Goal: Task Accomplishment & Management: Manage account settings

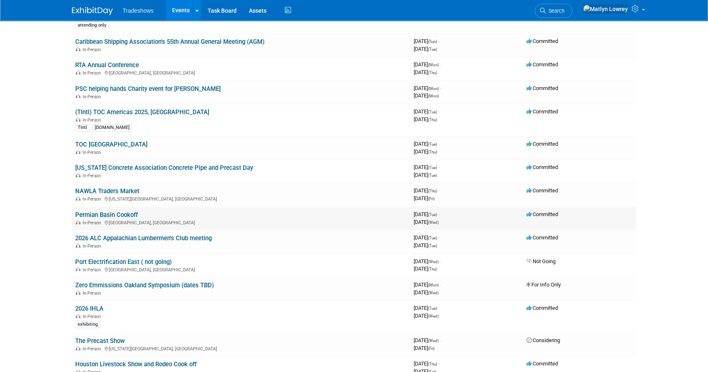
scroll to position [111, 0]
click at [101, 213] on link "Permian Basin Cookoff" at bounding box center [106, 214] width 63 height 7
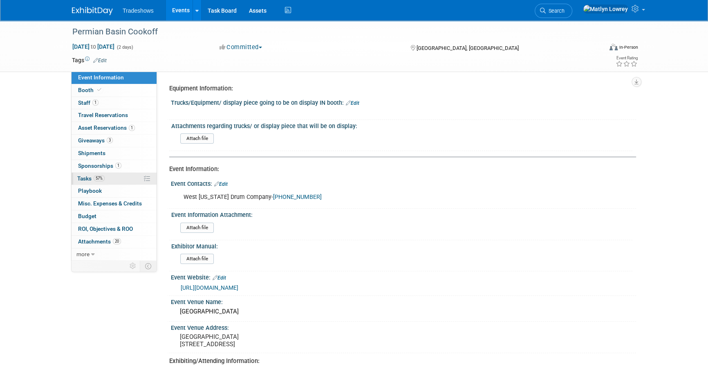
click at [105, 179] on link "57% Tasks 57%" at bounding box center [114, 179] width 85 height 12
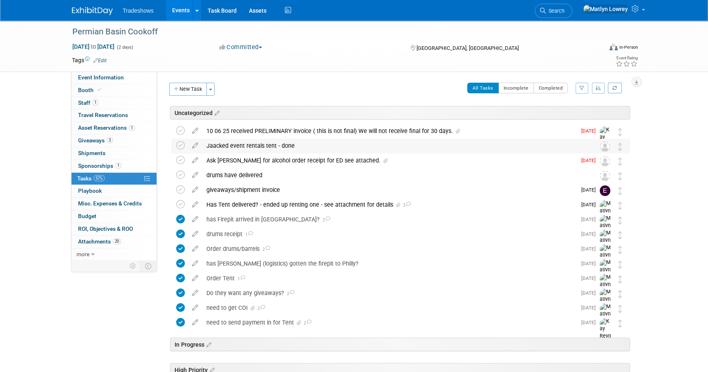
click at [243, 146] on div "Jaacked event rentals tent - done" at bounding box center [392, 146] width 381 height 14
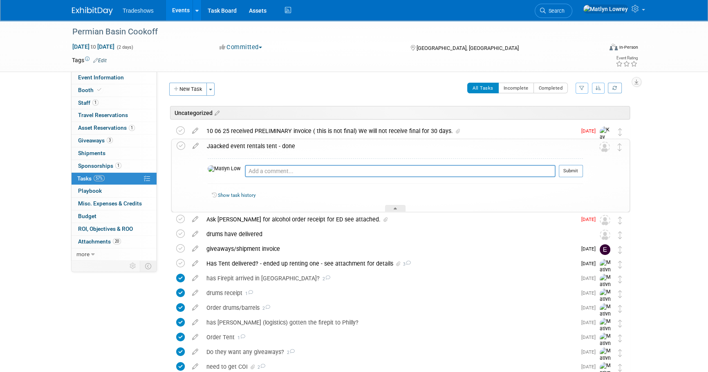
click at [256, 150] on div "Jaacked event rentals tent - done" at bounding box center [393, 146] width 380 height 14
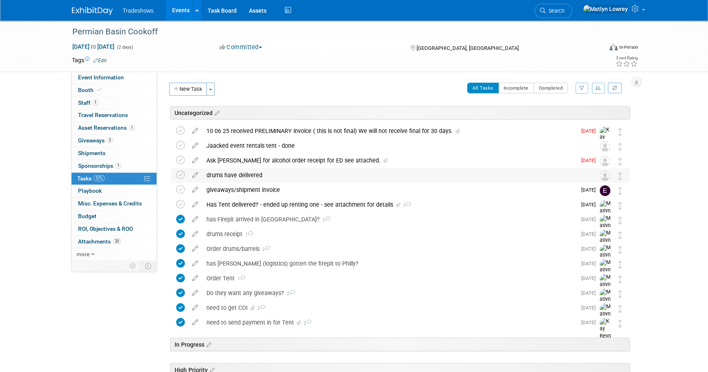
click at [232, 177] on div "drums have delivered" at bounding box center [392, 175] width 381 height 14
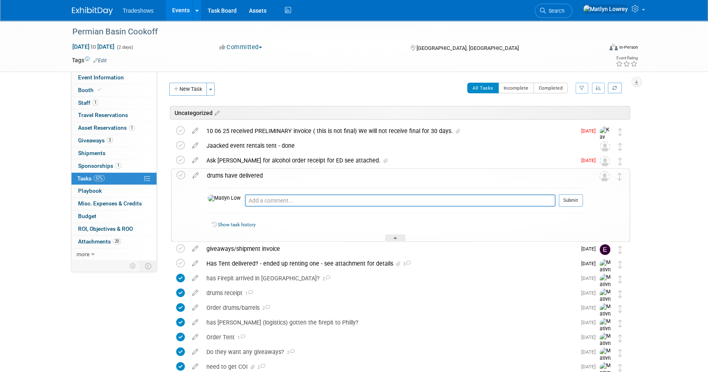
click at [244, 175] on div "drums have delivered" at bounding box center [393, 175] width 380 height 14
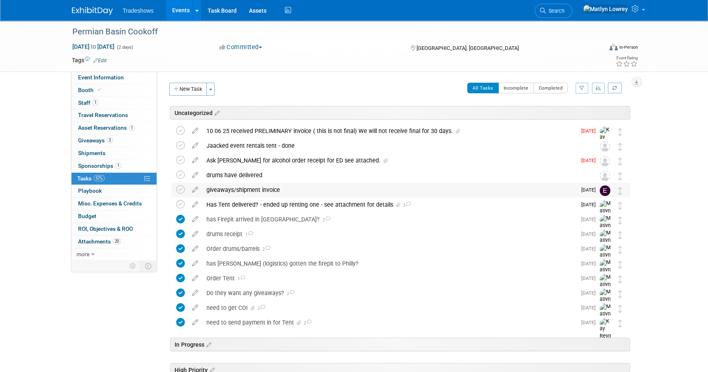
click at [235, 191] on div "giveaways/shipment invoice" at bounding box center [389, 190] width 374 height 14
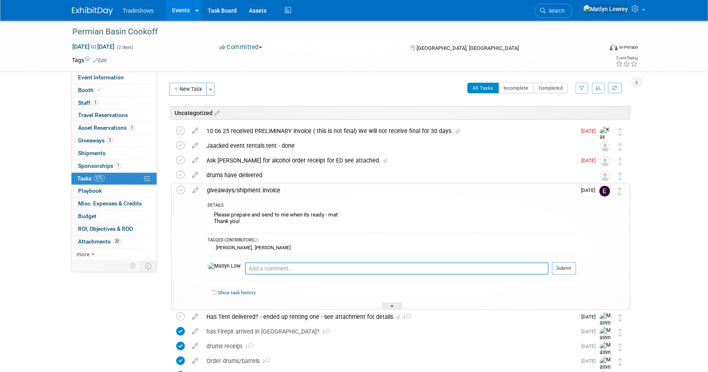
click at [247, 266] on textarea at bounding box center [397, 268] width 304 height 12
type textarea "Thanks, Elizabeth!"
click at [556, 269] on button "Submit" at bounding box center [564, 268] width 24 height 12
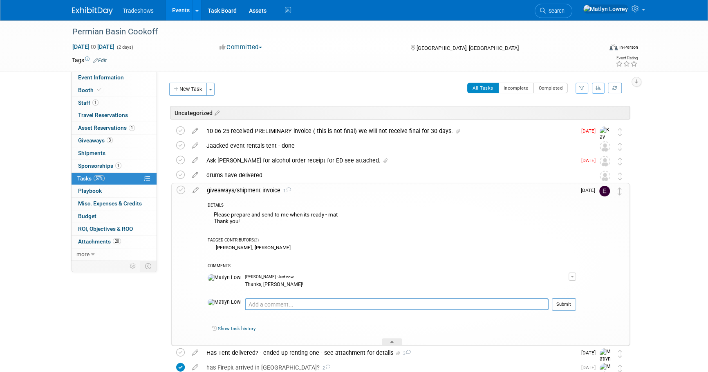
click at [196, 188] on icon at bounding box center [195, 188] width 14 height 10
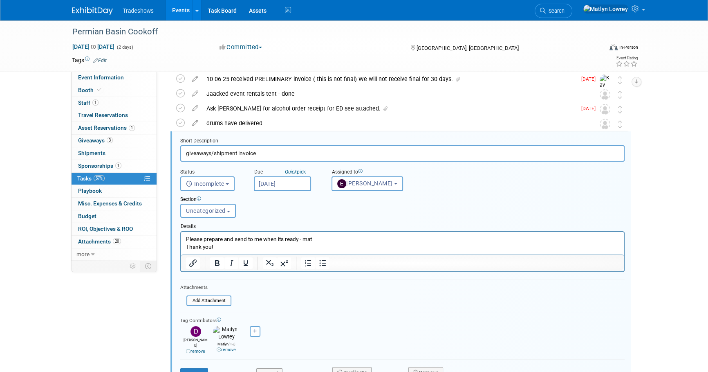
scroll to position [63, 0]
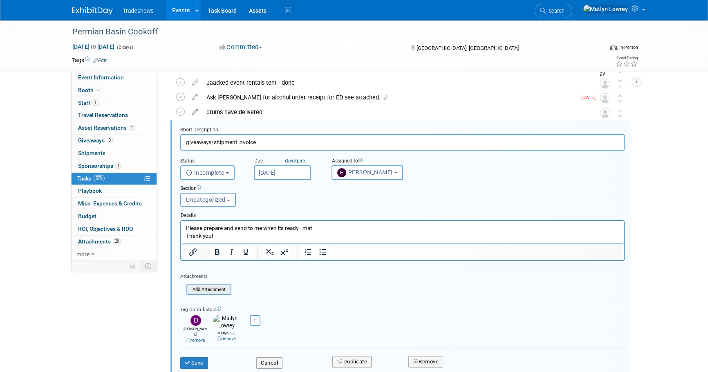
click at [211, 290] on input "file" at bounding box center [188, 289] width 83 height 9
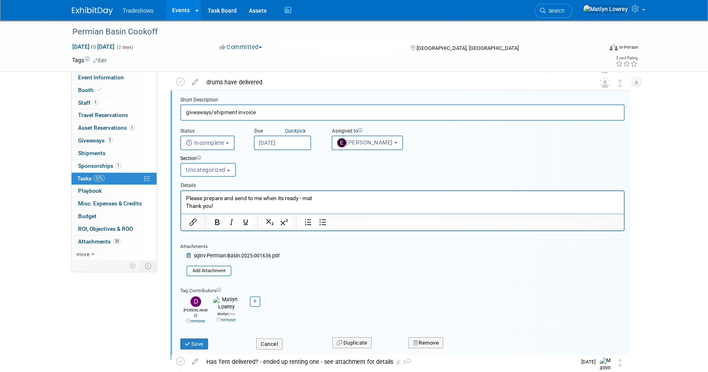
scroll to position [137, 0]
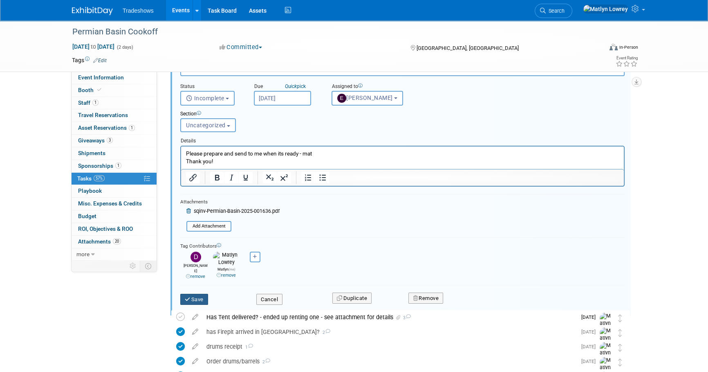
click at [195, 294] on button "Save" at bounding box center [194, 299] width 28 height 11
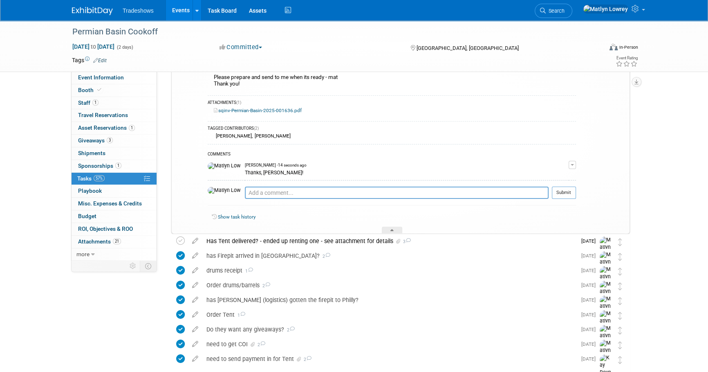
scroll to position [63, 0]
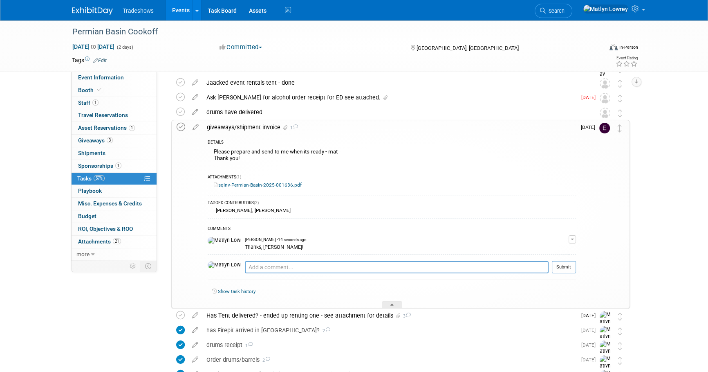
click at [181, 126] on icon at bounding box center [181, 127] width 9 height 9
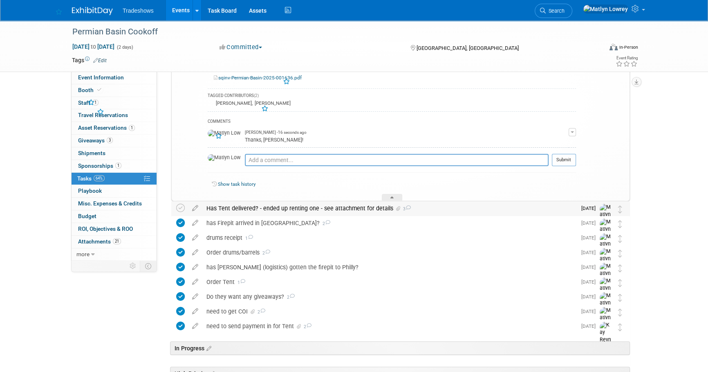
scroll to position [175, 0]
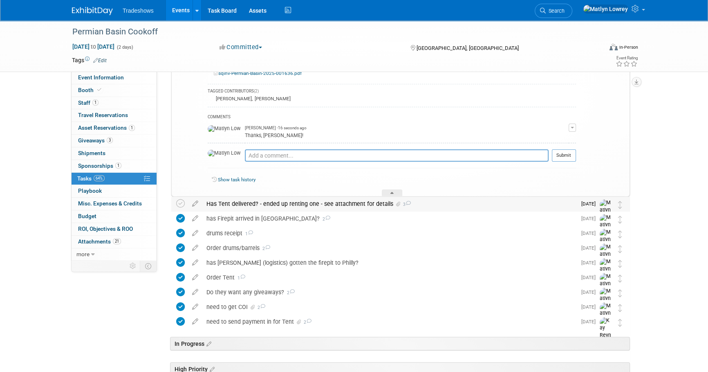
click at [222, 204] on div "Has Tent delivered? - ended up renting one - see attachment for details 3" at bounding box center [389, 204] width 374 height 14
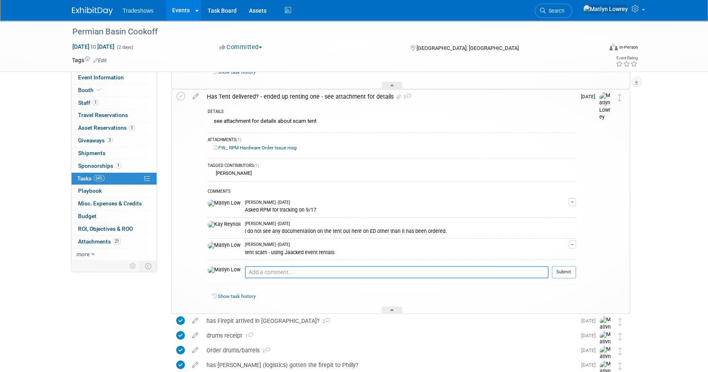
scroll to position [286, 0]
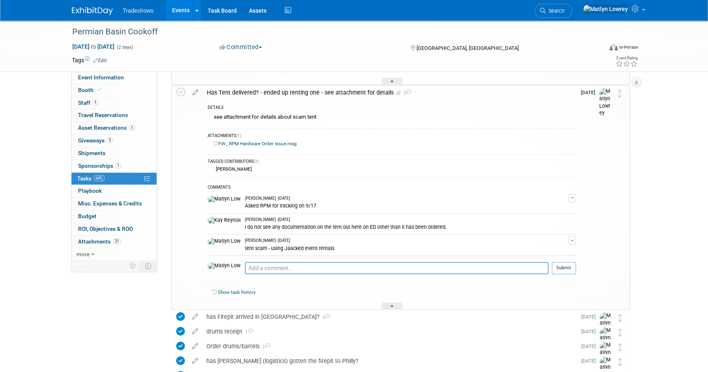
click at [245, 271] on textarea at bounding box center [397, 268] width 304 height 12
type textarea "Tent ended up delivering..."
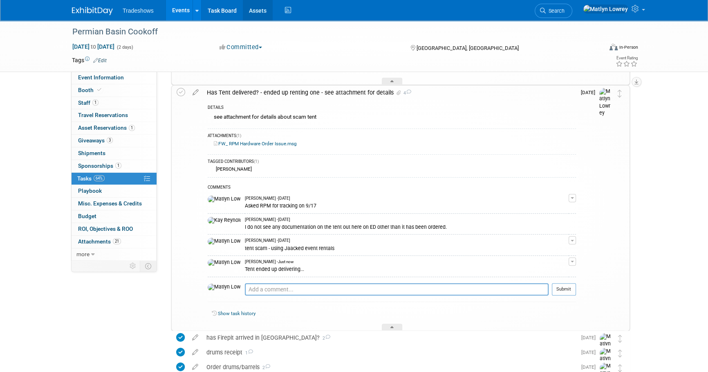
click at [253, 6] on link "Assets" at bounding box center [258, 10] width 30 height 20
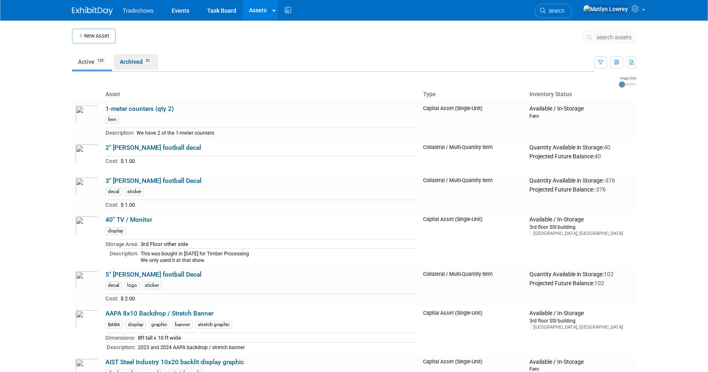
click at [123, 60] on link "Archived 53" at bounding box center [136, 62] width 45 height 16
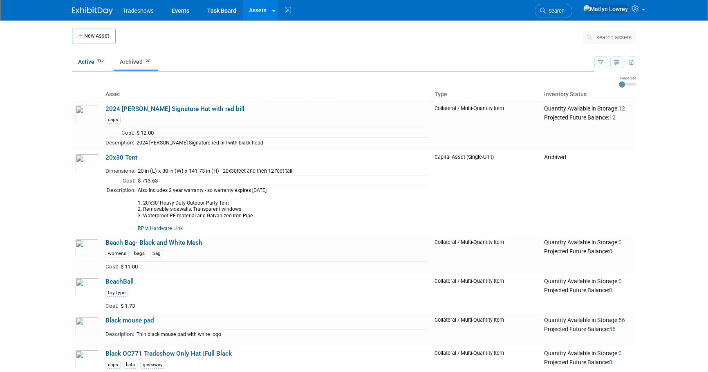
click at [113, 156] on link "20x30 Tent" at bounding box center [121, 157] width 32 height 7
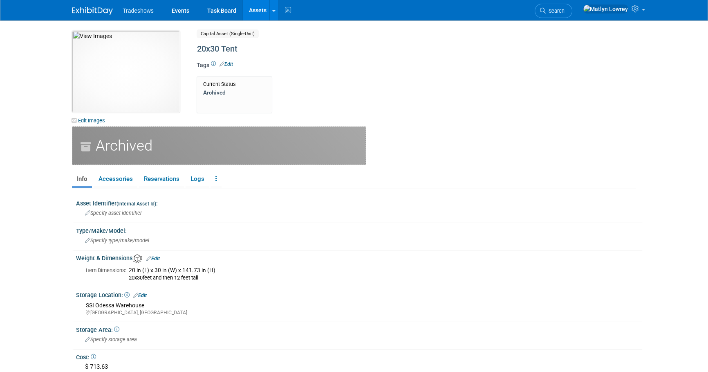
click at [99, 143] on div "Archived" at bounding box center [219, 145] width 294 height 38
click at [214, 178] on link at bounding box center [216, 179] width 11 height 14
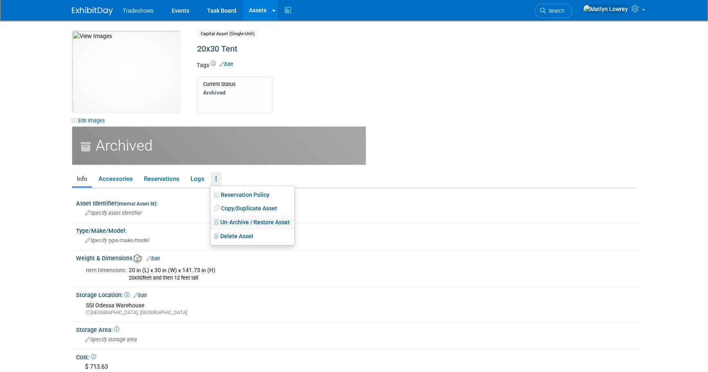
click at [244, 222] on link "Un-Archive / Restore Asset" at bounding box center [253, 222] width 84 height 14
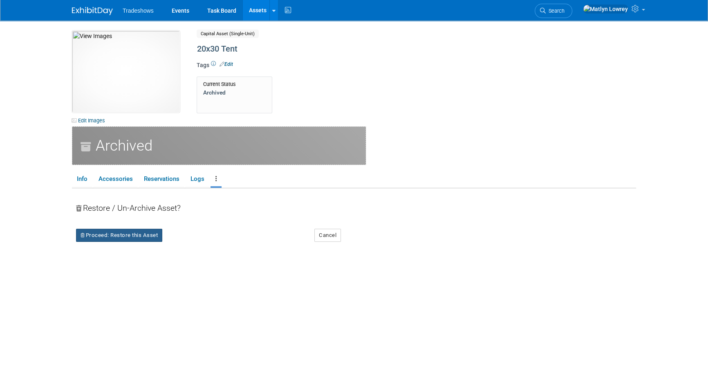
click at [131, 236] on button "Proceed: Restore this Asset" at bounding box center [119, 235] width 86 height 13
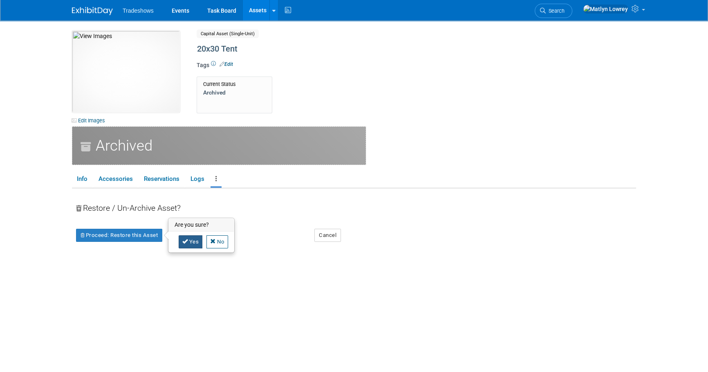
click at [180, 240] on link "Yes" at bounding box center [191, 241] width 24 height 13
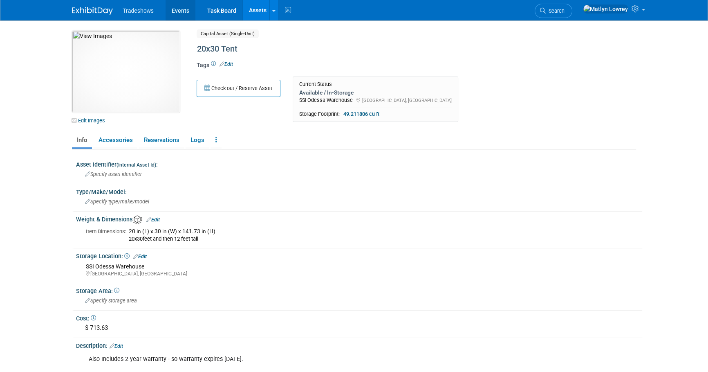
click at [171, 12] on link "Events" at bounding box center [181, 10] width 30 height 20
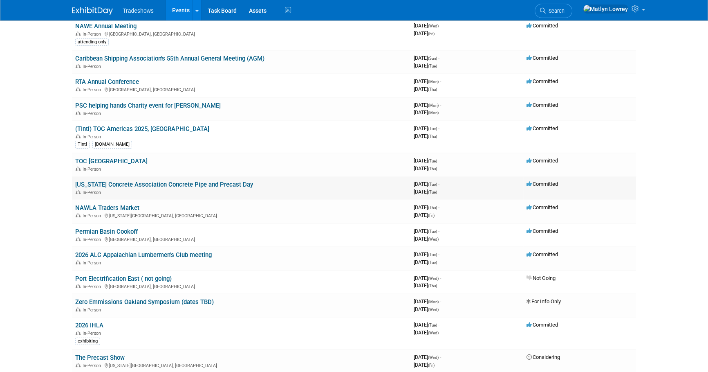
scroll to position [111, 0]
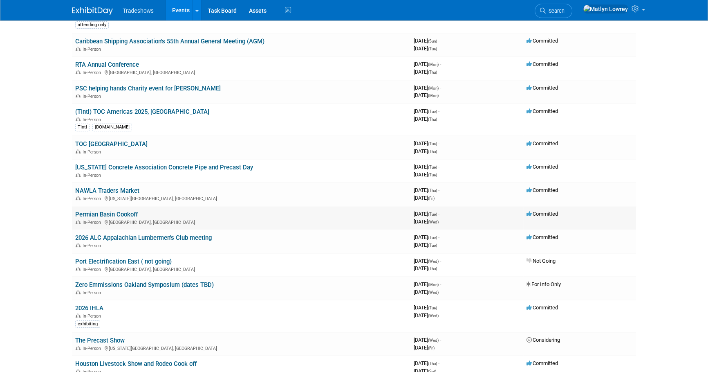
click at [94, 213] on link "Permian Basin Cookoff" at bounding box center [106, 214] width 63 height 7
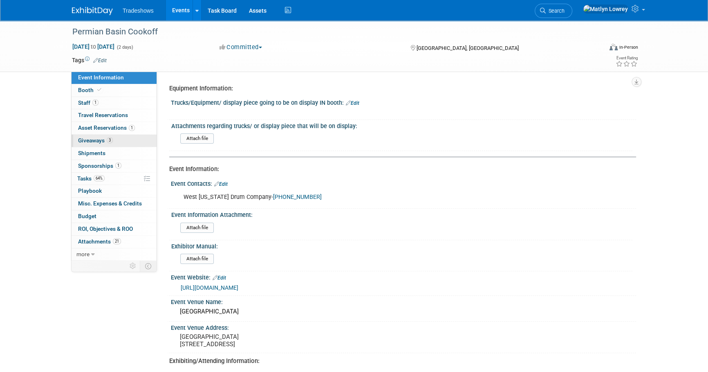
click at [99, 138] on span "Giveaways 3" at bounding box center [95, 140] width 35 height 7
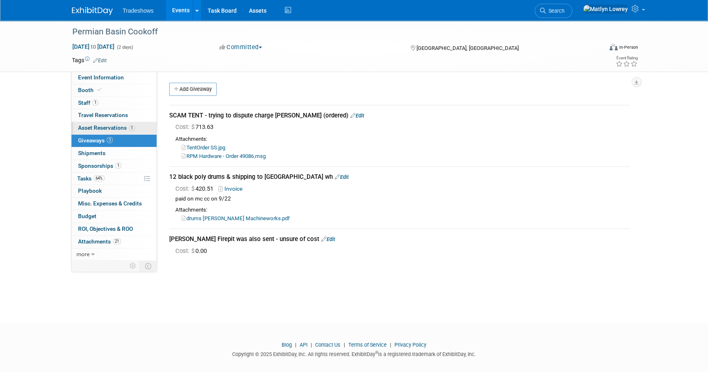
click at [99, 127] on span "Asset Reservations 1" at bounding box center [106, 127] width 57 height 7
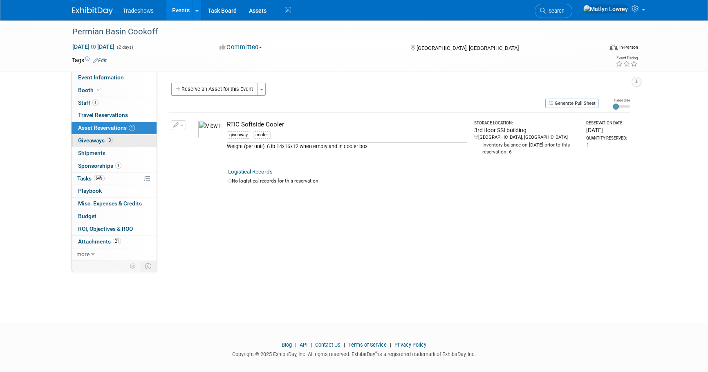
click at [96, 146] on link "3 Giveaways 3" at bounding box center [114, 140] width 85 height 12
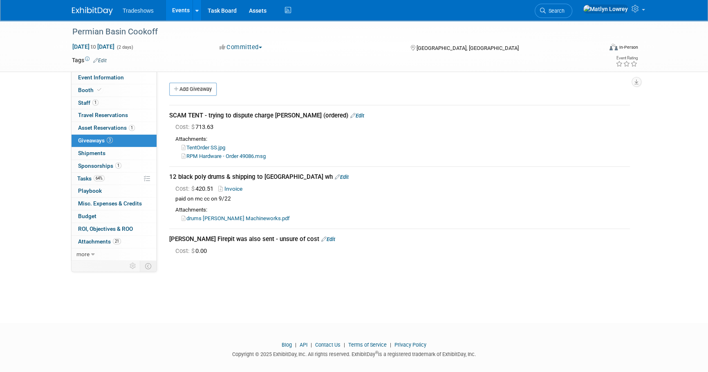
click at [350, 114] on icon at bounding box center [352, 115] width 5 height 5
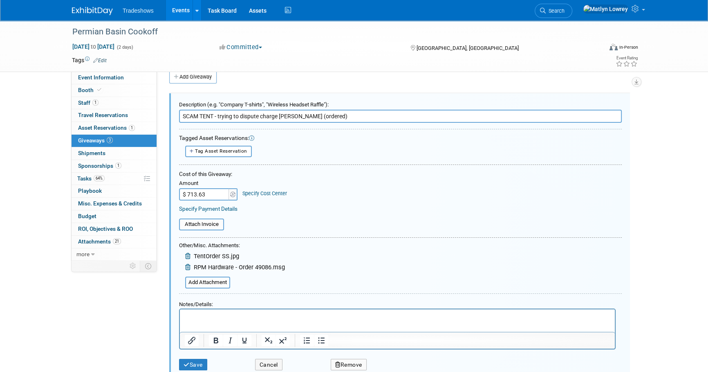
click at [258, 117] on input "SCAM TENT - trying to dispute charge Tent (ordered)" at bounding box center [400, 116] width 443 height 13
type input "Tent ordered online- not rental"
click at [211, 151] on span "Tag Asset Reservation" at bounding box center [221, 151] width 52 height 6
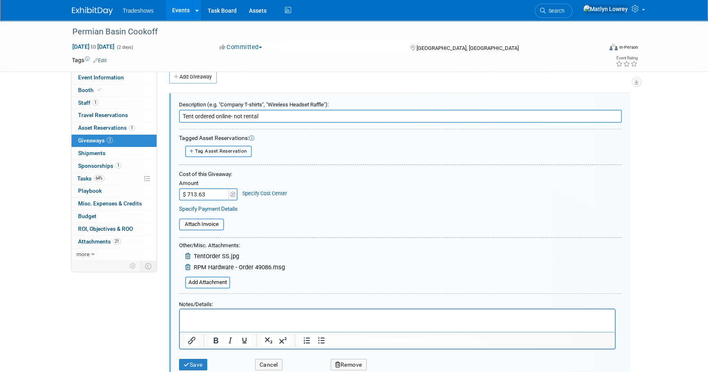
select select
click at [341, 135] on div "Tagged Asset Reservations:" at bounding box center [400, 138] width 443 height 8
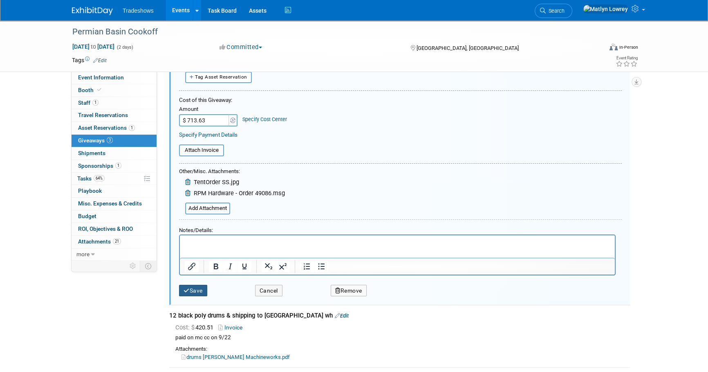
click at [202, 285] on button "Save" at bounding box center [193, 291] width 28 height 12
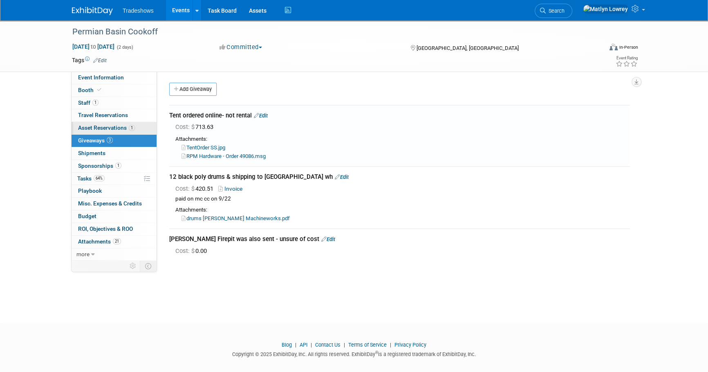
click at [90, 130] on span "Asset Reservations 1" at bounding box center [106, 127] width 57 height 7
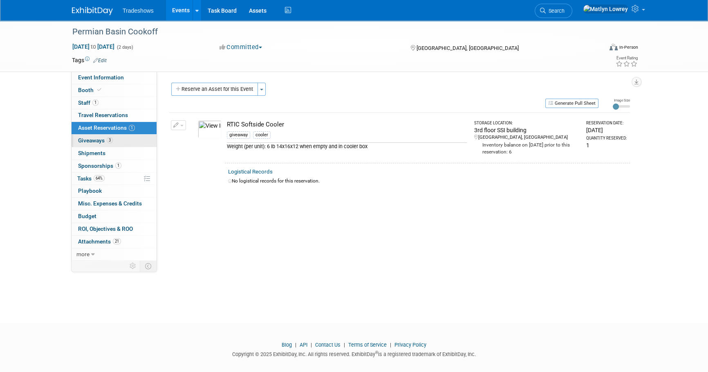
click at [100, 141] on span "Giveaways 3" at bounding box center [95, 140] width 35 height 7
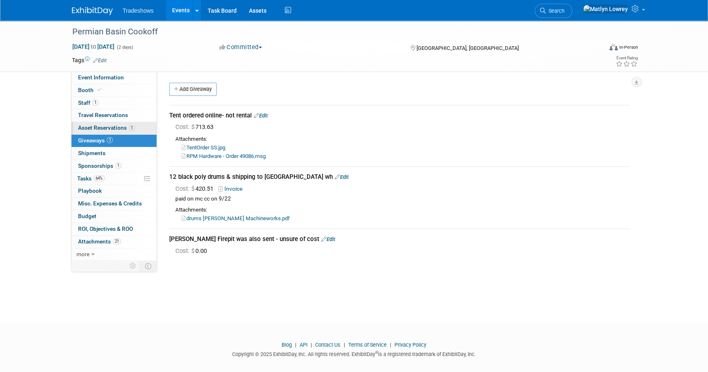
click at [112, 126] on span "Asset Reservations 1" at bounding box center [106, 127] width 57 height 7
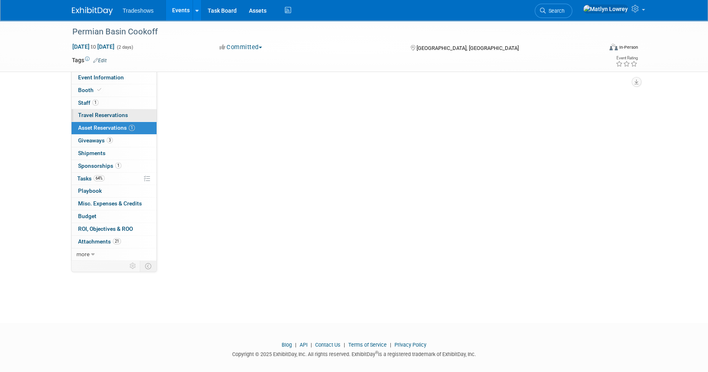
click at [109, 117] on span "Travel Reservations 0" at bounding box center [103, 115] width 50 height 7
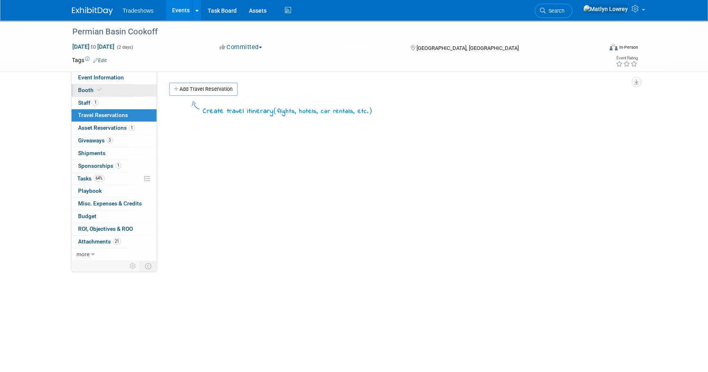
click at [101, 94] on link "Booth" at bounding box center [114, 90] width 85 height 12
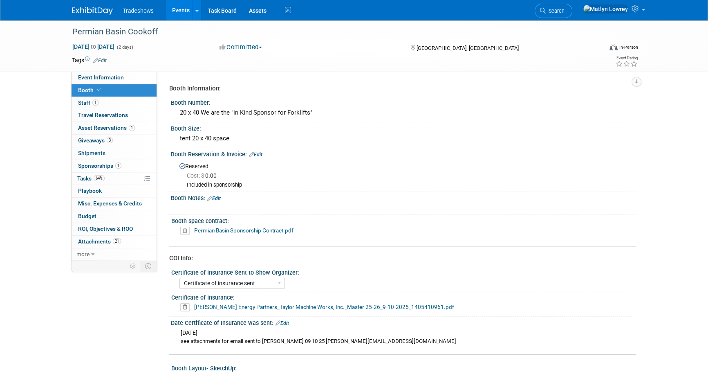
click at [99, 92] on span at bounding box center [99, 90] width 7 height 6
select select "Certificate of insurance sent"
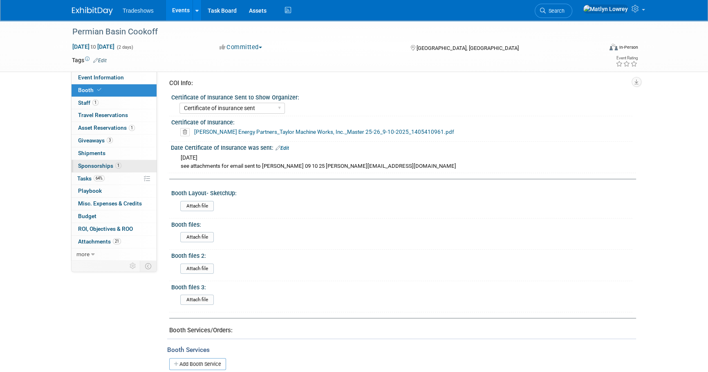
scroll to position [111, 0]
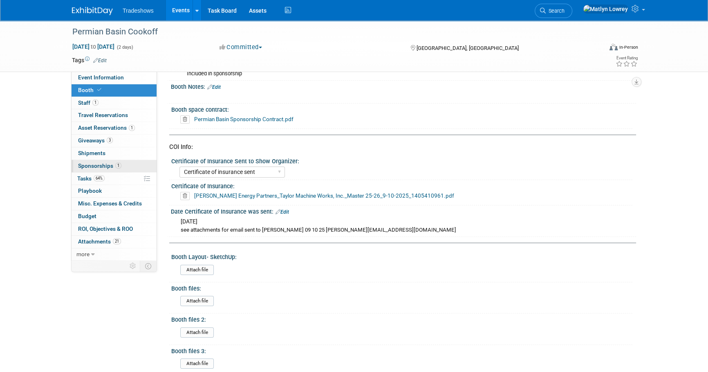
click at [121, 168] on link "1 Sponsorships 1" at bounding box center [114, 166] width 85 height 12
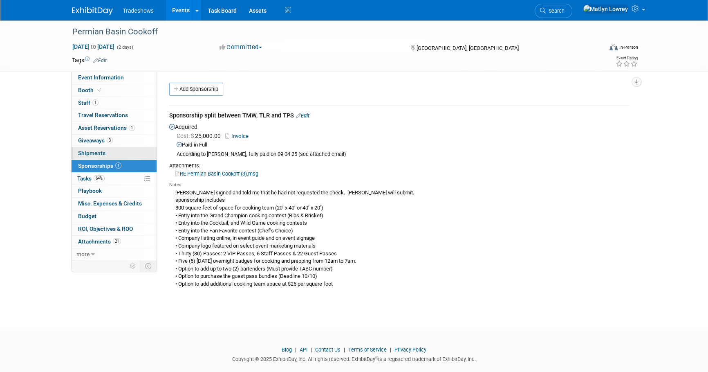
click at [93, 151] on span "Shipments 0" at bounding box center [91, 153] width 27 height 7
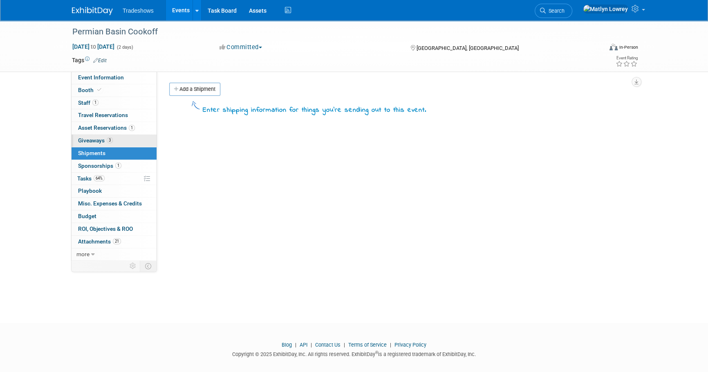
click at [93, 139] on span "Giveaways 3" at bounding box center [95, 140] width 35 height 7
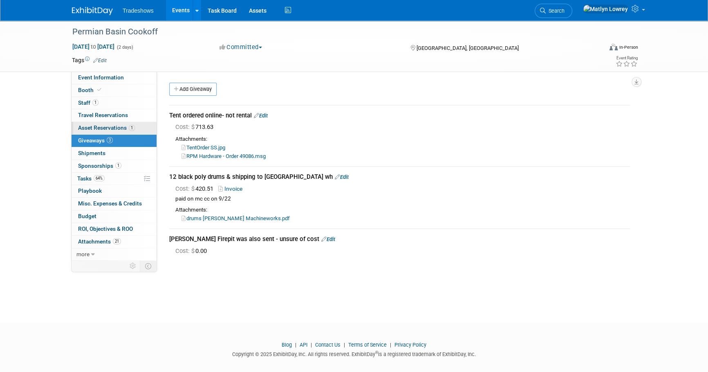
click at [90, 130] on link "1 Asset Reservations 1" at bounding box center [114, 128] width 85 height 12
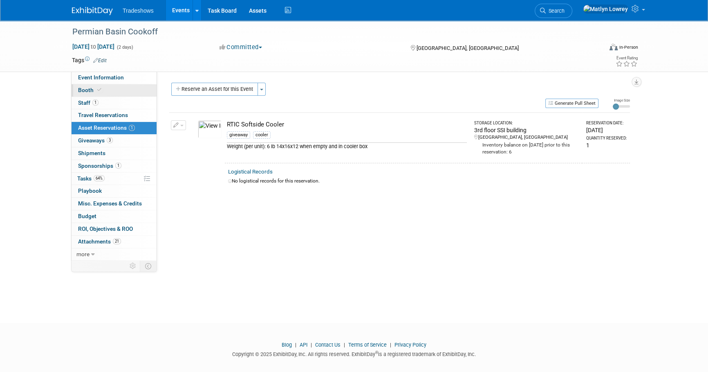
click at [97, 87] on icon at bounding box center [99, 89] width 4 height 4
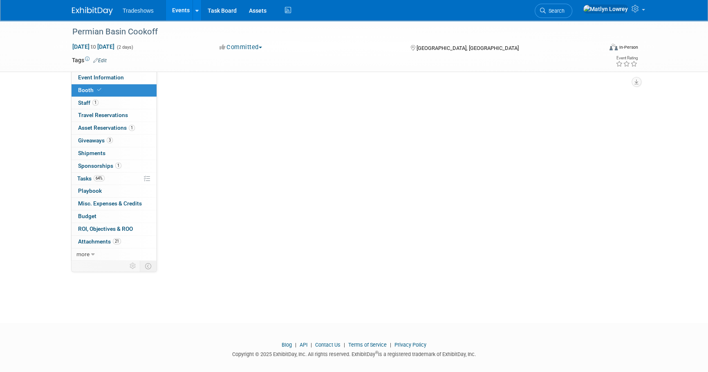
select select "Certificate of insurance sent"
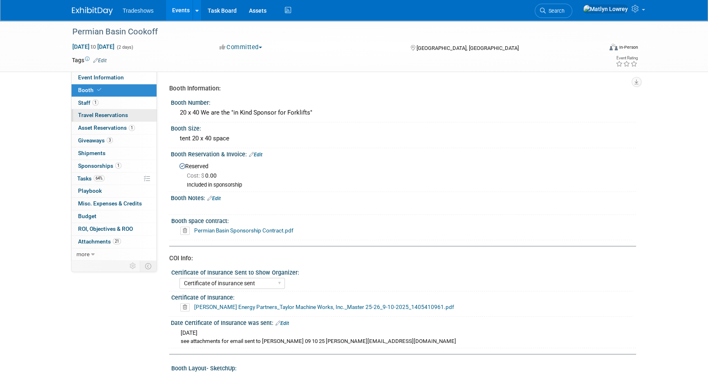
click at [111, 114] on span "Travel Reservations 0" at bounding box center [103, 115] width 50 height 7
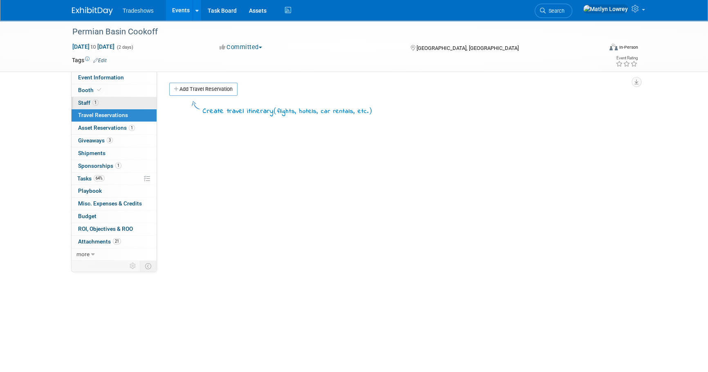
click at [104, 102] on link "1 Staff 1" at bounding box center [114, 103] width 85 height 12
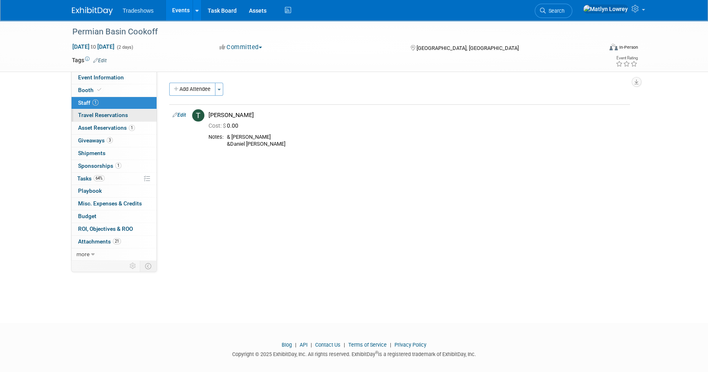
click at [105, 115] on span "Travel Reservations 0" at bounding box center [103, 115] width 50 height 7
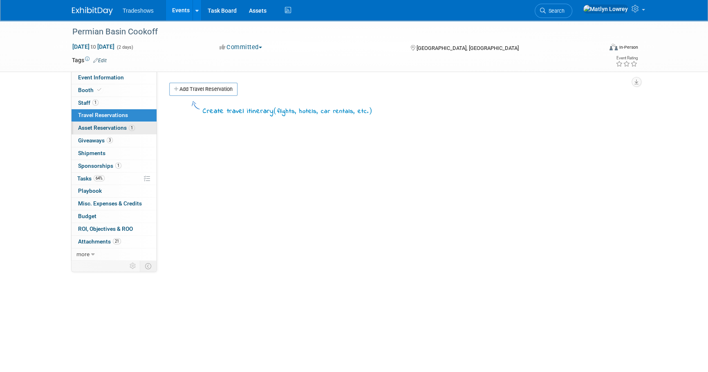
click at [104, 127] on span "Asset Reservations 1" at bounding box center [106, 127] width 57 height 7
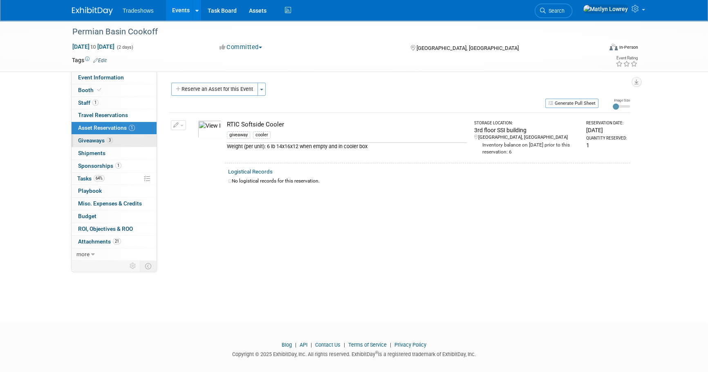
click at [112, 143] on link "3 Giveaways 3" at bounding box center [114, 140] width 85 height 12
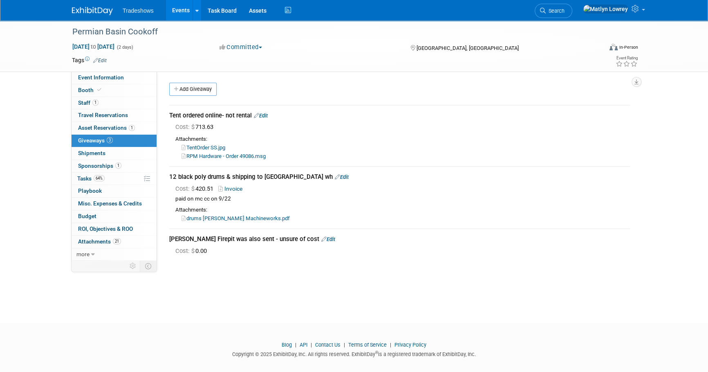
click at [99, 138] on span "Giveaways 3" at bounding box center [95, 140] width 35 height 7
click at [198, 94] on link "Add Giveaway" at bounding box center [192, 89] width 47 height 13
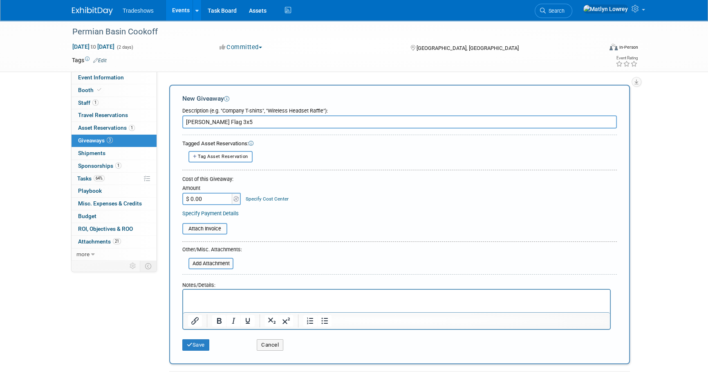
click at [229, 124] on input "Taylor Flag 3x5" at bounding box center [399, 121] width 435 height 13
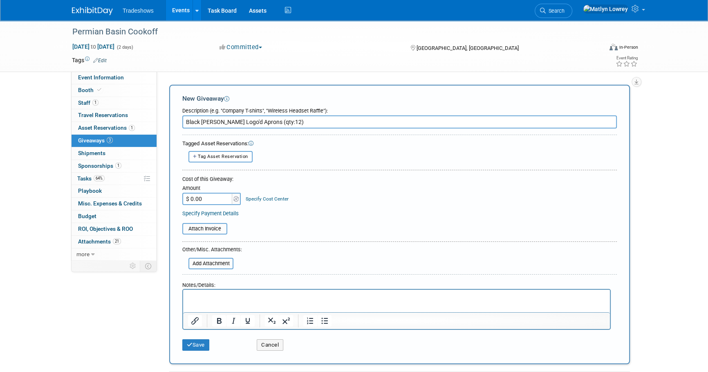
type input "Black Taylor Logo'd Aprons (qty:12)"
click at [203, 201] on input "$ 0.00" at bounding box center [207, 199] width 51 height 12
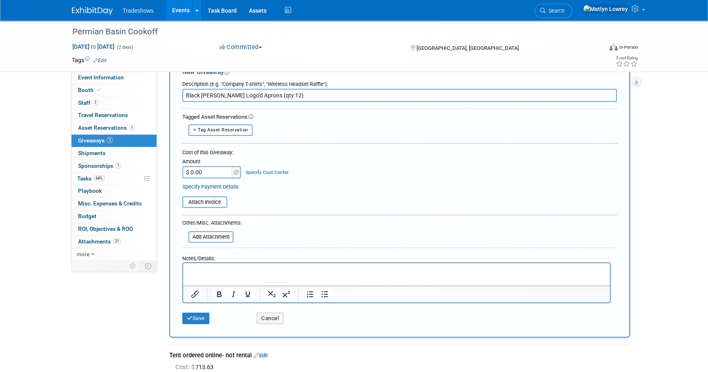
scroll to position [37, 0]
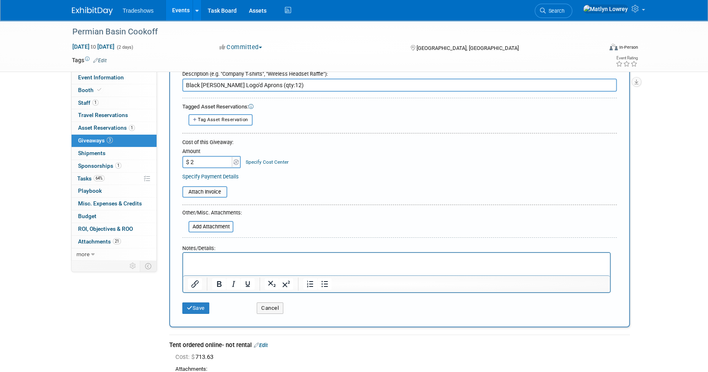
type input "$"
type input "$ 0.00"
click at [207, 256] on p "Rich Text Area. Press ALT-0 for help." at bounding box center [396, 260] width 417 height 8
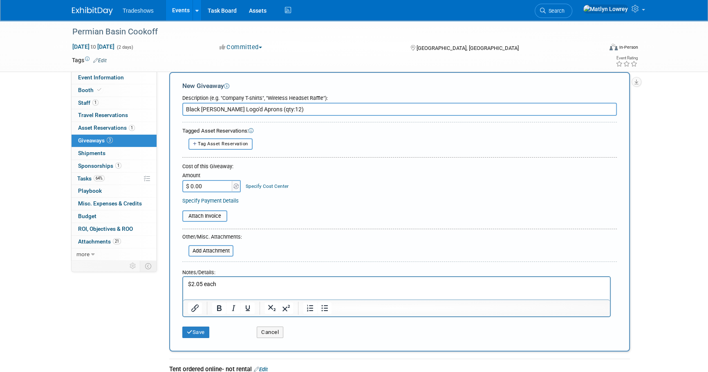
scroll to position [0, 0]
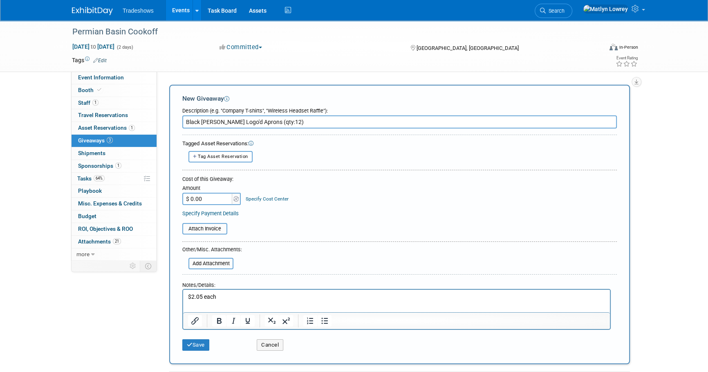
click at [213, 202] on input "$ 0.00" at bounding box center [207, 199] width 51 height 12
type input "$ 24.60"
click at [218, 261] on input "file" at bounding box center [183, 263] width 97 height 10
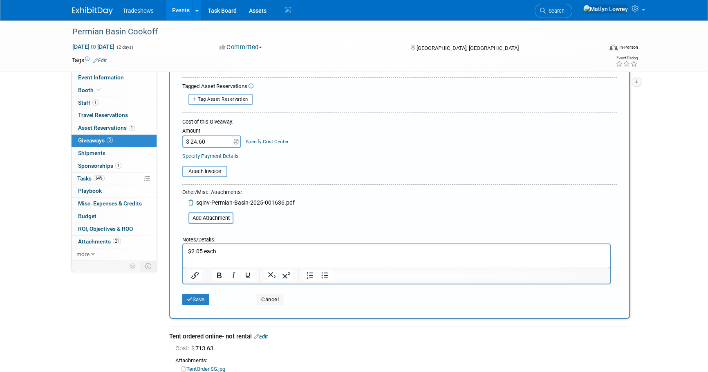
scroll to position [74, 0]
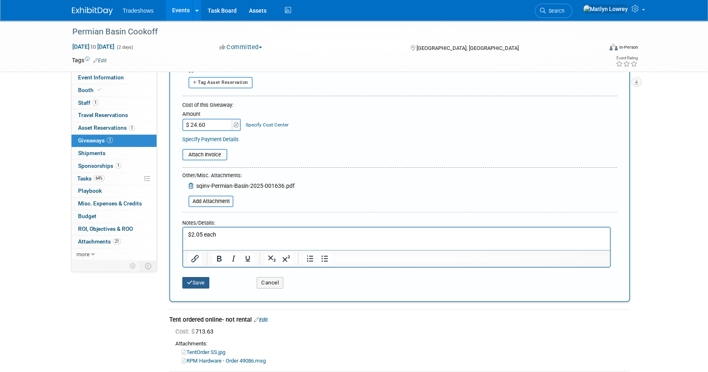
click at [195, 283] on button "Save" at bounding box center [195, 282] width 27 height 11
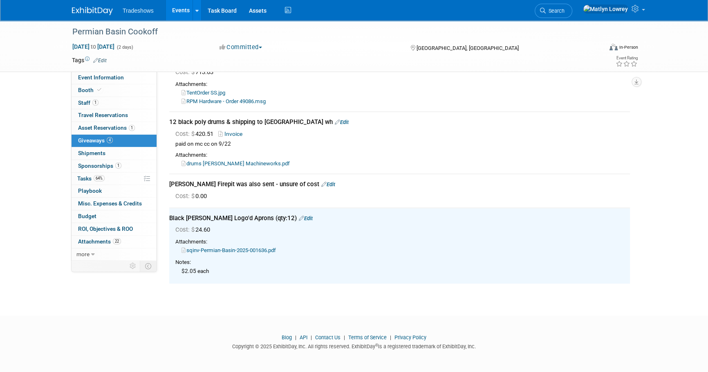
scroll to position [0, 0]
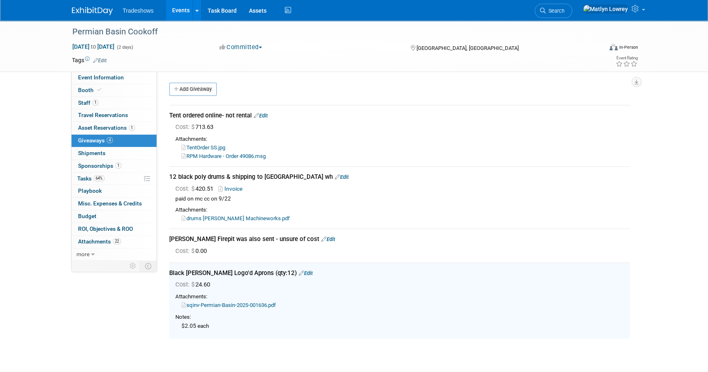
click at [176, 91] on link "Add Giveaway" at bounding box center [192, 89] width 47 height 13
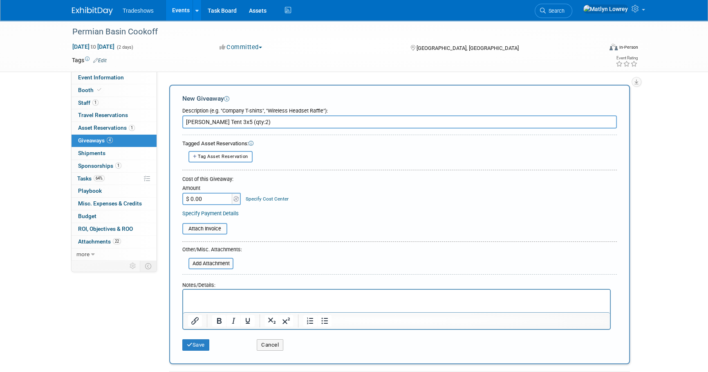
type input "Taylor Tent 3x5 (qty:2)"
click at [215, 201] on input "$ 0.00" at bounding box center [207, 199] width 51 height 12
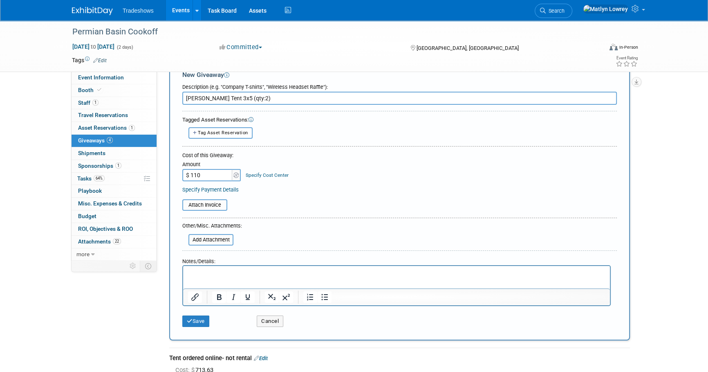
scroll to position [37, 0]
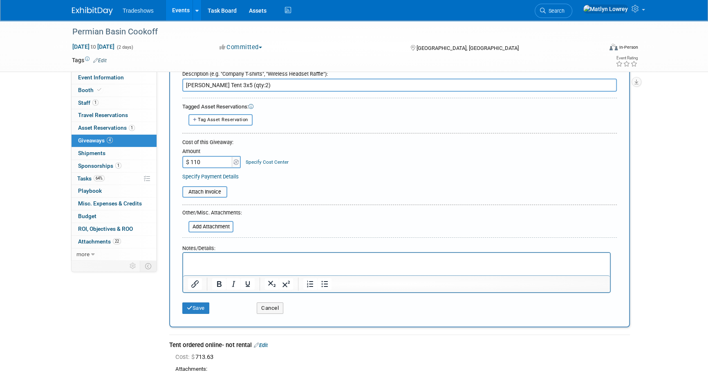
type input "$ 110.00"
click at [211, 264] on html at bounding box center [396, 258] width 427 height 11
click at [204, 309] on button "Save" at bounding box center [195, 307] width 27 height 11
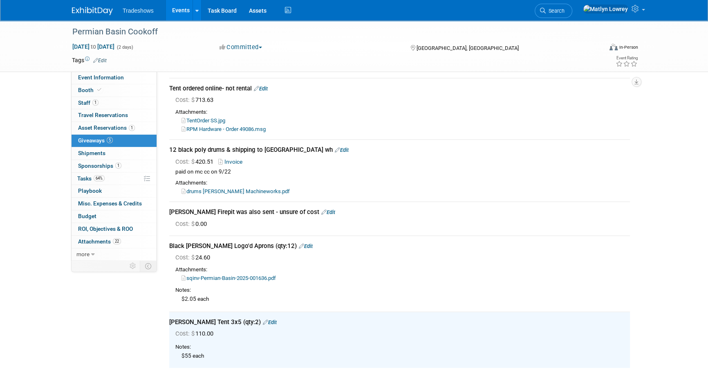
scroll to position [0, 0]
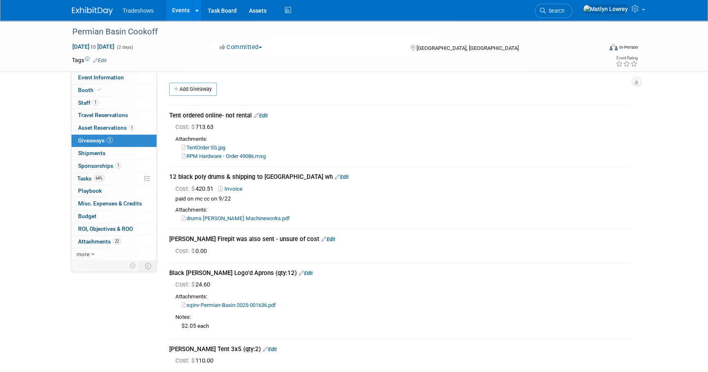
click at [1, 116] on div "Permian Basin Cookoff Nov 11, 2025 to Nov 12, 2025 (2 days) Nov 11, 2025 to Nov…" at bounding box center [354, 215] width 708 height 391
click at [182, 89] on link "Add Giveaway" at bounding box center [192, 89] width 47 height 13
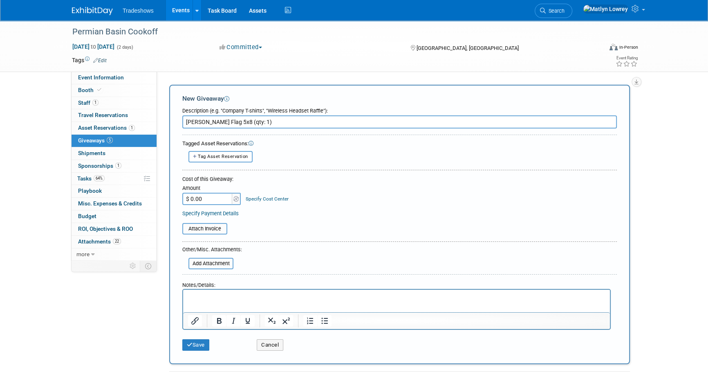
type input "Taylor Flag 5x8 (qty: 1)"
click at [202, 199] on input "$ 0.00" at bounding box center [207, 199] width 51 height 12
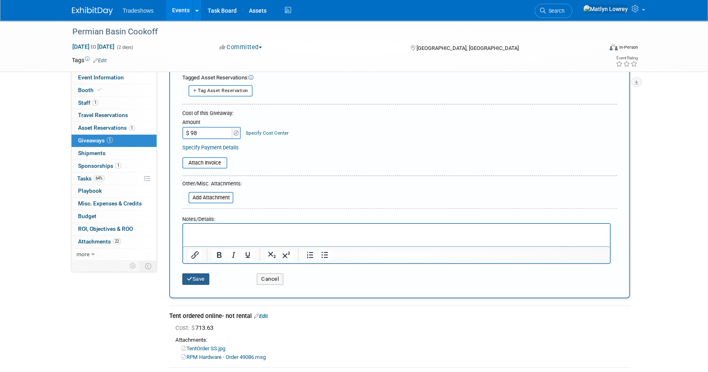
scroll to position [74, 0]
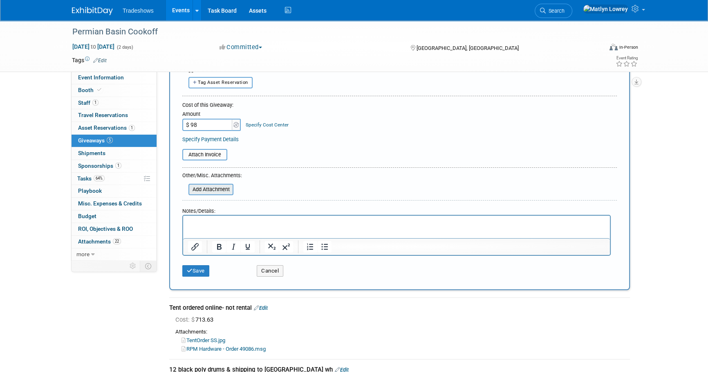
type input "$ 98.00"
click at [201, 192] on input "file" at bounding box center [183, 189] width 97 height 10
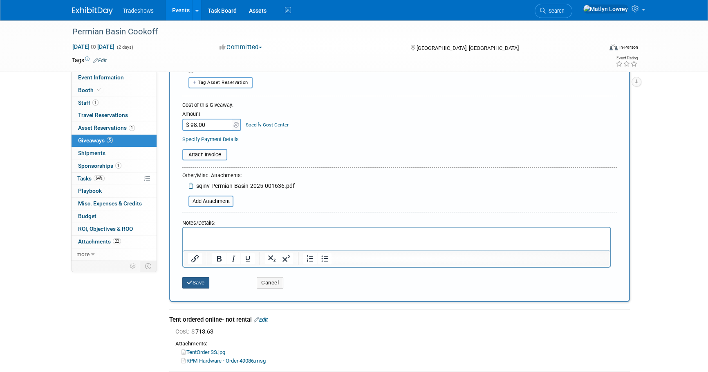
click at [199, 282] on button "Save" at bounding box center [195, 282] width 27 height 11
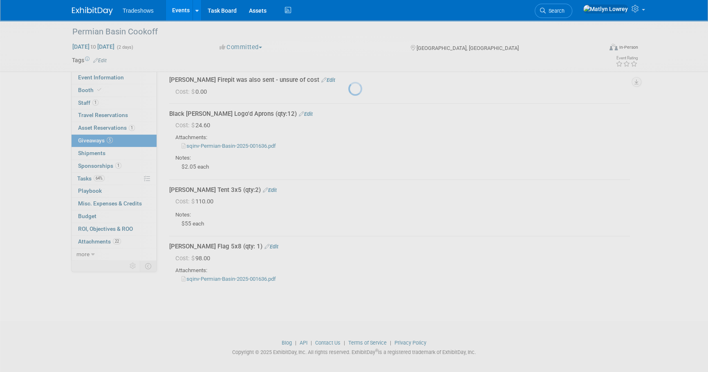
scroll to position [164, 0]
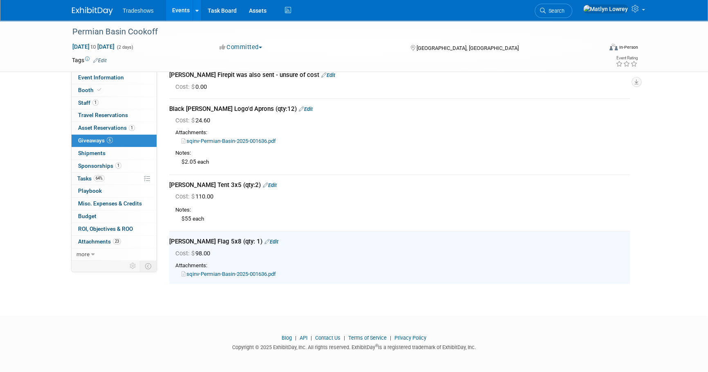
click at [263, 184] on link "Edit" at bounding box center [270, 185] width 14 height 6
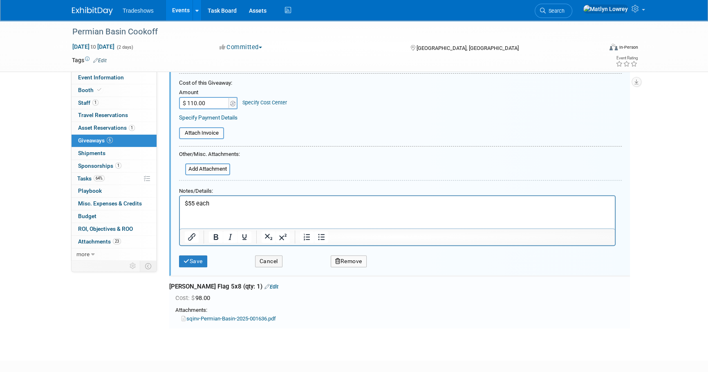
scroll to position [356, 0]
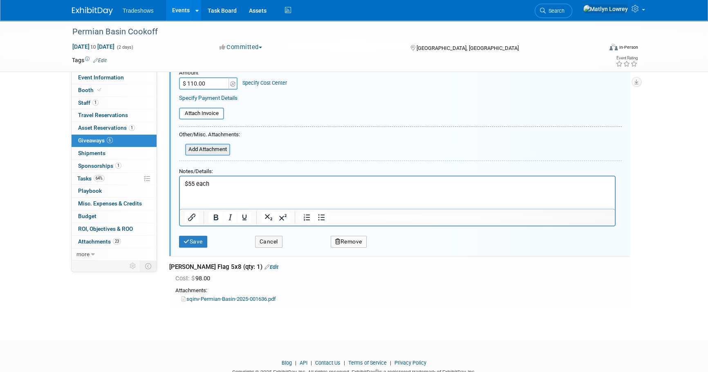
click at [213, 152] on input "file" at bounding box center [180, 149] width 97 height 10
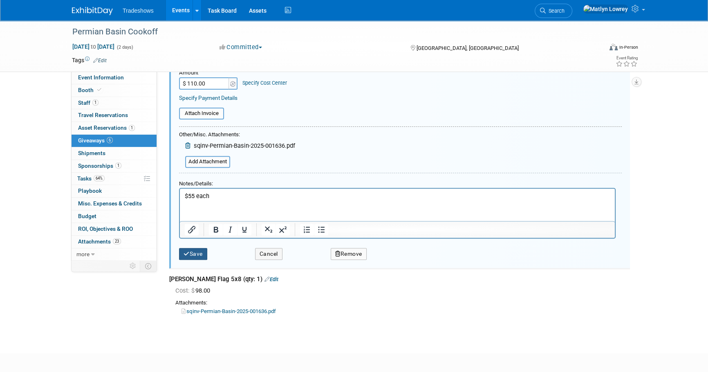
click at [196, 249] on button "Save" at bounding box center [193, 254] width 28 height 12
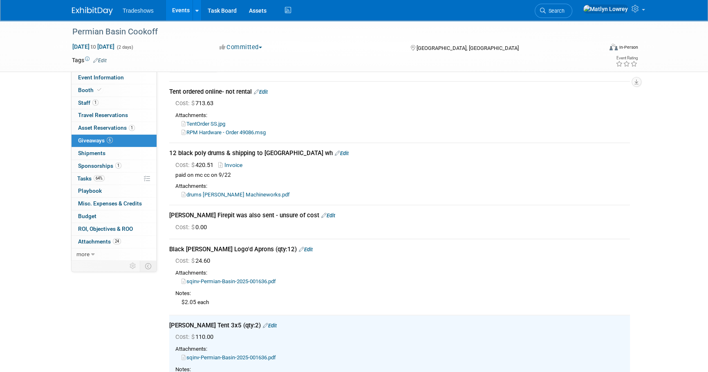
scroll to position [0, 0]
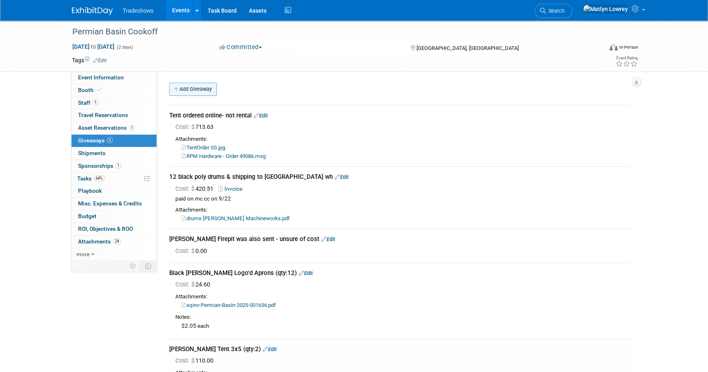
click at [189, 92] on link "Add Giveaway" at bounding box center [192, 89] width 47 height 13
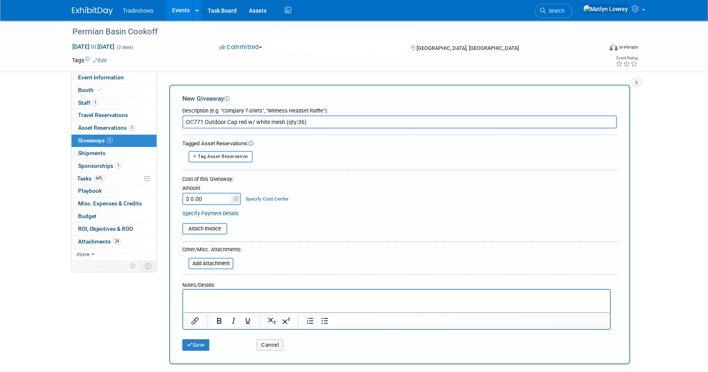
type input "OC771 Outdoor Cap red w/ white mesh (qty:36)"
click at [229, 291] on html at bounding box center [396, 294] width 427 height 11
click at [216, 197] on input "$ 0.00" at bounding box center [207, 199] width 51 height 12
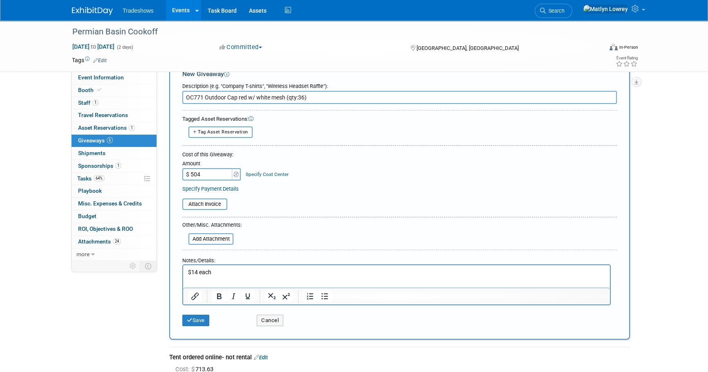
scroll to position [37, 0]
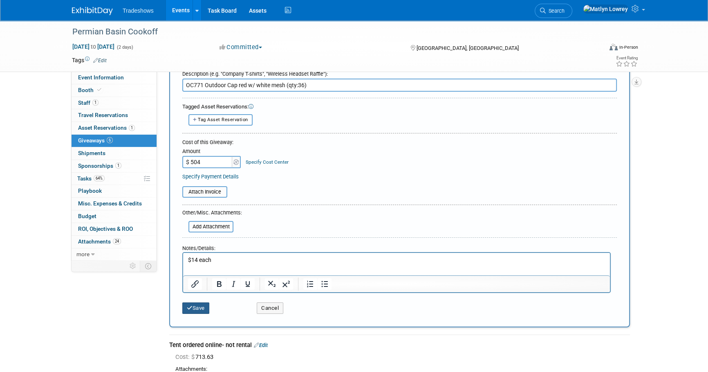
type input "$ 504.00"
click at [202, 303] on button "Save" at bounding box center [195, 307] width 27 height 11
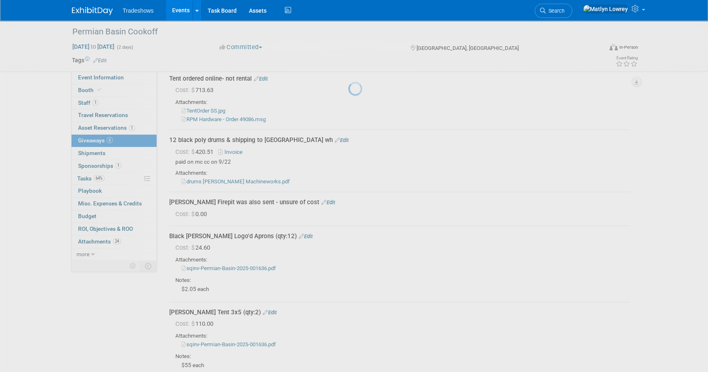
scroll to position [240, 0]
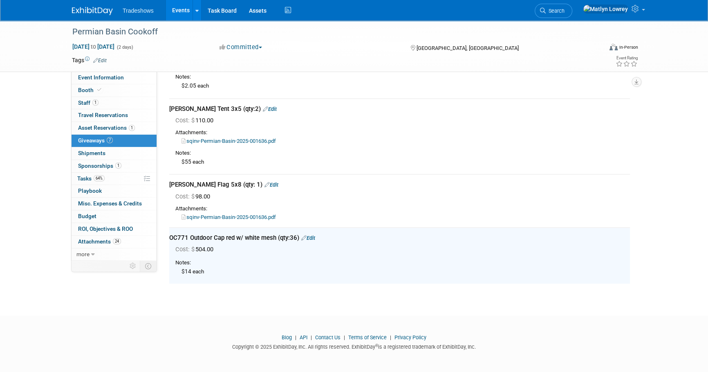
click at [307, 240] on div "OC771 Outdoor Cap red w/ white mesh (qty:36) Edit" at bounding box center [399, 237] width 461 height 9
click at [308, 238] on link "Edit" at bounding box center [308, 238] width 14 height 6
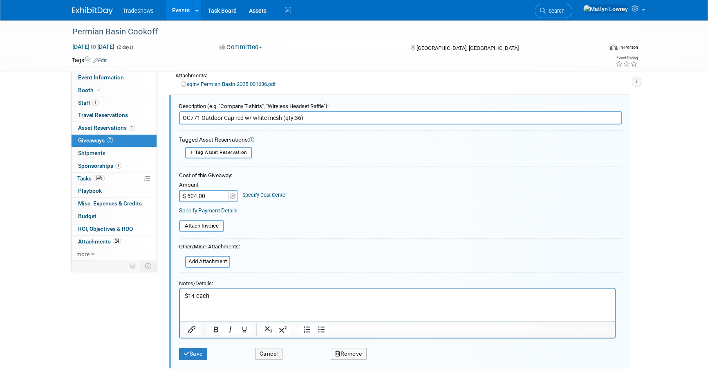
scroll to position [373, 0]
click at [221, 256] on input "file" at bounding box center [180, 261] width 97 height 10
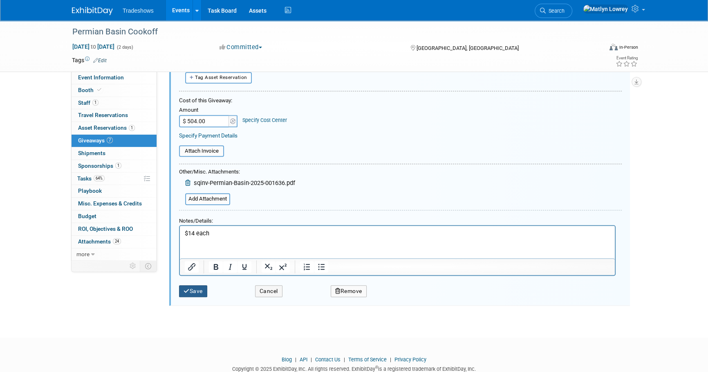
click at [203, 295] on button "Save" at bounding box center [193, 291] width 28 height 12
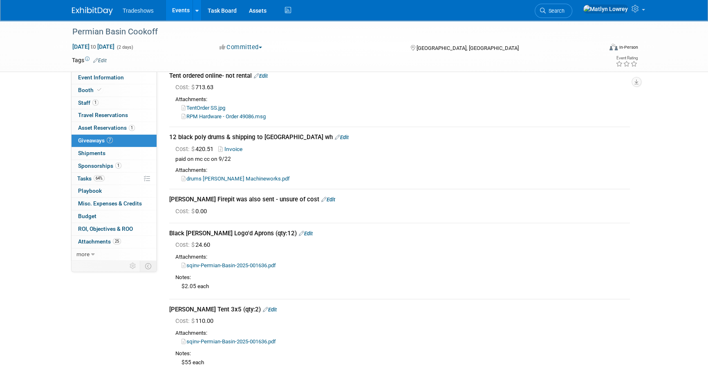
scroll to position [0, 0]
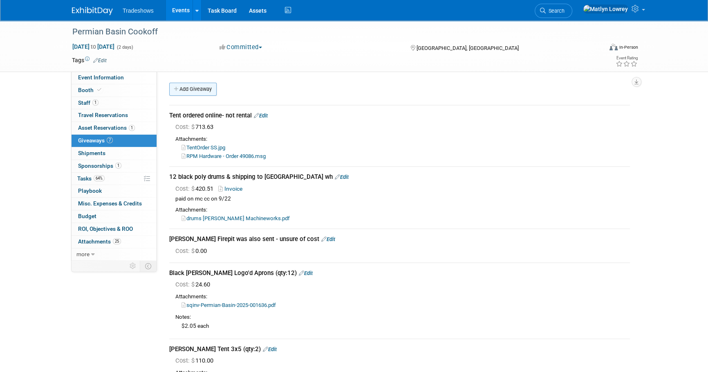
click at [197, 93] on link "Add Giveaway" at bounding box center [192, 89] width 47 height 13
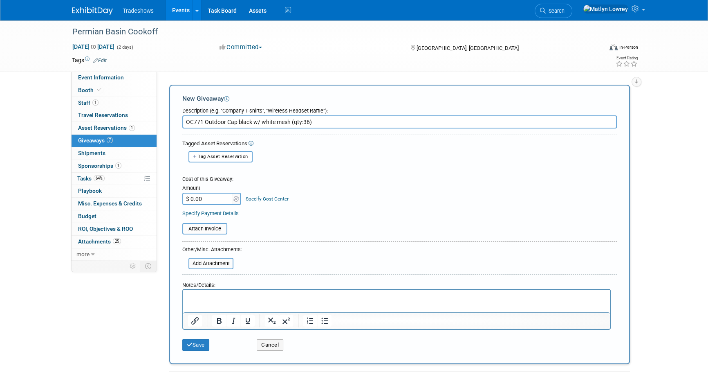
type input "OC771 Outdoor Cap black w/ white mesh (qty:36)"
click at [356, 299] on p "Rich Text Area. Press ALT-0 for help." at bounding box center [396, 297] width 417 height 8
click at [222, 196] on input "$ 0.00" at bounding box center [207, 199] width 51 height 12
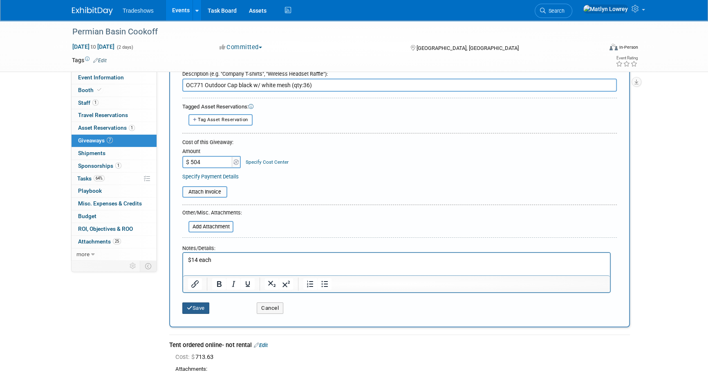
type input "$ 504.00"
click at [201, 307] on button "Save" at bounding box center [195, 307] width 27 height 11
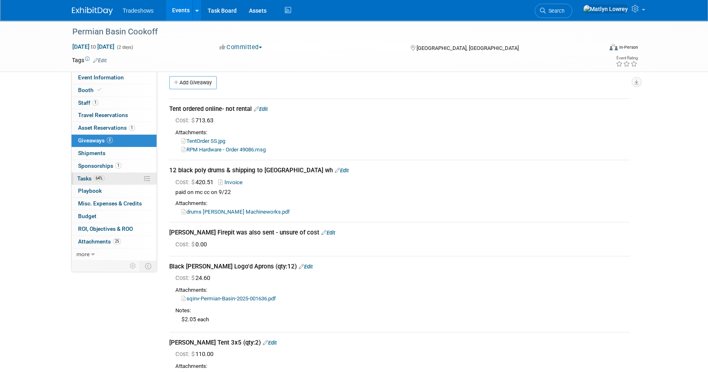
scroll to position [0, 0]
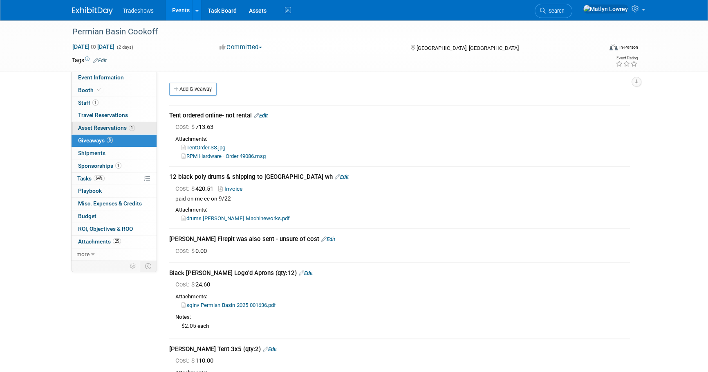
click at [120, 132] on link "1 Asset Reservations 1" at bounding box center [114, 128] width 85 height 12
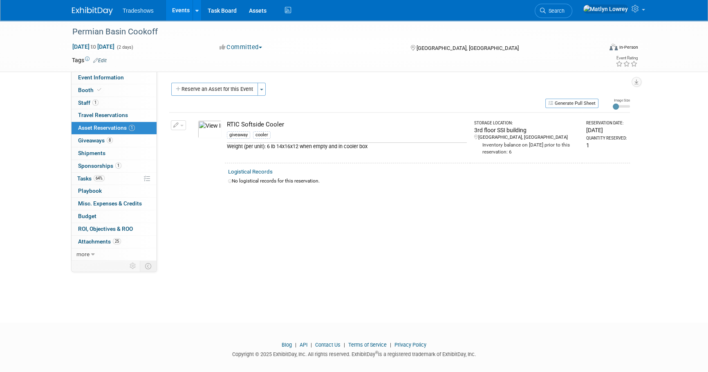
click at [180, 123] on button "button" at bounding box center [178, 125] width 15 height 10
click at [212, 164] on span "Cancel Reservation" at bounding box center [213, 163] width 52 height 7
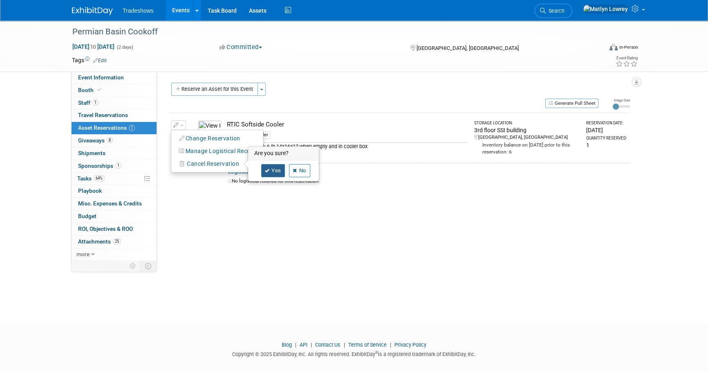
click at [283, 169] on link "Yes" at bounding box center [273, 170] width 24 height 13
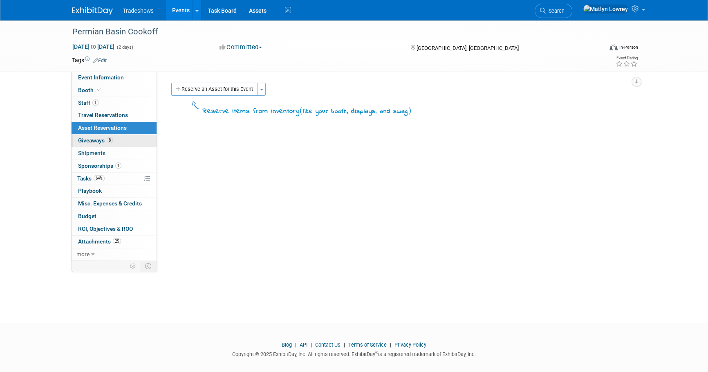
click at [114, 140] on link "8 Giveaways 8" at bounding box center [114, 140] width 85 height 12
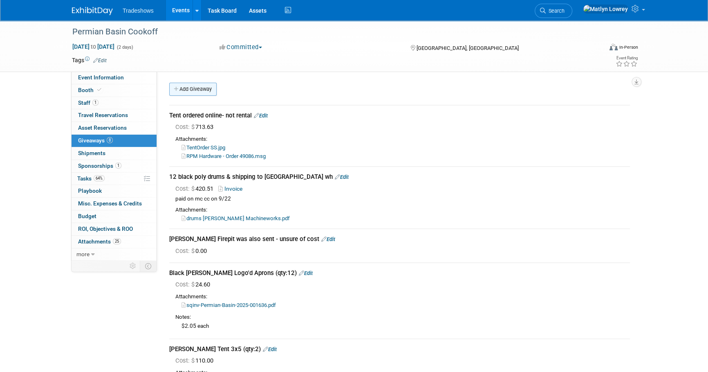
click at [211, 89] on link "Add Giveaway" at bounding box center [192, 89] width 47 height 13
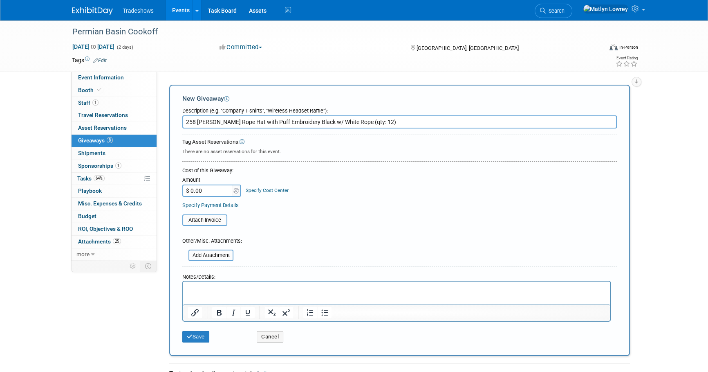
type input "258 Richardson Rope Hat with Puff Embroidery Black w/ White Rope (qty: 12)"
click at [227, 293] on html at bounding box center [396, 286] width 427 height 11
click at [199, 194] on input "$ 0.00" at bounding box center [207, 190] width 51 height 12
type input "$ 216.00"
click at [214, 255] on input "file" at bounding box center [183, 255] width 97 height 10
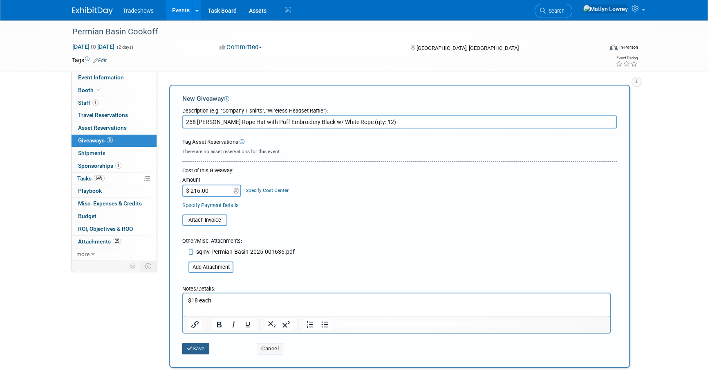
click at [199, 344] on button "Save" at bounding box center [195, 348] width 27 height 11
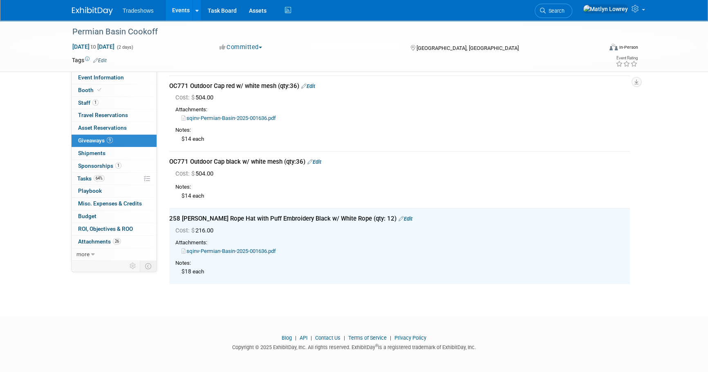
scroll to position [354, 0]
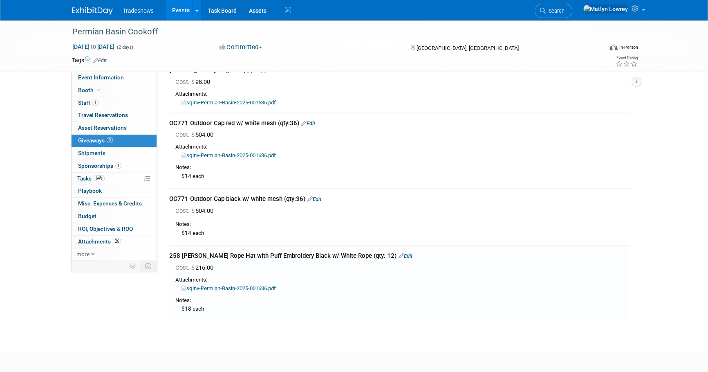
click at [320, 199] on link "Edit" at bounding box center [314, 199] width 14 height 6
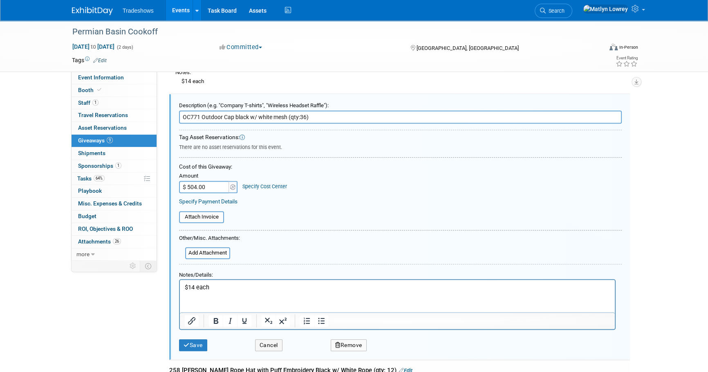
scroll to position [0, 0]
click at [212, 250] on input "file" at bounding box center [180, 253] width 97 height 10
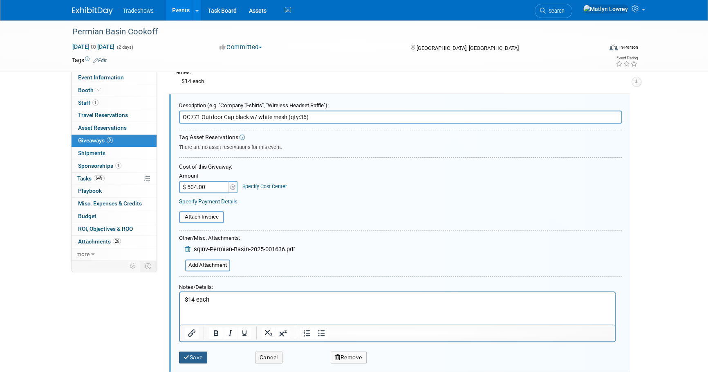
click at [202, 351] on button "Save" at bounding box center [193, 357] width 28 height 12
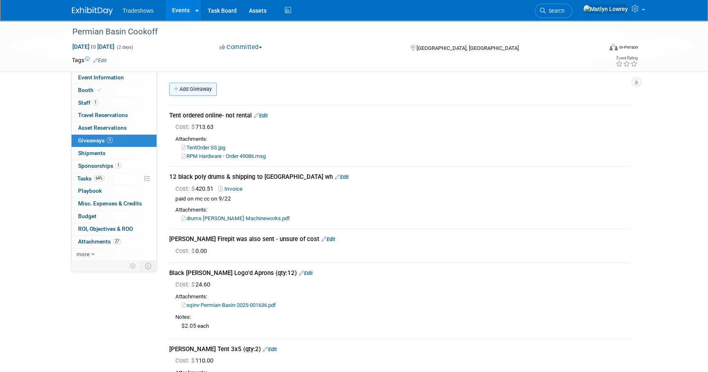
click at [204, 89] on link "Add Giveaway" at bounding box center [192, 89] width 47 height 13
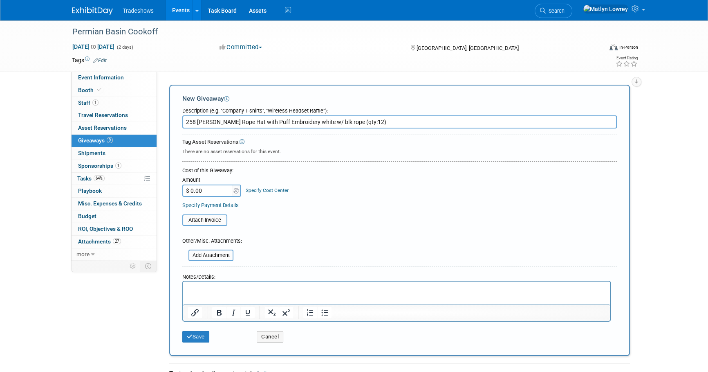
type input "258 Richardson Rope Hat with Puff Embroidery white w/ blk rope (qty:12)"
click at [218, 283] on html at bounding box center [396, 286] width 427 height 11
click at [213, 195] on input "$ 0.00" at bounding box center [207, 190] width 51 height 12
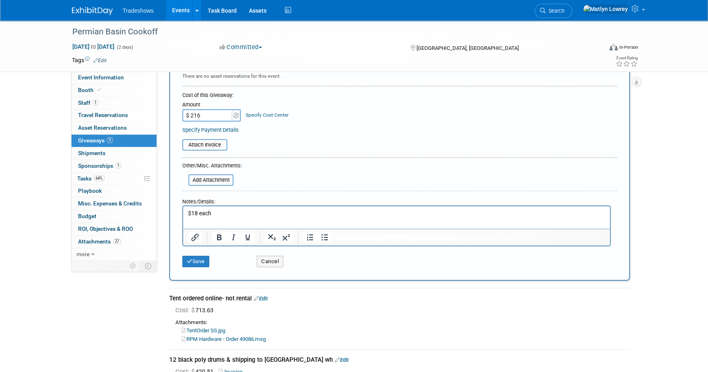
scroll to position [73, 0]
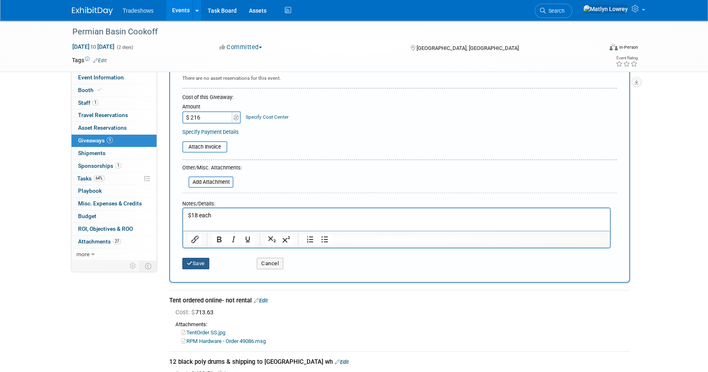
type input "$ 216.00"
click at [195, 260] on button "Save" at bounding box center [195, 263] width 27 height 11
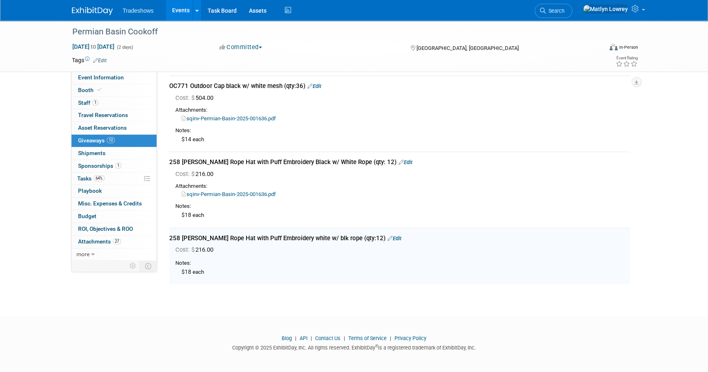
click at [388, 237] on link "Edit" at bounding box center [395, 238] width 14 height 6
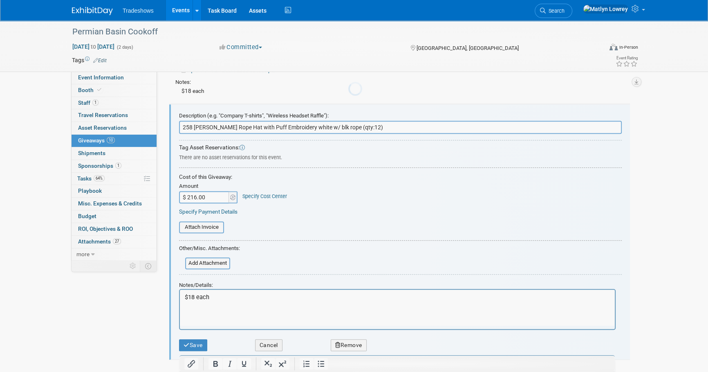
scroll to position [0, 0]
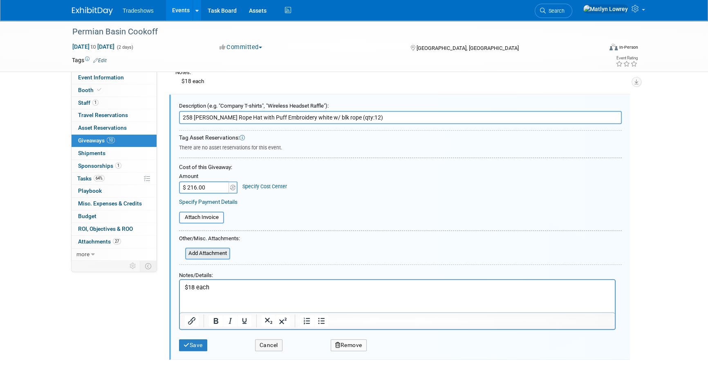
click at [202, 251] on input "file" at bounding box center [180, 253] width 97 height 10
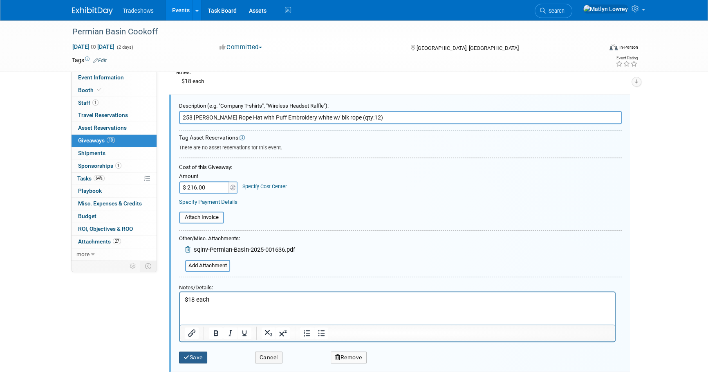
click at [197, 354] on button "Save" at bounding box center [193, 357] width 28 height 12
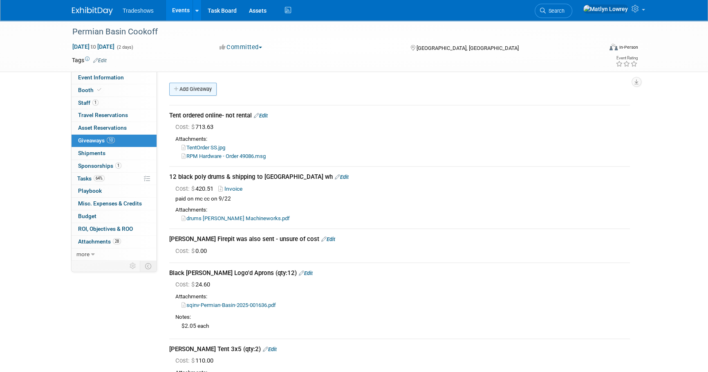
click at [193, 86] on link "Add Giveaway" at bounding box center [192, 89] width 47 height 13
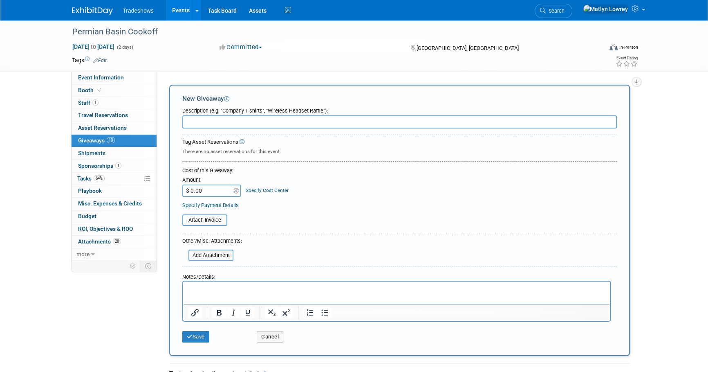
type input "N"
type input "Black Can Koozies (qty: 50)"
click at [226, 287] on p "Rich Text Area. Press ALT-0 for help." at bounding box center [396, 289] width 417 height 8
click at [203, 192] on input "$ 0.00" at bounding box center [207, 190] width 51 height 12
type input "$ 62.50"
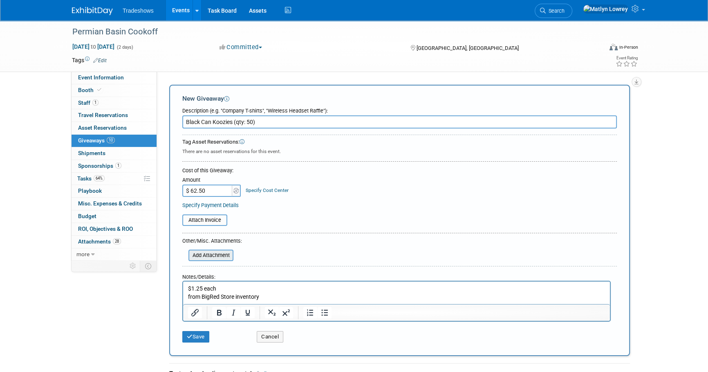
click at [219, 256] on input "file" at bounding box center [183, 255] width 97 height 10
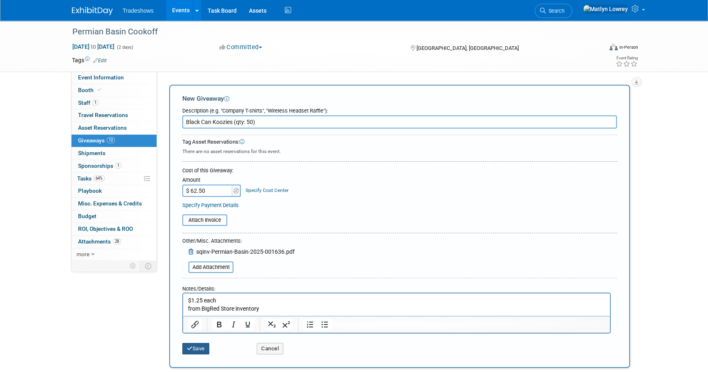
click at [203, 347] on button "Save" at bounding box center [195, 348] width 27 height 11
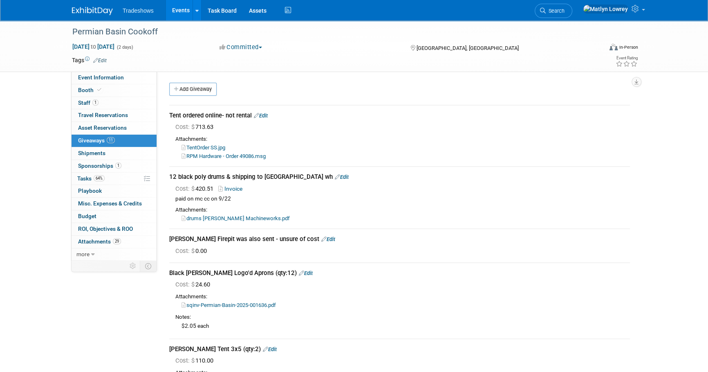
click at [210, 96] on div "Add Giveaway" at bounding box center [401, 90] width 469 height 15
click at [208, 94] on link "Add Giveaway" at bounding box center [192, 89] width 47 height 13
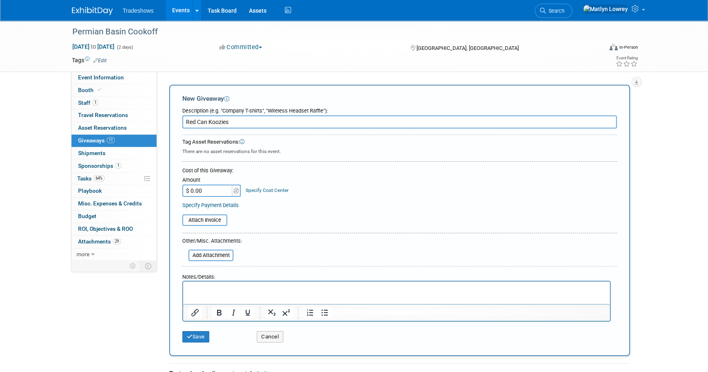
type input "Red Can Koozies"
type input "$ 62.50"
click at [211, 253] on input "file" at bounding box center [183, 255] width 97 height 10
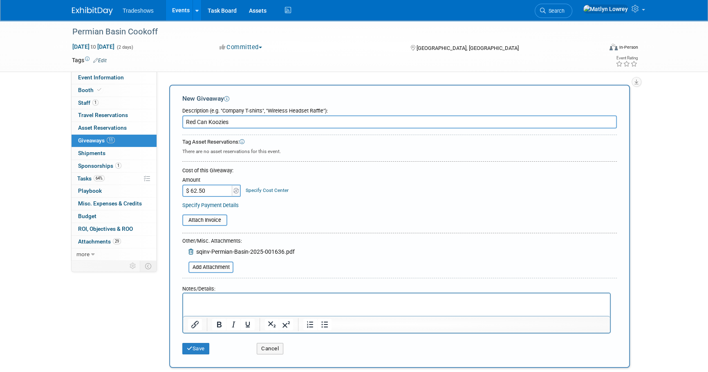
click at [227, 298] on p "Rich Text Area. Press ALT-0 for help." at bounding box center [396, 300] width 417 height 8
click at [208, 347] on button "Save" at bounding box center [195, 348] width 27 height 11
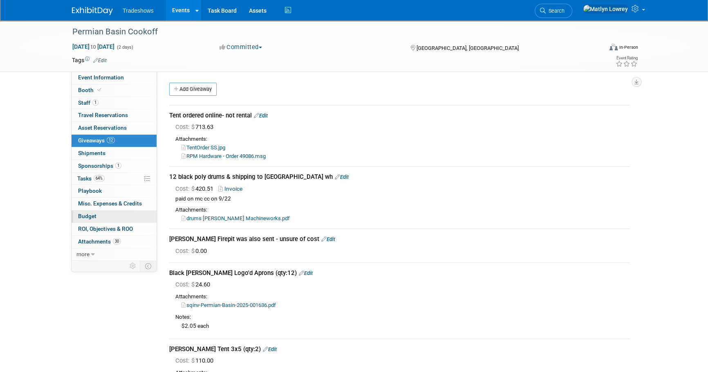
click at [85, 210] on link "Budget" at bounding box center [114, 216] width 85 height 12
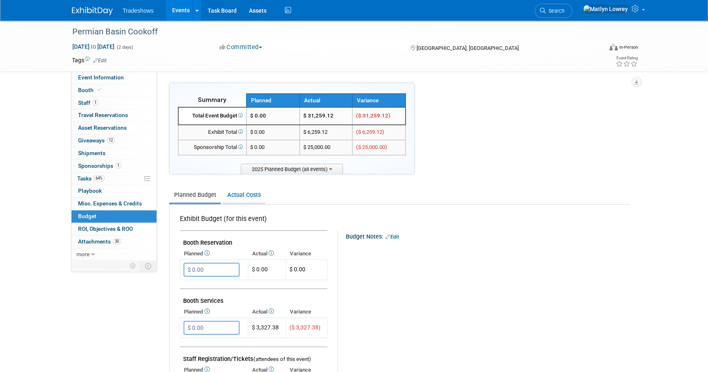
click at [249, 198] on link "Actual Costs" at bounding box center [243, 194] width 43 height 15
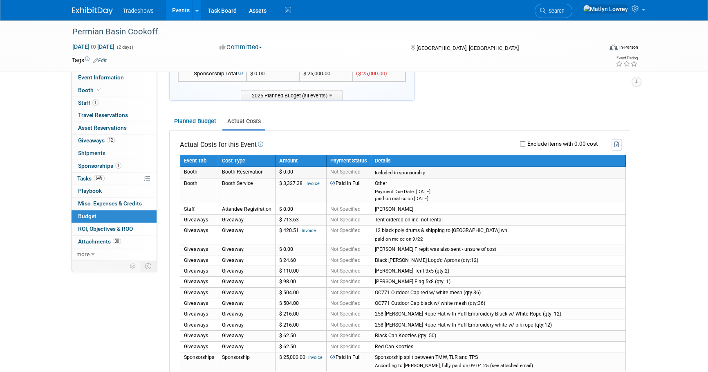
scroll to position [74, 0]
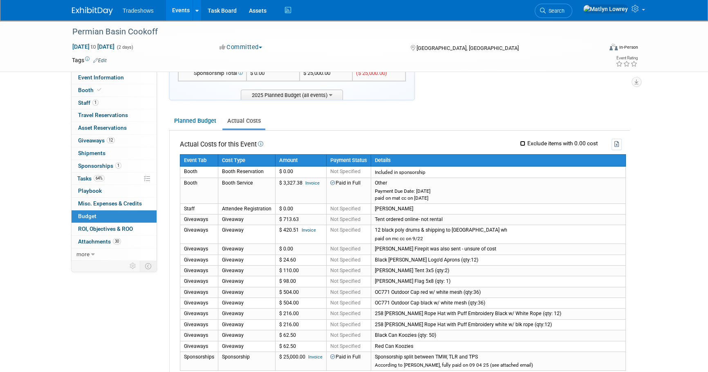
click at [523, 141] on input "Exclude items with 0.00 cost" at bounding box center [522, 143] width 5 height 5
checkbox input "true"
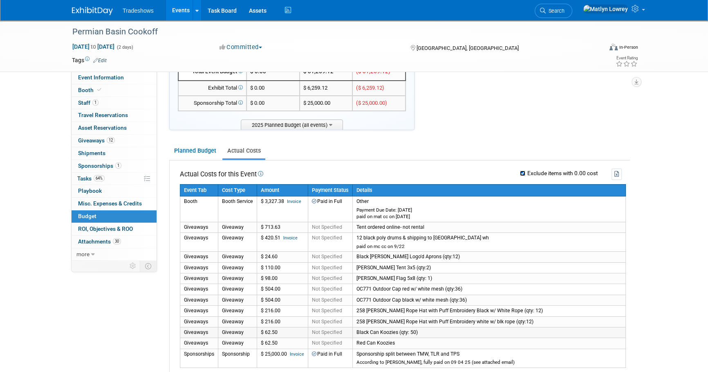
scroll to position [0, 0]
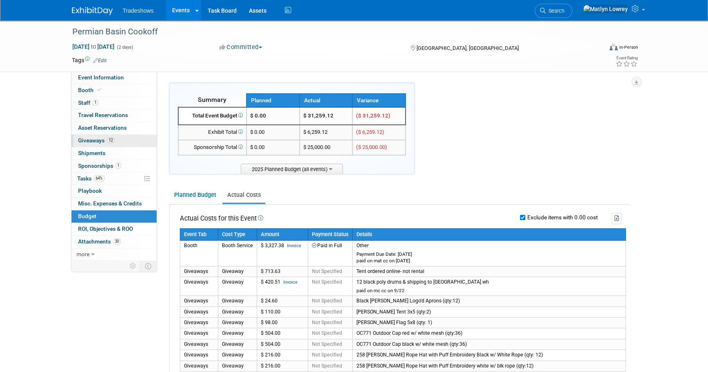
click at [107, 134] on div "Event Information Event Info Booth Booth 1 Staff 1 Staff 0 Travel Reservations …" at bounding box center [114, 166] width 86 height 189
click at [113, 144] on link "12 Giveaways 12" at bounding box center [114, 140] width 85 height 12
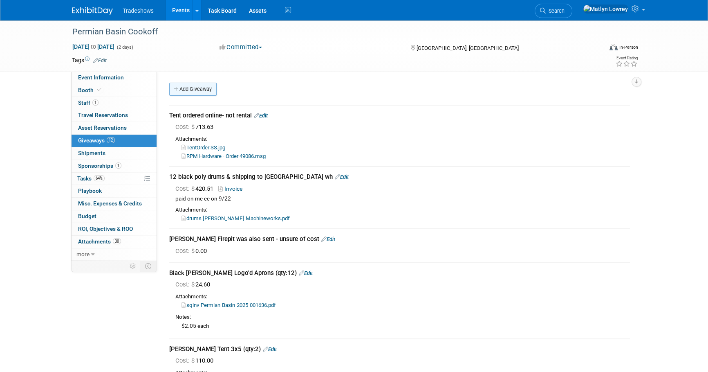
click at [179, 90] on icon at bounding box center [177, 89] width 6 height 5
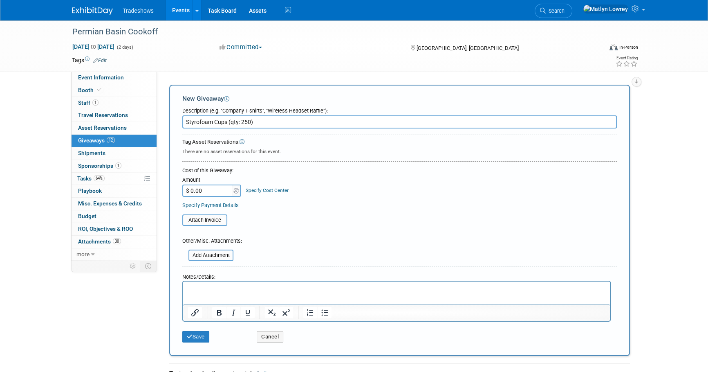
type input "Styrofoam Cups (qty: 250)"
click at [217, 282] on html at bounding box center [396, 286] width 427 height 11
click at [211, 193] on input "$ 0.00" at bounding box center [207, 190] width 51 height 12
type input "$ 241.12"
click at [259, 229] on form "Description (e.g. "Company T-shirts", "Wireless Headset Raffle"): Styrofoam Cup…" at bounding box center [399, 224] width 435 height 243
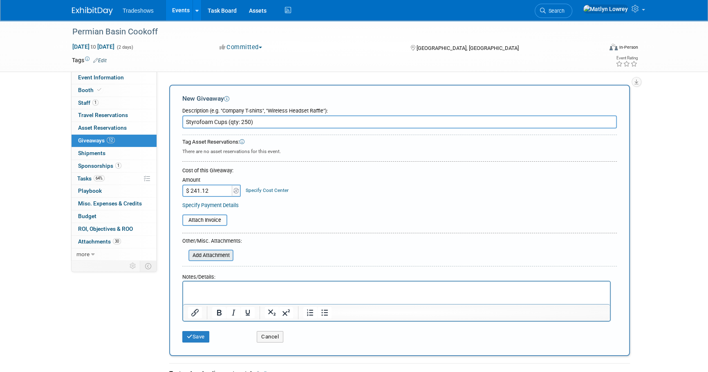
click at [223, 257] on input "file" at bounding box center [183, 255] width 97 height 10
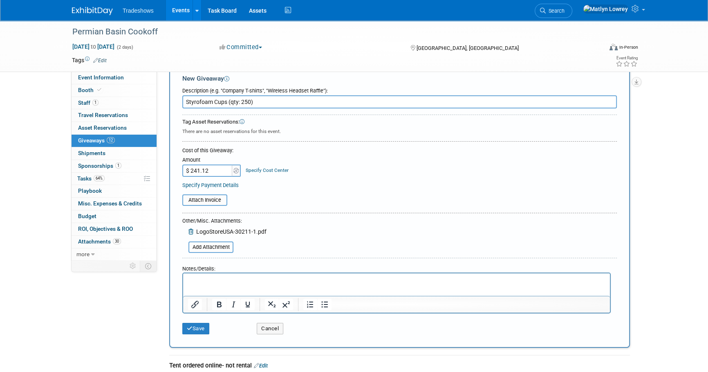
scroll to position [37, 0]
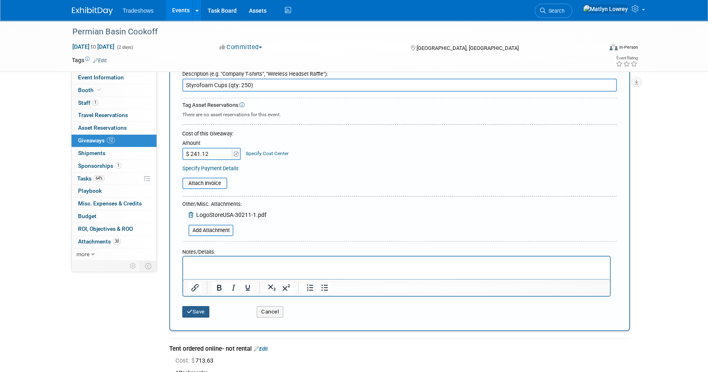
click at [194, 307] on button "Save" at bounding box center [195, 311] width 27 height 11
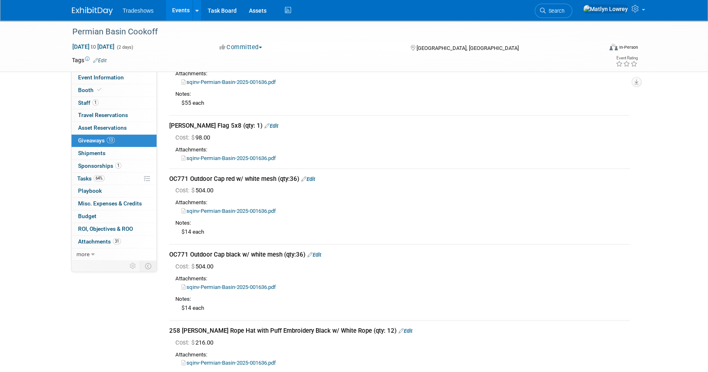
scroll to position [261, 0]
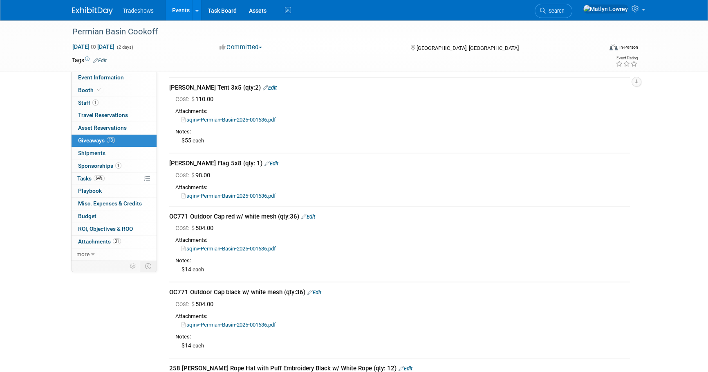
click at [180, 8] on link "Events" at bounding box center [181, 10] width 30 height 20
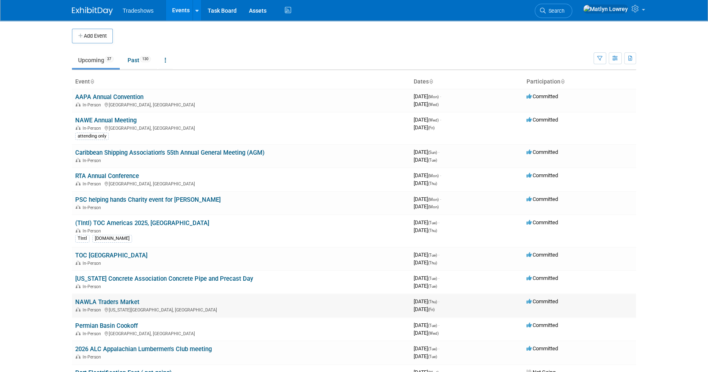
click at [106, 298] on link "NAWLA Traders Market" at bounding box center [107, 301] width 64 height 7
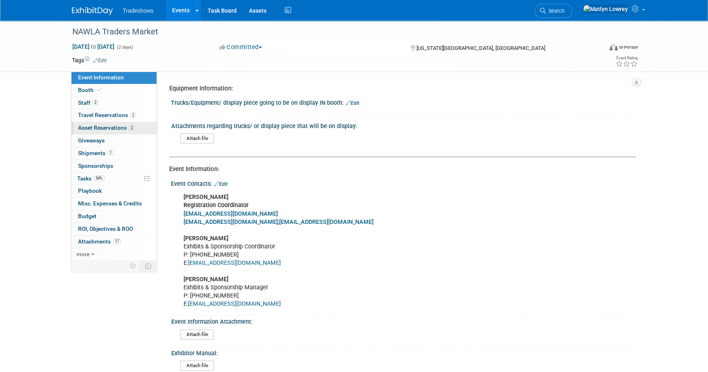
click at [102, 131] on link "2 Asset Reservations 2" at bounding box center [114, 128] width 85 height 12
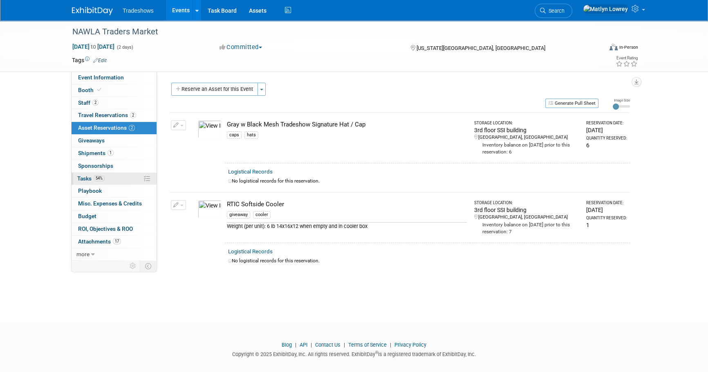
click at [99, 176] on span "54%" at bounding box center [99, 178] width 11 height 6
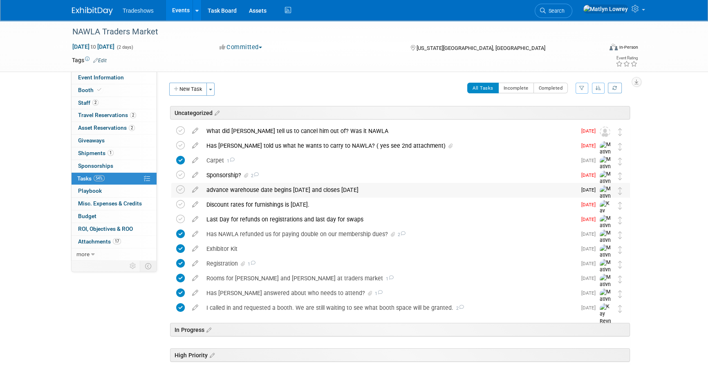
click at [229, 190] on div "advance warehouse date begins [DATE] and closes [DATE]" at bounding box center [389, 190] width 374 height 14
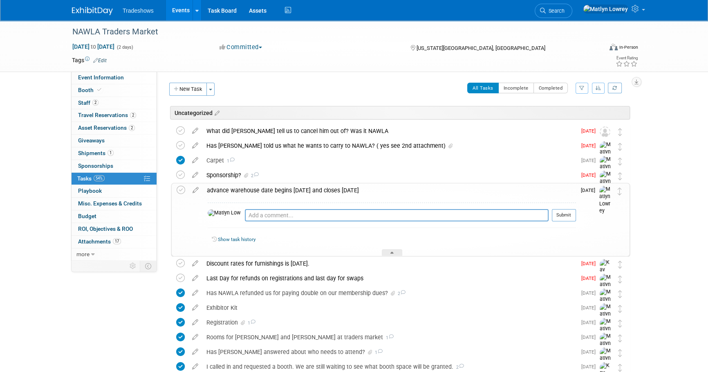
click at [229, 190] on div "advance warehouse date begins [DATE] and closes [DATE]" at bounding box center [389, 190] width 373 height 14
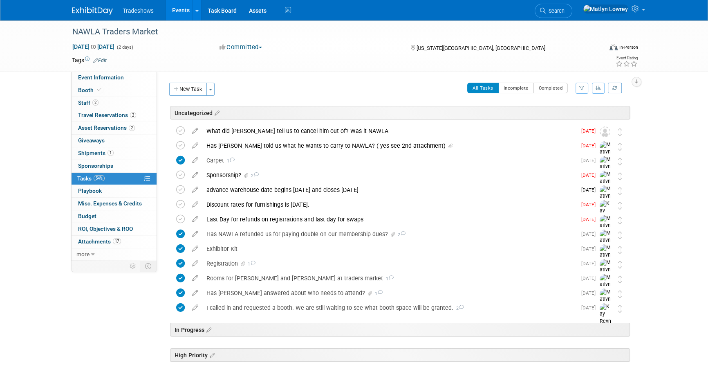
drag, startPoint x: 229, startPoint y: 190, endPoint x: 254, endPoint y: 76, distance: 116.0
click at [254, 76] on div "Equipment Information: Trucks/Equipment/ display piece going to be on display I…" at bounding box center [396, 166] width 479 height 188
click at [247, 135] on div "What did [PERSON_NAME] tell us to cancel him out of? Was it NAWLA" at bounding box center [389, 131] width 374 height 14
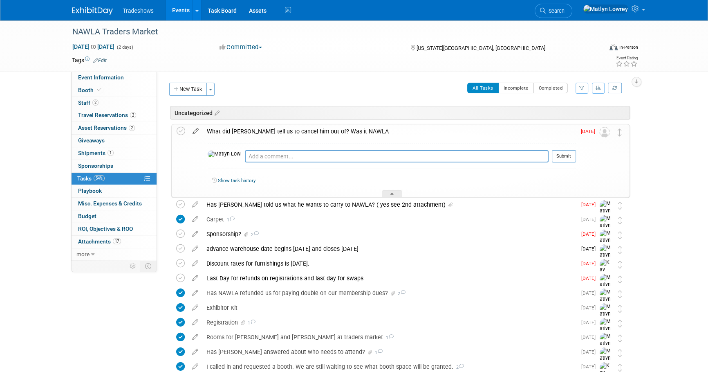
click at [195, 131] on icon at bounding box center [195, 129] width 14 height 10
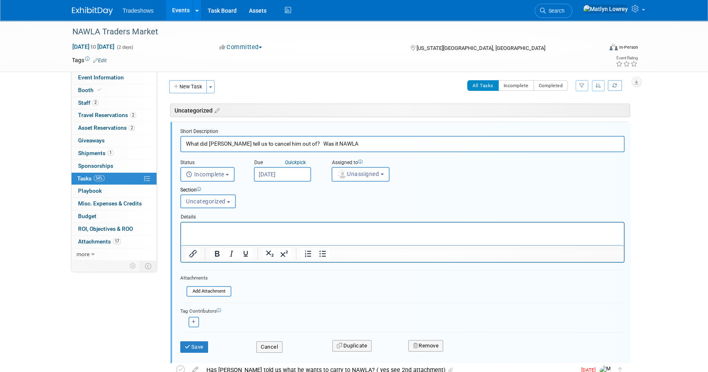
scroll to position [4, 0]
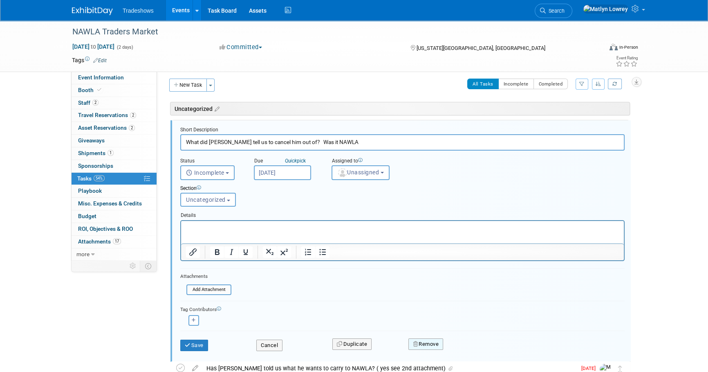
click at [416, 341] on icon "button" at bounding box center [416, 343] width 6 height 5
click at [470, 346] on link "Yes" at bounding box center [472, 350] width 24 height 13
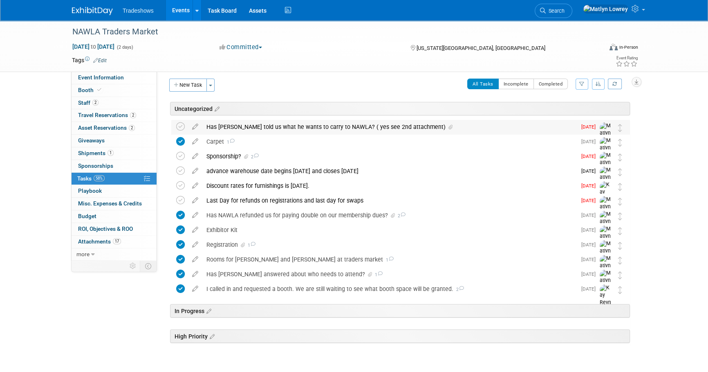
click at [284, 123] on div "Has [PERSON_NAME] told us what he wants to carry to NAWLA? ( yes see 2nd attach…" at bounding box center [389, 127] width 374 height 14
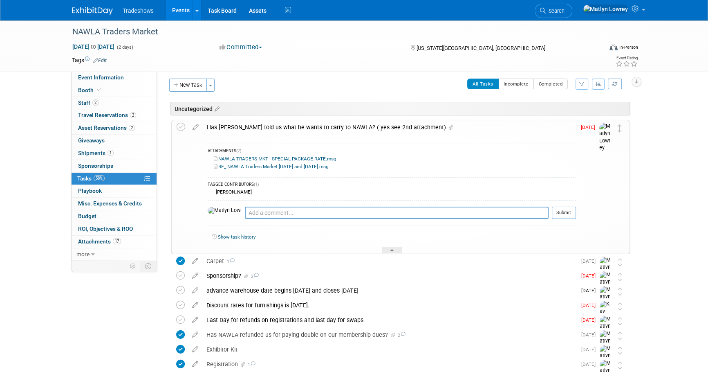
click at [259, 165] on link "RE_ NAWLA Traders Market [DATE] and [DATE].msg" at bounding box center [271, 167] width 115 height 6
click at [259, 156] on link "NAWLA TRADERS MKT - SPECIAL PACKAGE RATE.msg" at bounding box center [275, 159] width 123 height 6
click at [178, 127] on icon at bounding box center [181, 127] width 9 height 9
click at [197, 85] on button "New Task" at bounding box center [188, 84] width 38 height 13
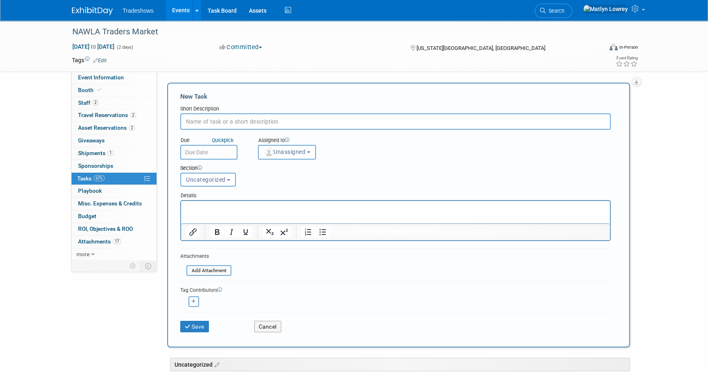
scroll to position [0, 0]
type input "Please Print Graphics"
click at [201, 152] on input "text" at bounding box center [208, 152] width 57 height 15
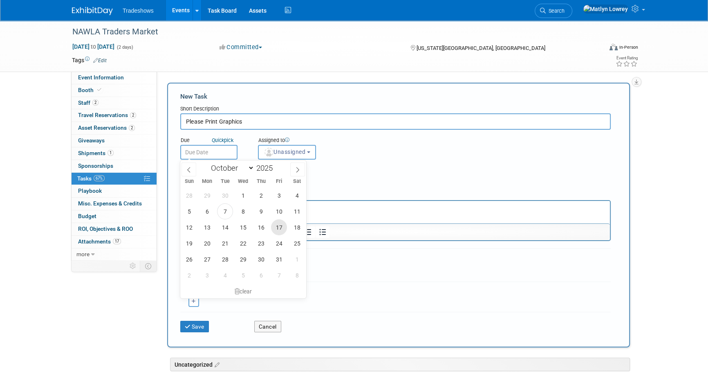
click at [279, 227] on span "17" at bounding box center [279, 227] width 16 height 16
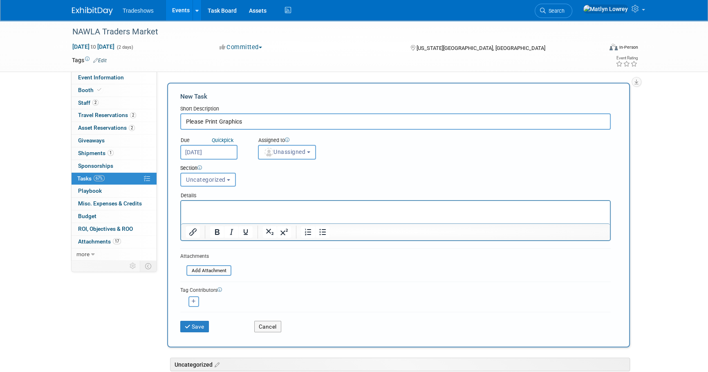
click at [210, 151] on input "Oct 17, 2025" at bounding box center [208, 152] width 57 height 15
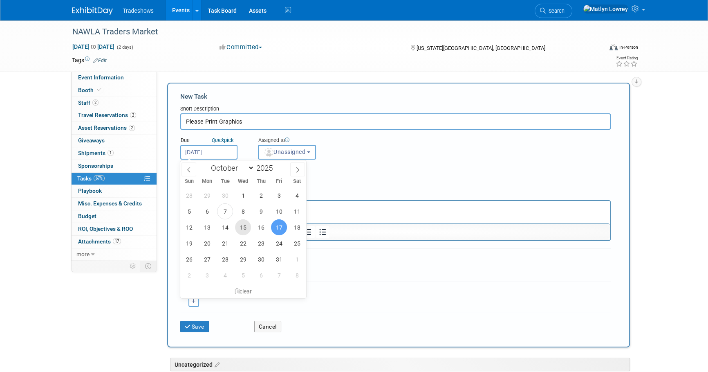
click at [242, 227] on span "15" at bounding box center [243, 227] width 16 height 16
type input "Oct 15, 2025"
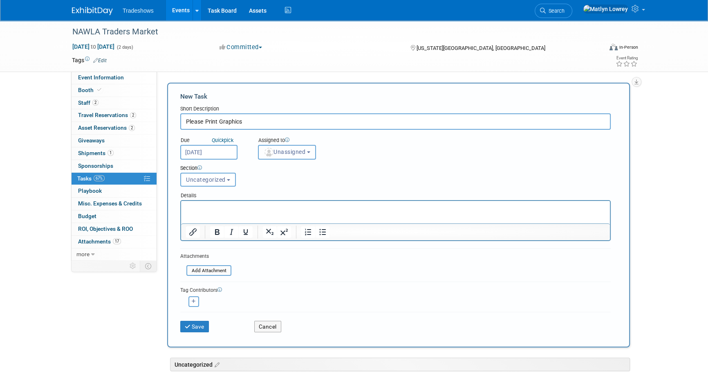
click at [260, 157] on button "Unassigned" at bounding box center [287, 152] width 58 height 15
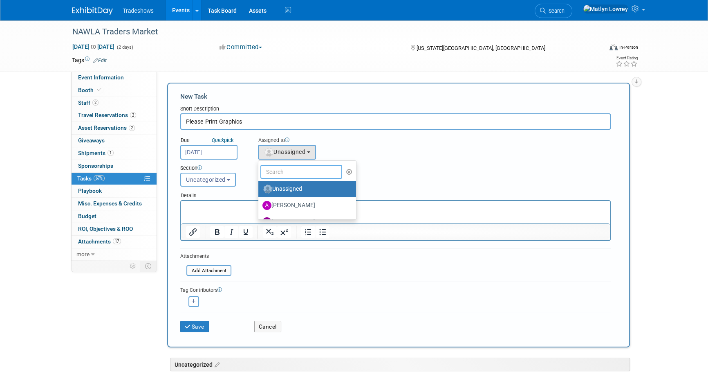
click at [271, 172] on input "text" at bounding box center [301, 172] width 82 height 14
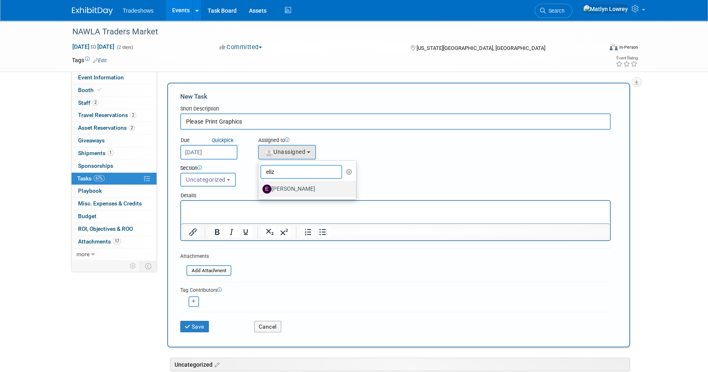
type input "eliz"
click at [271, 188] on img at bounding box center [266, 188] width 9 height 9
click at [260, 188] on input "[PERSON_NAME]" at bounding box center [256, 187] width 5 height 5
select select "12c27735-6e03-4fb4-8db7-8cf1635efa37"
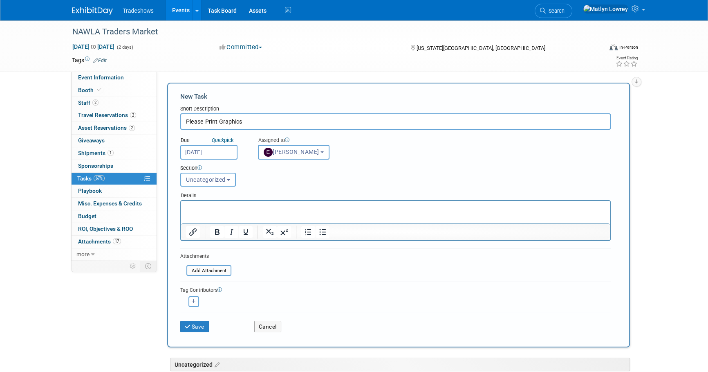
click at [271, 119] on input "Please Print Graphics" at bounding box center [395, 121] width 430 height 16
click at [280, 123] on input "Please Print Graphics:" at bounding box center [395, 121] width 430 height 16
paste input "ZH360L, XH360L,GT155"
click at [266, 121] on input "Please Print Graphics: ZH360L, XH360L & GT155" at bounding box center [395, 121] width 430 height 16
type input "Please Print Graphics: ZH360L & XH360L & GT155"
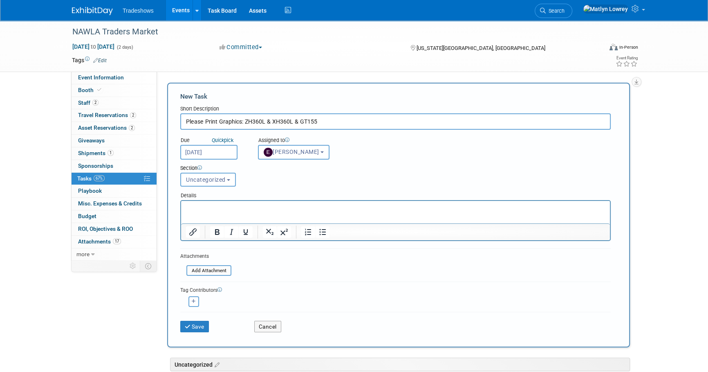
click at [271, 172] on div "Section Uncategorized In Progress High Priority Uncategorized Uncategorized In …" at bounding box center [377, 173] width 406 height 29
drag, startPoint x: 256, startPoint y: 218, endPoint x: 253, endPoint y: 212, distance: 6.9
click at [256, 212] on html at bounding box center [395, 206] width 429 height 11
click at [191, 304] on button "button" at bounding box center [193, 301] width 11 height 11
select select
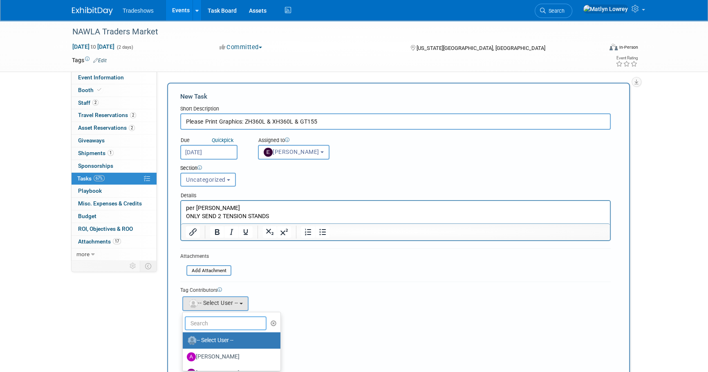
click at [201, 325] on input "text" at bounding box center [226, 323] width 82 height 14
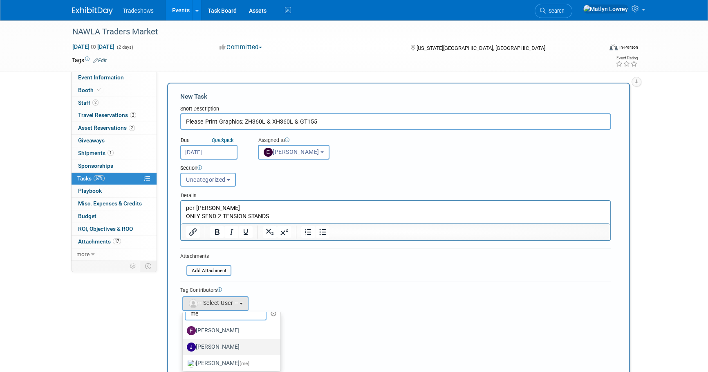
scroll to position [12, 0]
type input "me"
click at [222, 357] on label "Matlyn Lowrey (me)" at bounding box center [229, 360] width 85 height 13
click at [184, 357] on input "Matlyn Lowrey (me)" at bounding box center [181, 359] width 5 height 5
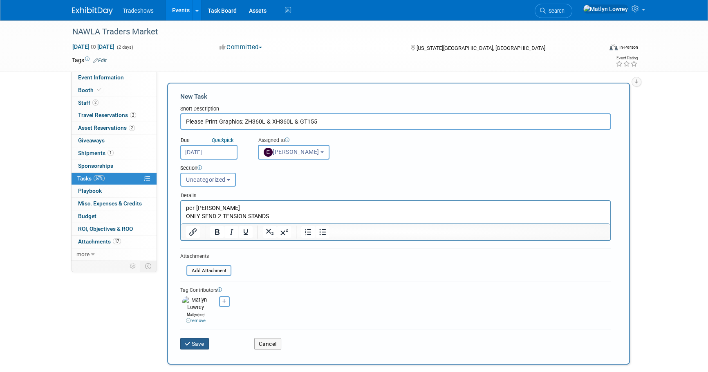
click at [205, 341] on button "Save" at bounding box center [194, 343] width 29 height 11
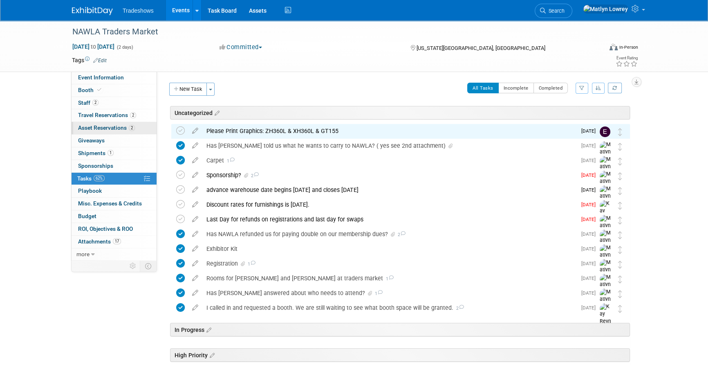
click at [95, 123] on link "2 Asset Reservations 2" at bounding box center [114, 128] width 85 height 12
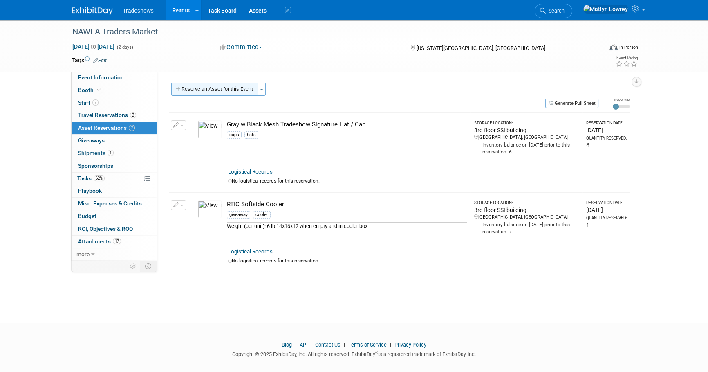
click at [193, 92] on button "Reserve an Asset for this Event" at bounding box center [214, 89] width 87 height 13
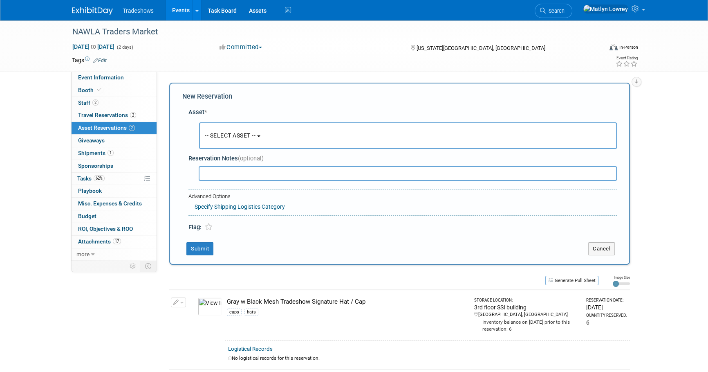
scroll to position [8, 0]
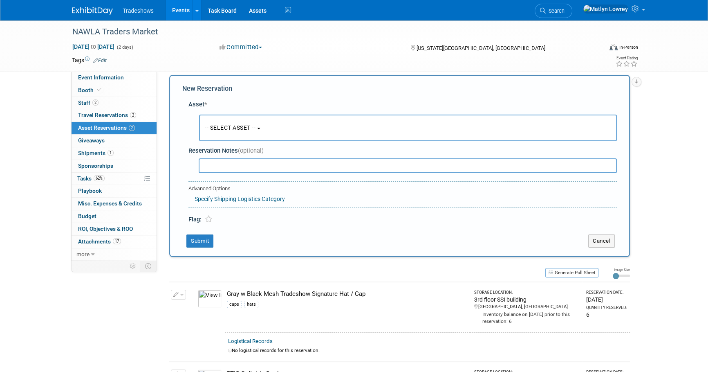
click at [227, 128] on span "-- SELECT ASSET --" at bounding box center [230, 127] width 51 height 7
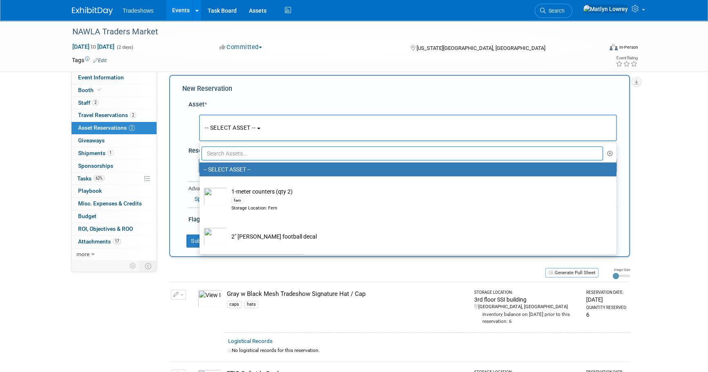
click at [233, 156] on input "text" at bounding box center [402, 153] width 401 height 14
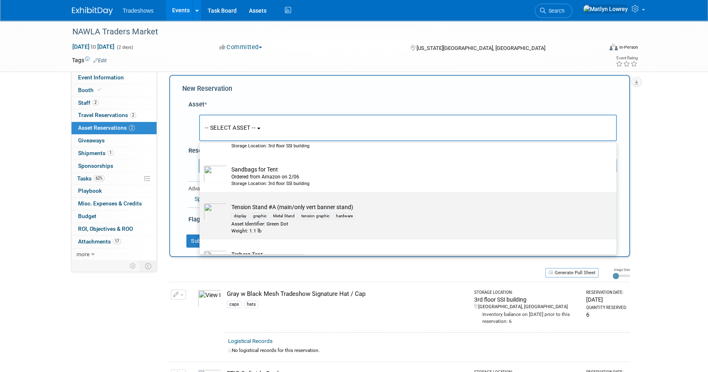
scroll to position [297, 0]
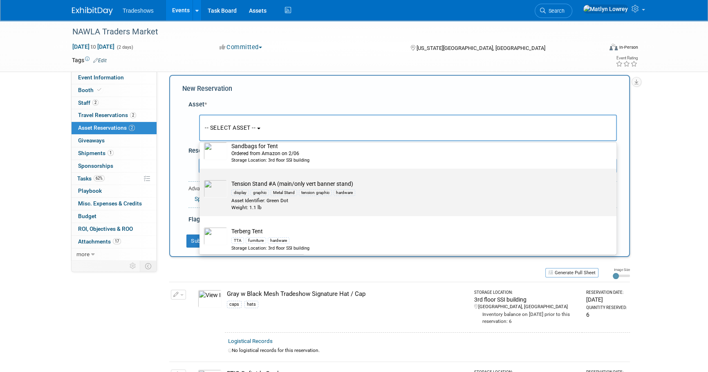
type input "ten"
click at [256, 200] on div "Asset Identifier: Green Dot" at bounding box center [415, 200] width 369 height 7
click at [201, 178] on input "Tension Stand #A (main/only vert banner stand) display graphic Metal Stand tens…" at bounding box center [197, 175] width 5 height 5
select select "10721757"
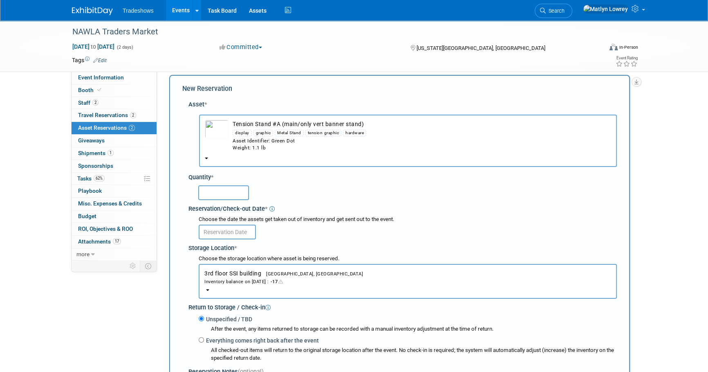
click at [223, 185] on input "text" at bounding box center [223, 192] width 51 height 15
type input "2"
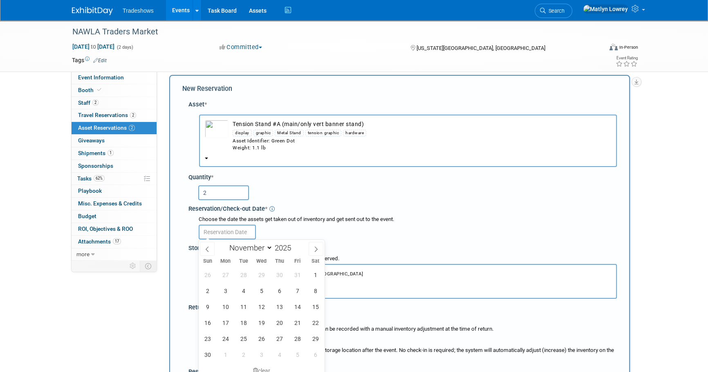
click at [217, 235] on input "text" at bounding box center [227, 231] width 57 height 15
click at [311, 273] on span "1" at bounding box center [315, 275] width 16 height 16
type input "Nov 1, 2025"
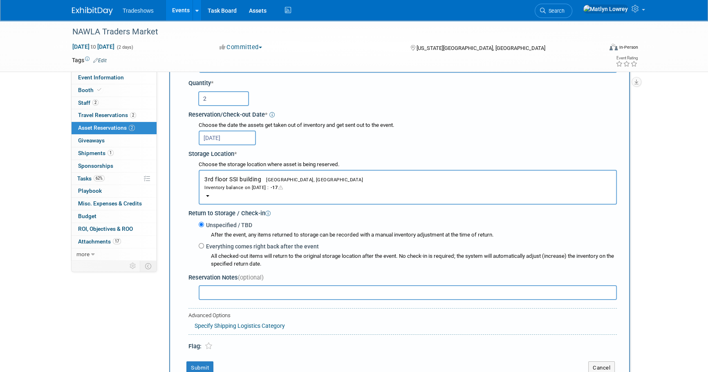
scroll to position [119, 0]
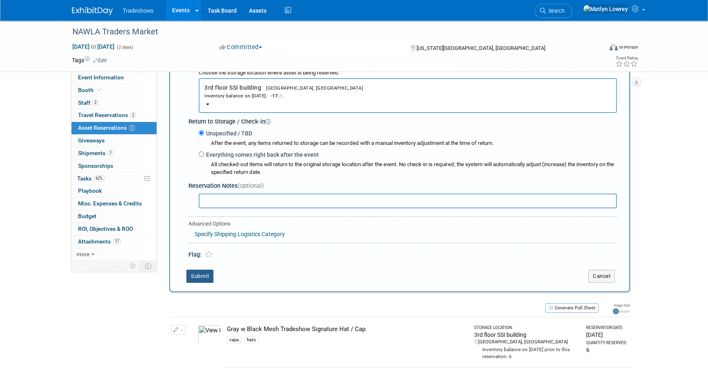
click at [205, 280] on button "Submit" at bounding box center [199, 275] width 27 height 13
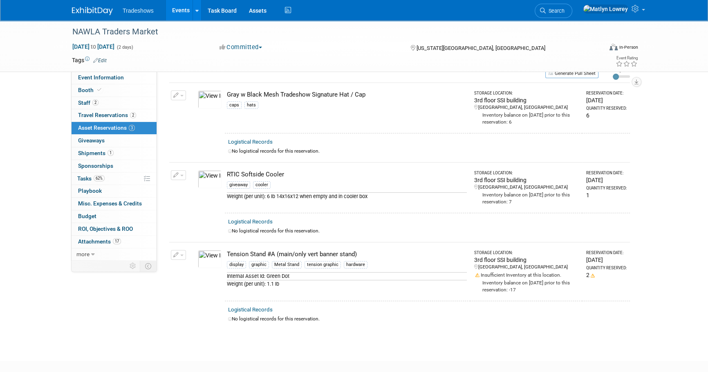
scroll to position [0, 0]
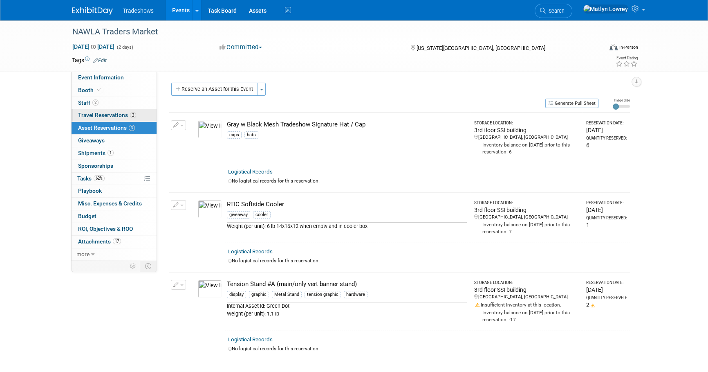
click at [122, 114] on span "Travel Reservations 2" at bounding box center [107, 115] width 58 height 7
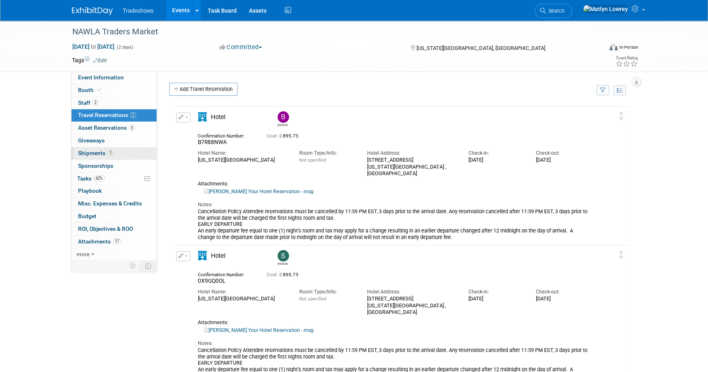
click at [119, 157] on link "1 Shipments 1" at bounding box center [114, 153] width 85 height 12
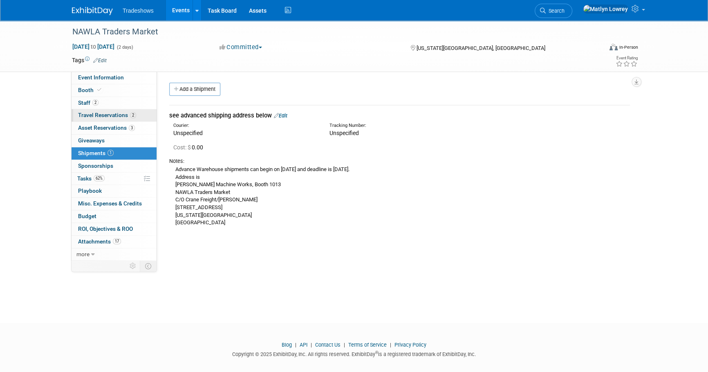
click at [116, 115] on span "Travel Reservations 2" at bounding box center [107, 115] width 58 height 7
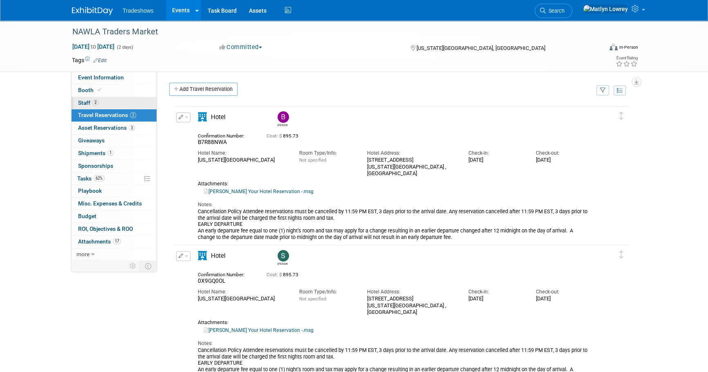
click at [107, 106] on link "2 Staff 2" at bounding box center [114, 103] width 85 height 12
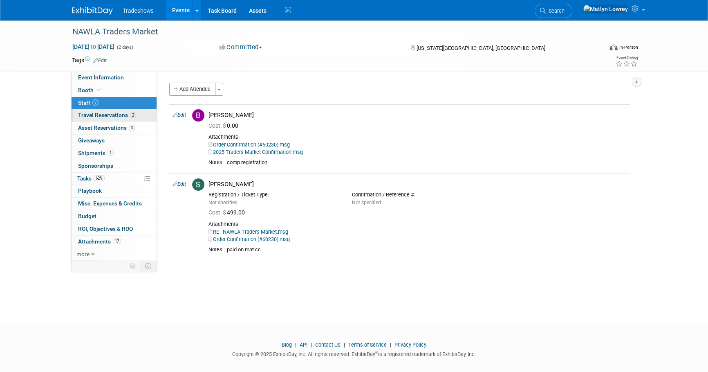
click at [110, 114] on span "Travel Reservations 2" at bounding box center [107, 115] width 58 height 7
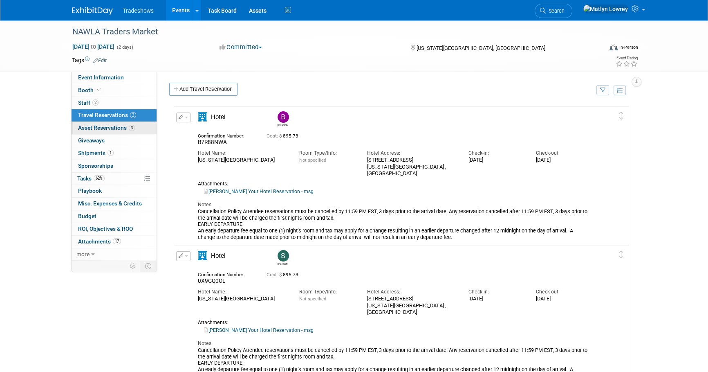
click at [97, 122] on link "3 Asset Reservations 3" at bounding box center [114, 128] width 85 height 12
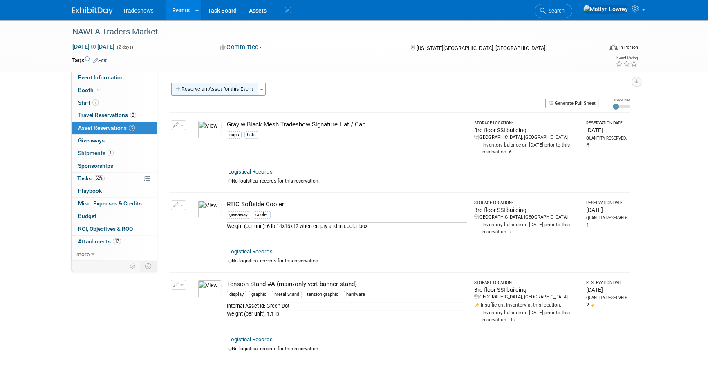
click at [186, 87] on button "Reserve an Asset for this Event" at bounding box center [214, 89] width 87 height 13
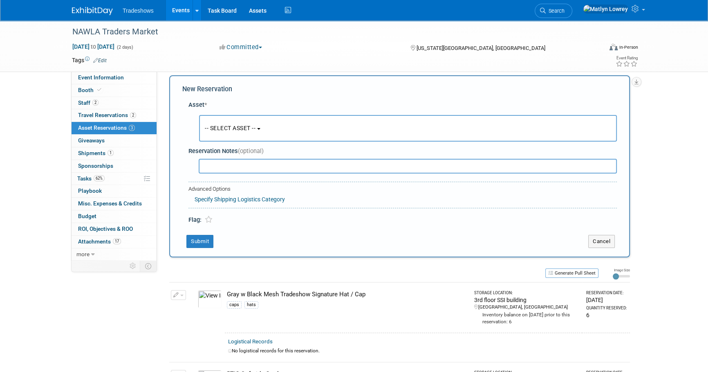
scroll to position [8, 0]
click at [217, 123] on button "-- SELECT ASSET --" at bounding box center [408, 127] width 418 height 27
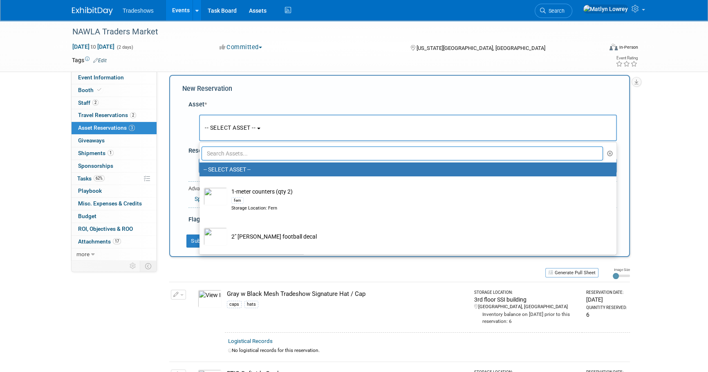
click at [207, 155] on input "text" at bounding box center [402, 153] width 401 height 14
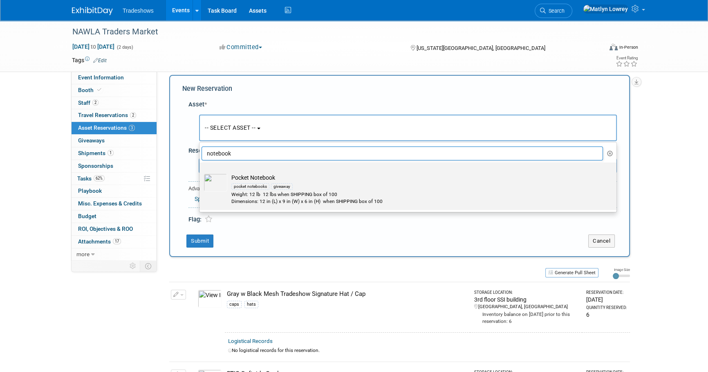
type input "notebook"
click at [229, 192] on td "Pocket Notebook pocket notebooks giveaway Weight: 12 lb 12 lbs when SHIPPING bo…" at bounding box center [413, 188] width 373 height 31
click at [201, 172] on input "Pocket Notebook pocket notebooks giveaway Weight: 12 lb 12 lbs when SHIPPING bo…" at bounding box center [197, 169] width 5 height 5
select select "10722753"
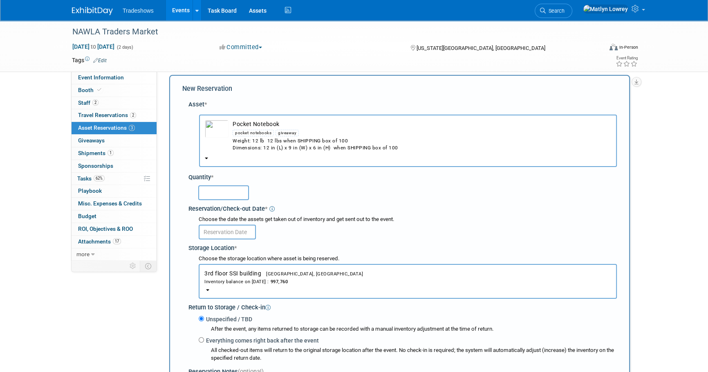
click at [217, 189] on input "text" at bounding box center [223, 192] width 51 height 15
type input "100"
click at [222, 228] on input "text" at bounding box center [227, 231] width 57 height 15
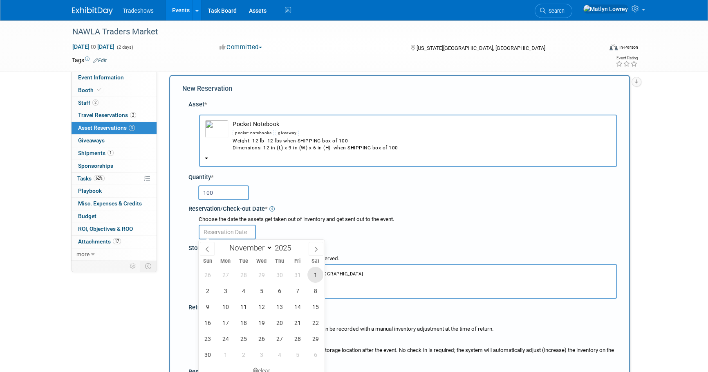
click at [310, 273] on span "1" at bounding box center [315, 275] width 16 height 16
type input "Nov 1, 2025"
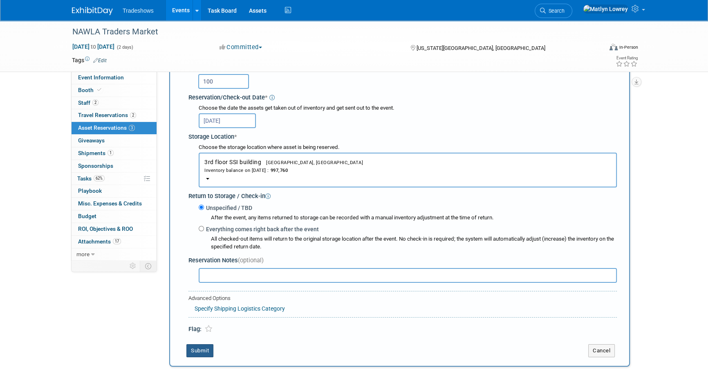
click at [195, 354] on button "Submit" at bounding box center [199, 350] width 27 height 13
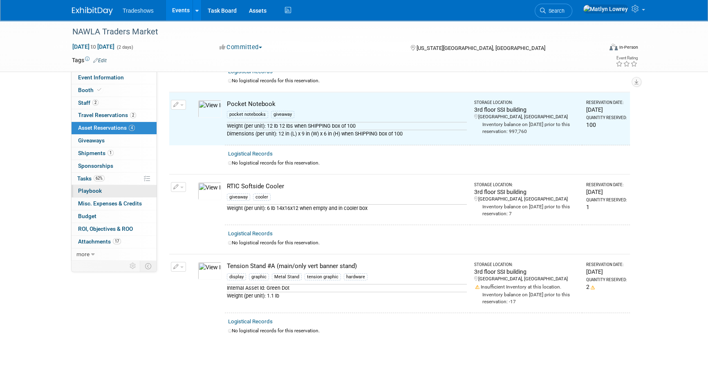
scroll to position [89, 0]
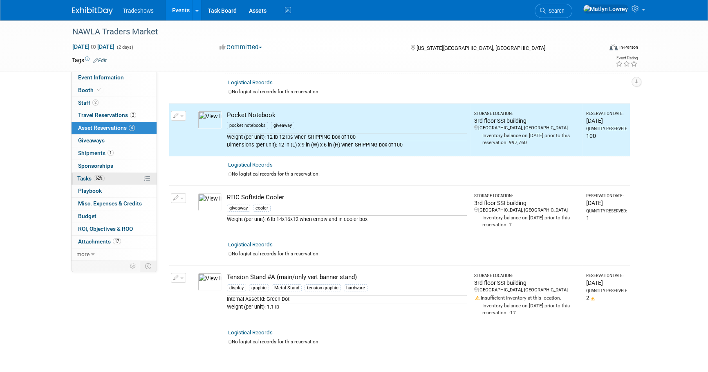
click at [92, 179] on span "Tasks 62%" at bounding box center [90, 178] width 27 height 7
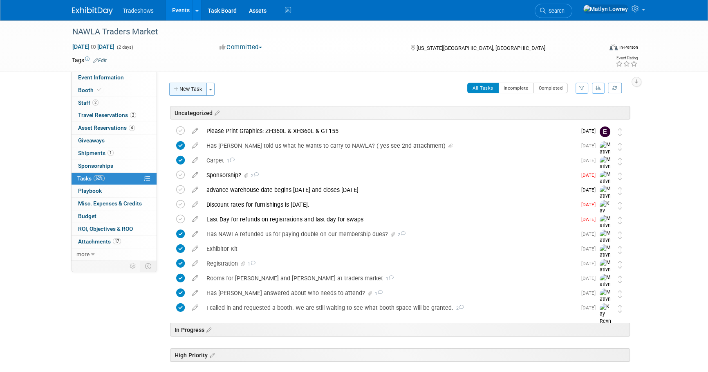
click at [181, 88] on button "New Task" at bounding box center [188, 89] width 38 height 13
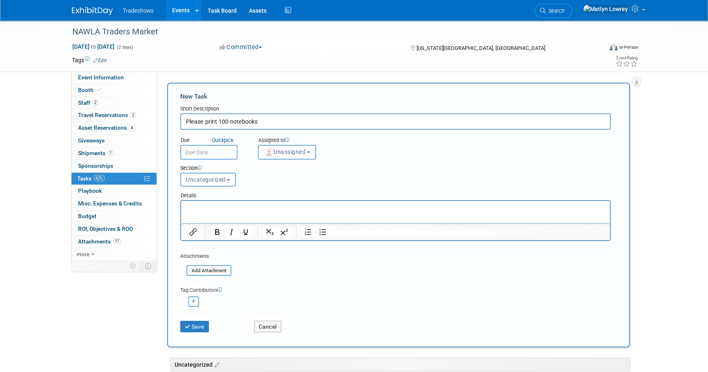
type input "Please print 100 notebooks"
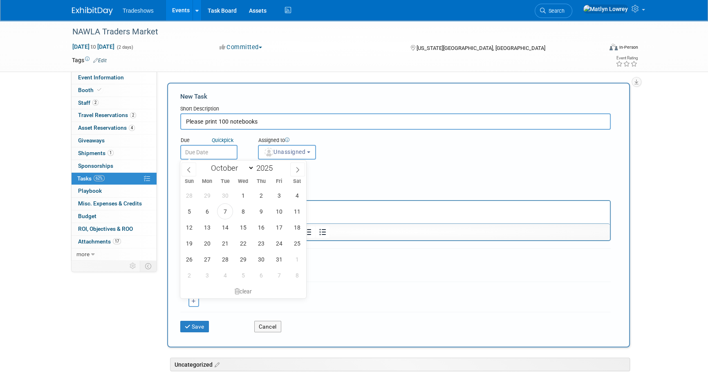
click at [207, 156] on body "Tradeshows Events Add Event Bulk Upload Events Shareable Event Boards Recently …" at bounding box center [354, 186] width 708 height 372
click at [280, 229] on span "17" at bounding box center [279, 227] width 16 height 16
type input "Oct 17, 2025"
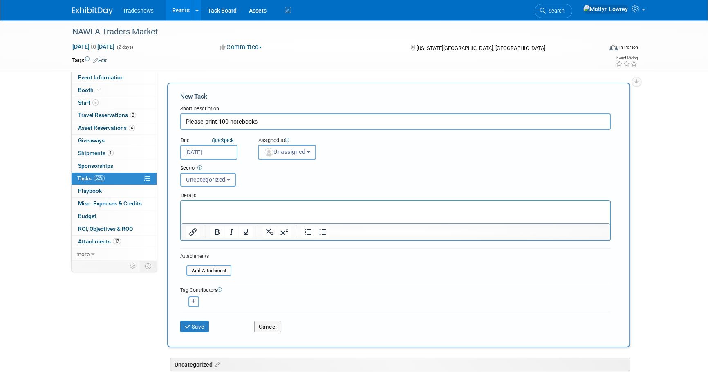
click at [264, 151] on span "Unassigned" at bounding box center [285, 151] width 42 height 7
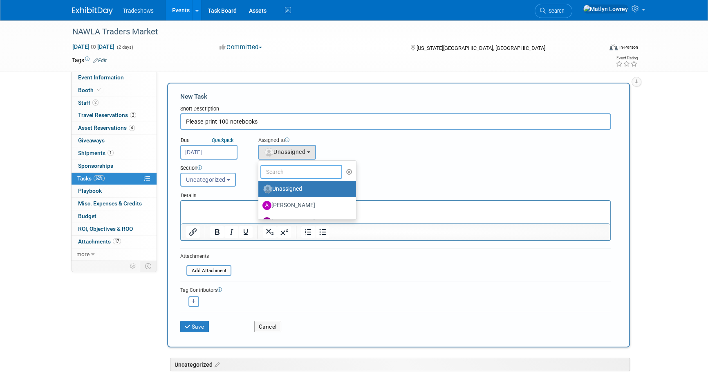
click at [272, 171] on input "text" at bounding box center [301, 172] width 82 height 14
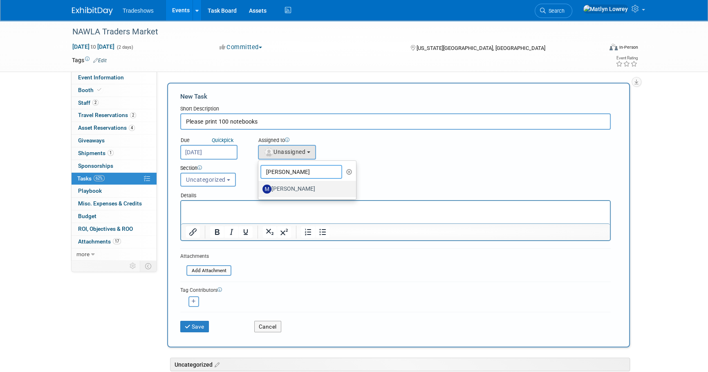
type input "mike"
click at [290, 190] on label "[PERSON_NAME]" at bounding box center [304, 188] width 85 height 13
click at [260, 190] on input "[PERSON_NAME]" at bounding box center [256, 187] width 5 height 5
select select "df948510-2770-4eac-aed2-3fa757bc33cf"
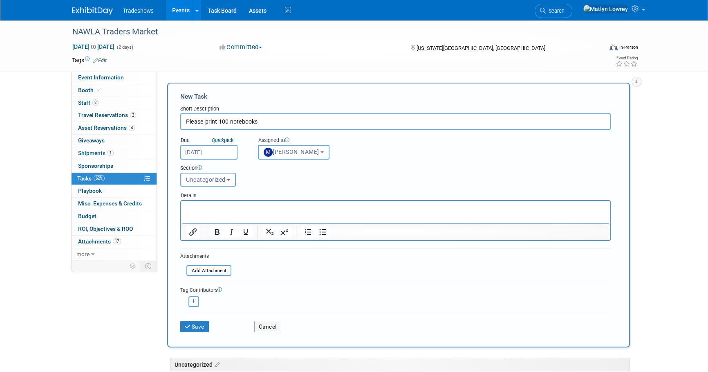
click at [194, 301] on icon "button" at bounding box center [194, 301] width 4 height 4
select select
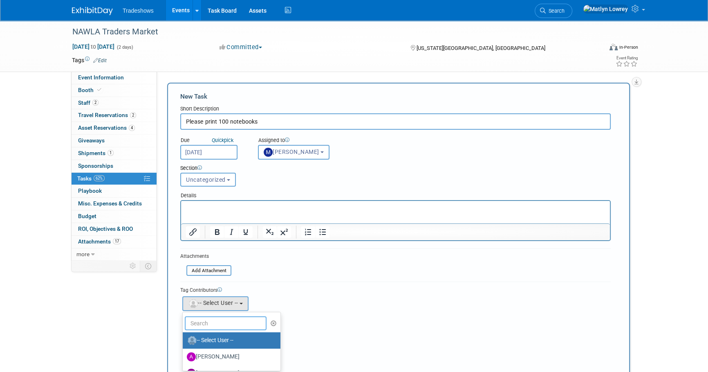
click at [209, 324] on input "text" at bounding box center [226, 323] width 82 height 14
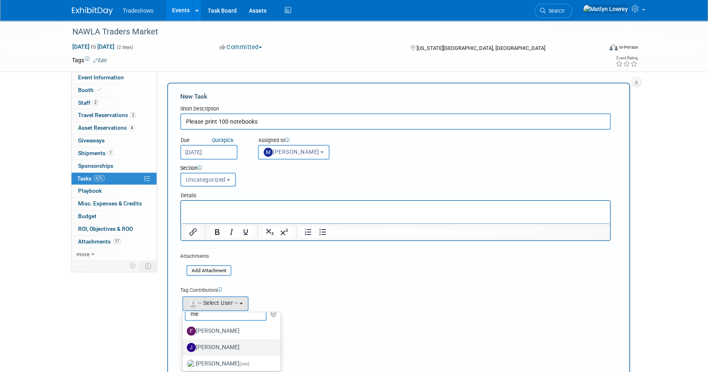
scroll to position [12, 0]
type input "me"
click at [215, 358] on label "Matlyn Lowrey (me)" at bounding box center [229, 360] width 85 height 13
click at [184, 358] on input "Matlyn Lowrey (me)" at bounding box center [181, 359] width 5 height 5
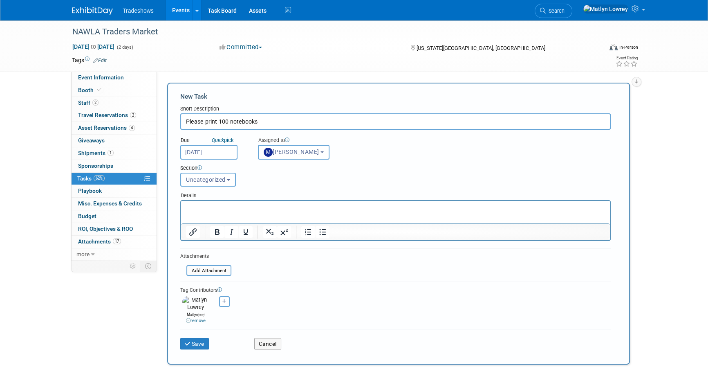
click at [269, 117] on input "Please print 100 notebooks" at bounding box center [395, 121] width 430 height 16
type input "Please print 100 notebooks - needed by October 17th"
click at [202, 207] on p "Rich Text Area. Press ALT-0 for help." at bounding box center [395, 208] width 419 height 8
click at [197, 343] on div "Save Cancel" at bounding box center [395, 342] width 430 height 26
click at [197, 341] on button "Save" at bounding box center [194, 343] width 29 height 11
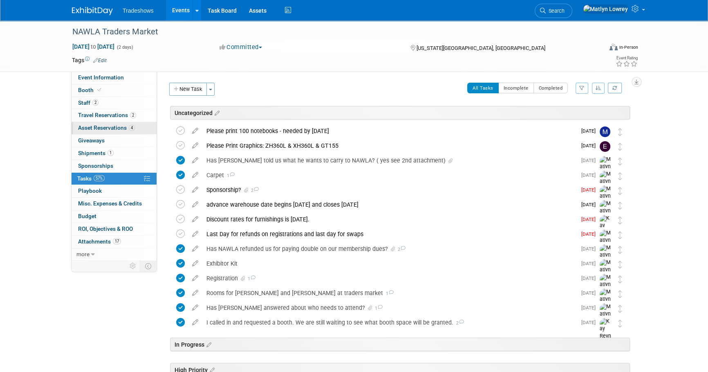
click at [94, 130] on span "Asset Reservations 4" at bounding box center [106, 127] width 57 height 7
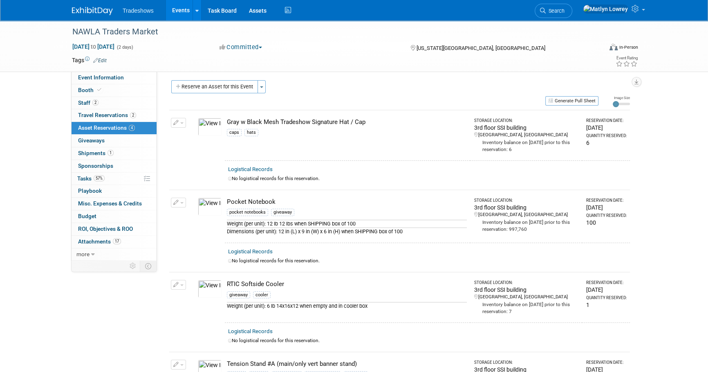
scroll to position [0, 0]
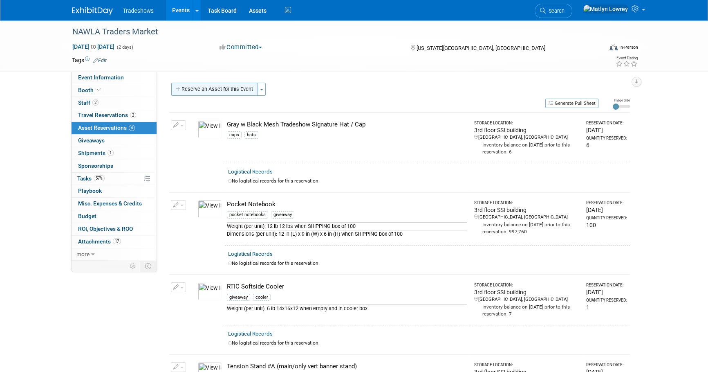
click at [196, 92] on button "Reserve an Asset for this Event" at bounding box center [214, 89] width 87 height 13
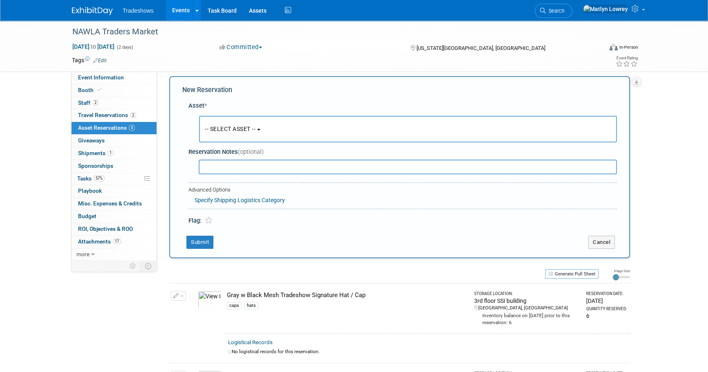
scroll to position [8, 0]
click at [210, 120] on button "-- SELECT ASSET --" at bounding box center [408, 127] width 418 height 27
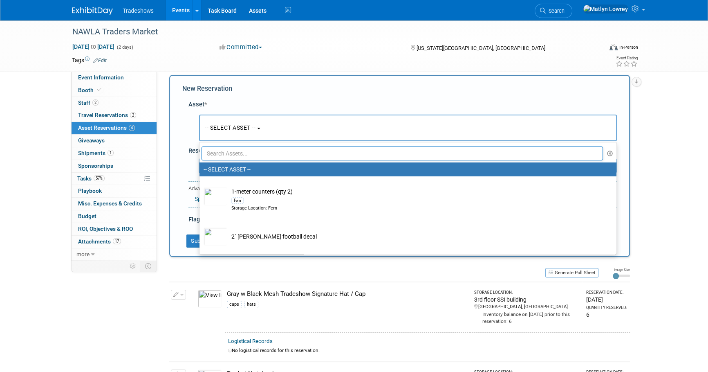
click at [223, 155] on input "text" at bounding box center [402, 153] width 401 height 14
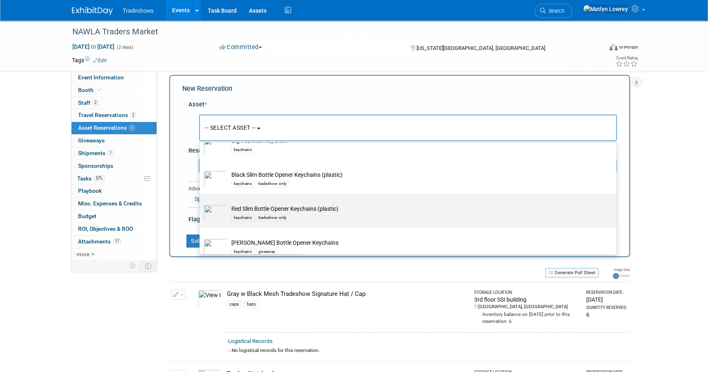
scroll to position [74, 0]
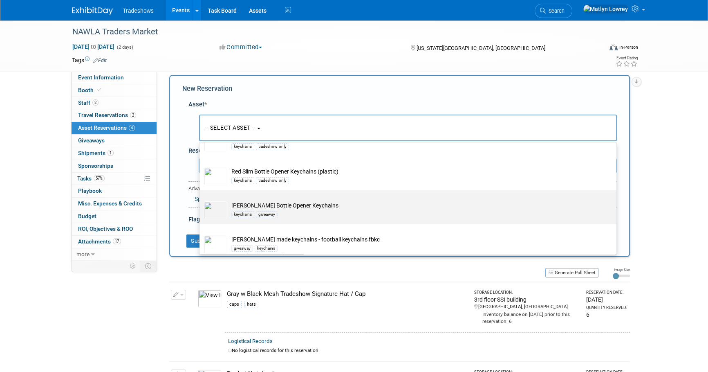
type input "Keychain"
click at [258, 210] on div "keychains giveaway" at bounding box center [415, 213] width 369 height 9
click at [201, 200] on input "Taylor Bottle Opener Keychains keychains giveaway" at bounding box center [197, 197] width 5 height 5
select select "10717740"
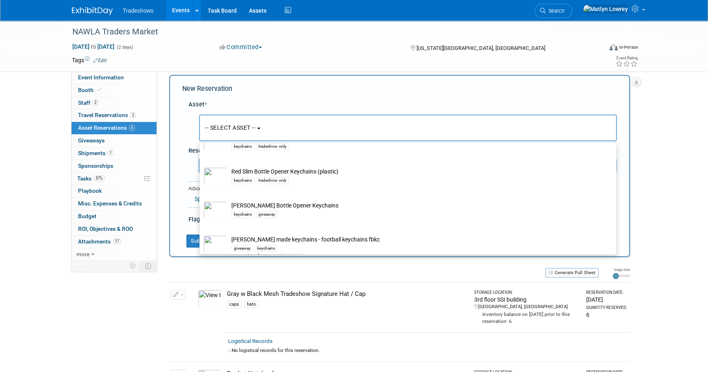
select select "10"
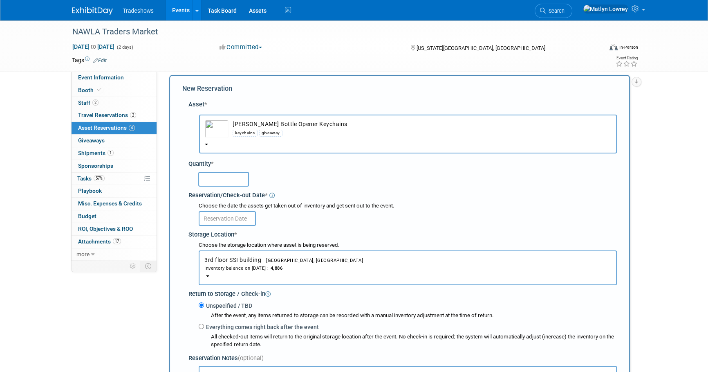
click at [213, 184] on input "text" at bounding box center [223, 179] width 51 height 15
type input "150"
click at [231, 220] on body "Tradeshows Events Add Event Bulk Upload Events Shareable Event Boards Recently …" at bounding box center [354, 178] width 708 height 372
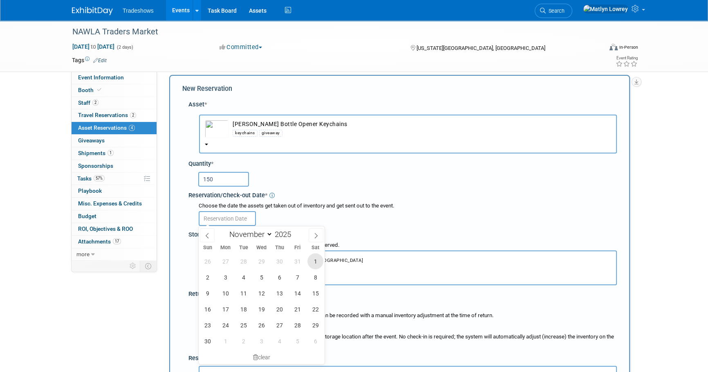
click at [309, 258] on div "26 27 28 29 30 31 1 2 3 4 5 6 7 8 9 10 11 12 13 14 15 16 17 18 19 20 21 22 23 2…" at bounding box center [262, 301] width 126 height 96
click at [310, 258] on span "1" at bounding box center [315, 261] width 16 height 16
type input "Nov 1, 2025"
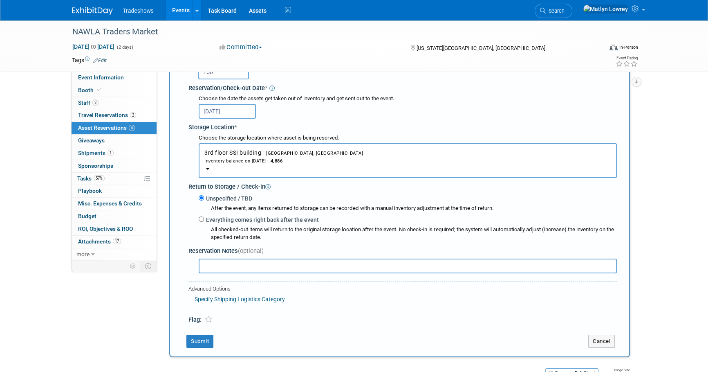
scroll to position [119, 0]
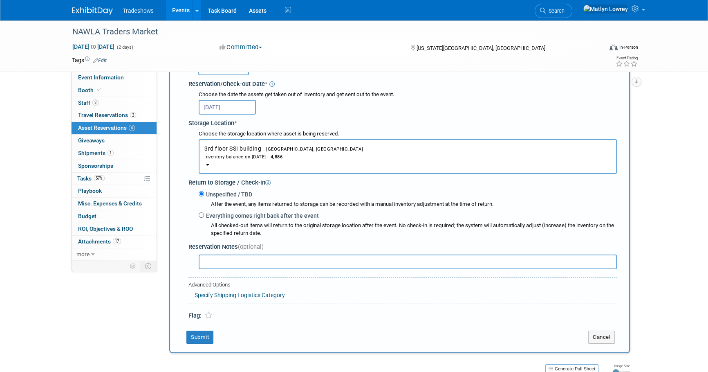
click at [195, 327] on div "New Reservation Asset * -- SELECT ASSET -- <table style='display: inline-block;…" at bounding box center [399, 158] width 461 height 389
click at [195, 330] on button "Submit" at bounding box center [199, 336] width 27 height 13
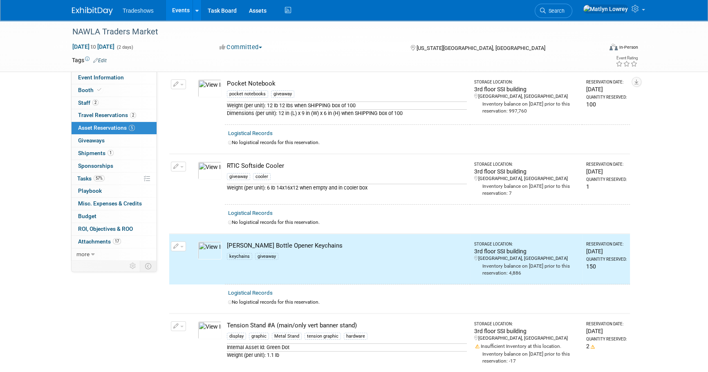
scroll to position [0, 0]
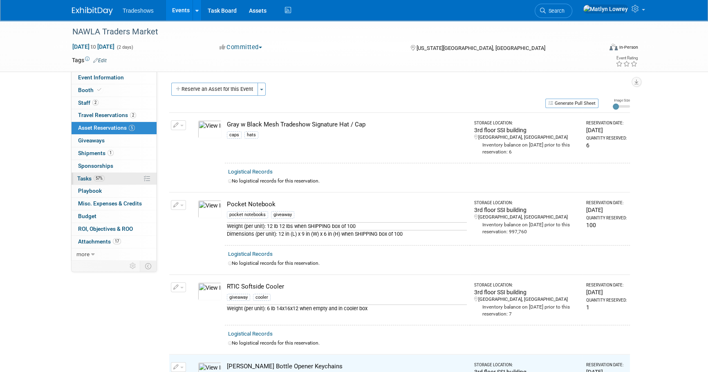
click at [112, 175] on link "57% Tasks 57%" at bounding box center [114, 179] width 85 height 12
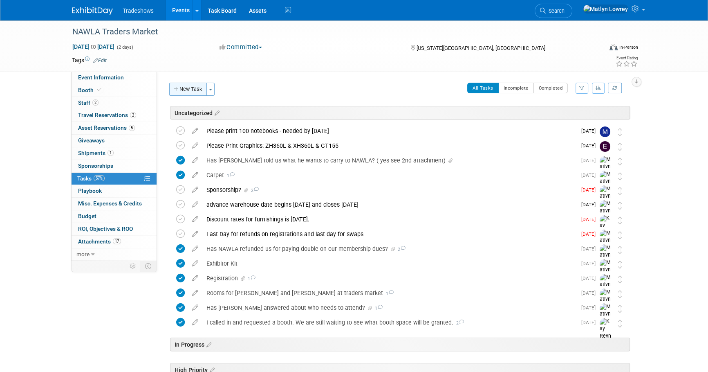
click at [189, 90] on button "New Task" at bounding box center [188, 89] width 38 height 13
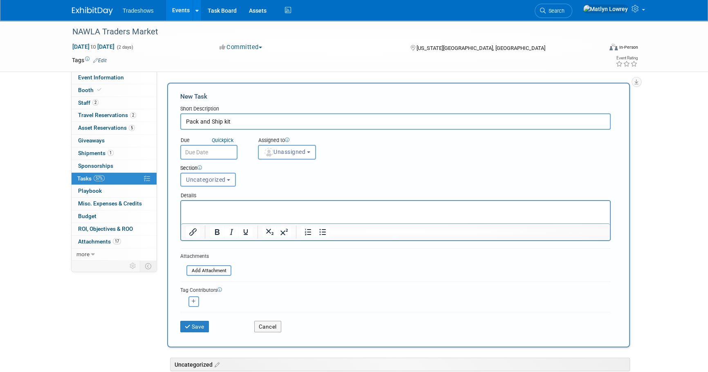
type input "Pack and Ship kit"
click at [226, 149] on input "text" at bounding box center [208, 152] width 57 height 15
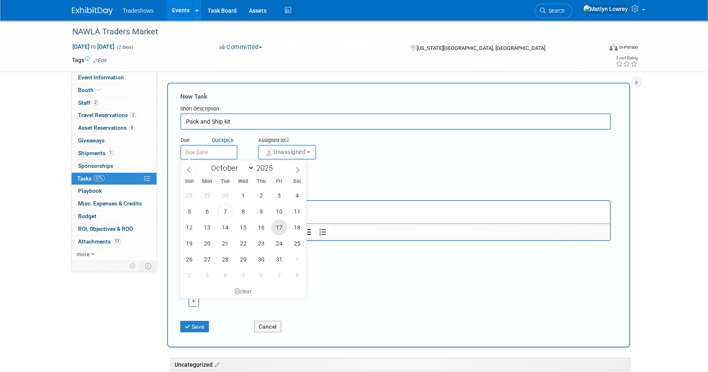
click at [279, 226] on span "17" at bounding box center [279, 227] width 16 height 16
type input "Oct 17, 2025"
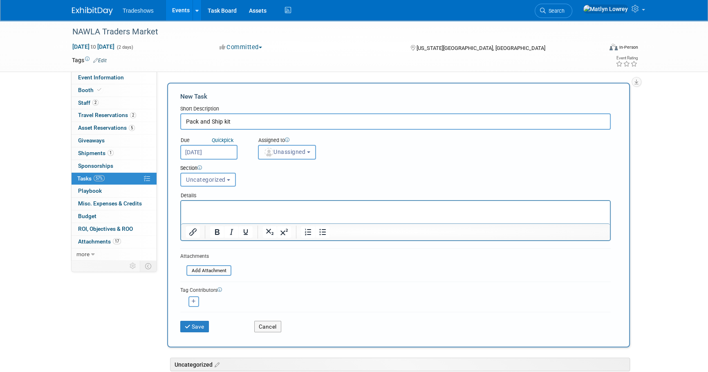
click at [278, 154] on span "Unassigned" at bounding box center [285, 151] width 42 height 7
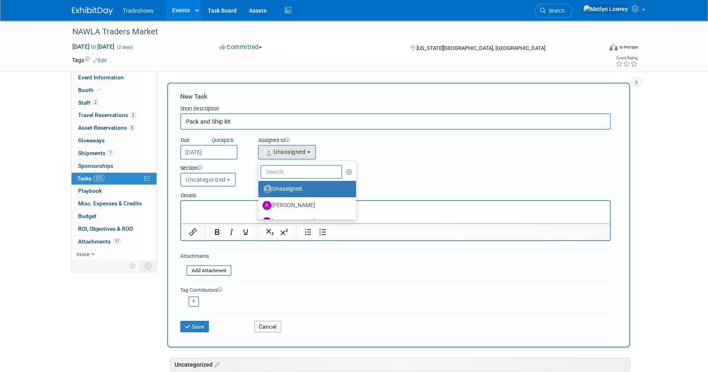
click at [275, 173] on input "text" at bounding box center [301, 172] width 82 height 14
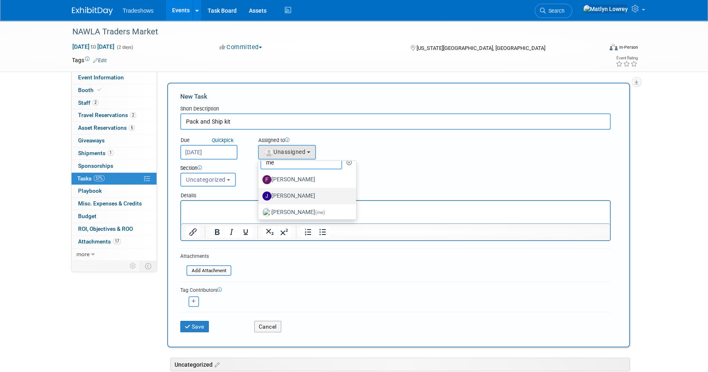
scroll to position [12, 0]
type input "me"
drag, startPoint x: 278, startPoint y: 211, endPoint x: 87, endPoint y: 20, distance: 270.3
click at [278, 211] on label "Matlyn Lowrey (me)" at bounding box center [304, 209] width 85 height 13
click at [260, 211] on input "Matlyn Lowrey (me)" at bounding box center [256, 208] width 5 height 5
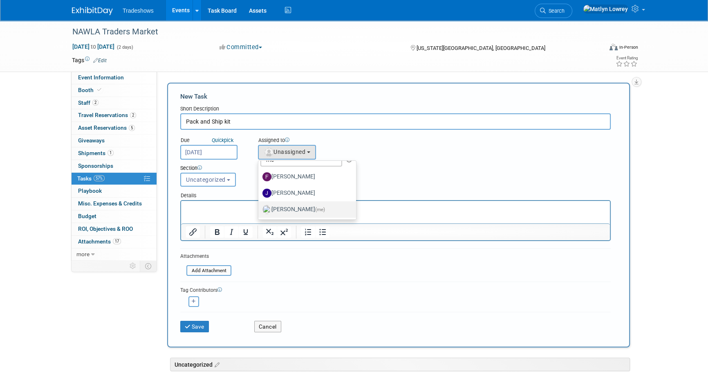
select select "53a61db3-ae1f-4f8e-85ed-74f10af30436"
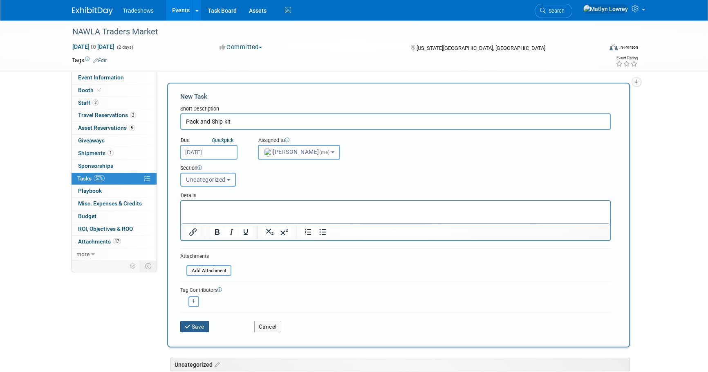
click at [193, 325] on button "Save" at bounding box center [194, 326] width 29 height 11
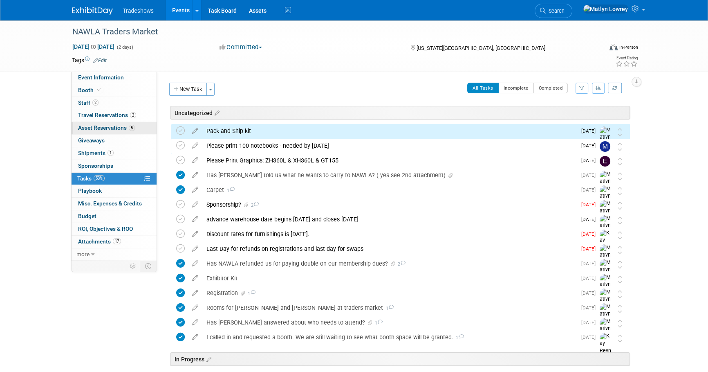
click at [101, 124] on span "Asset Reservations 5" at bounding box center [106, 127] width 57 height 7
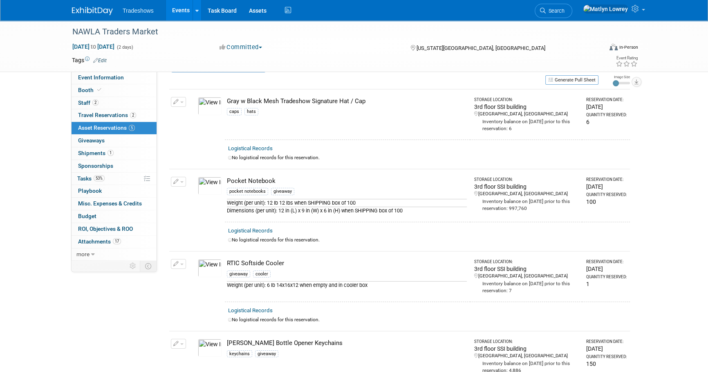
scroll to position [0, 0]
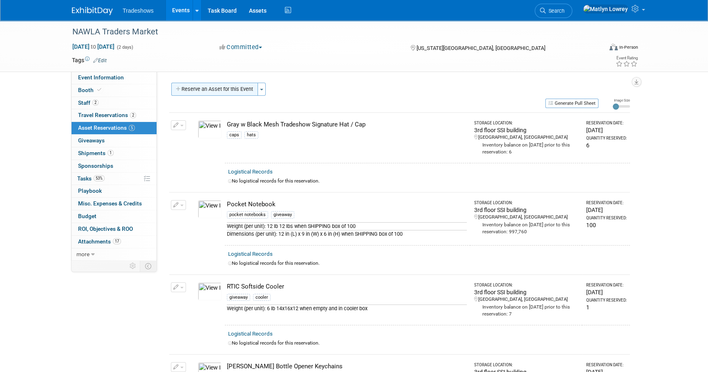
click at [216, 93] on button "Reserve an Asset for this Event" at bounding box center [214, 89] width 87 height 13
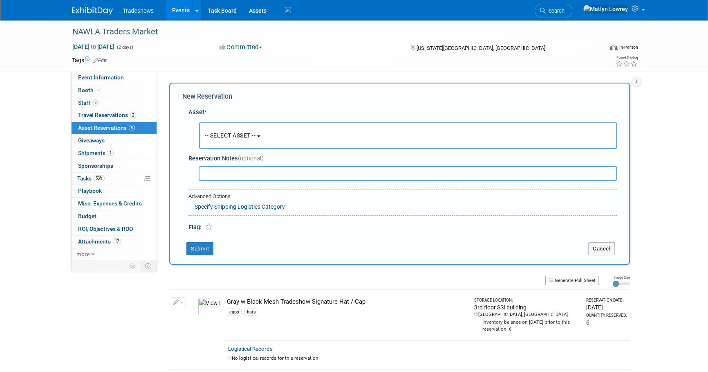
scroll to position [8, 0]
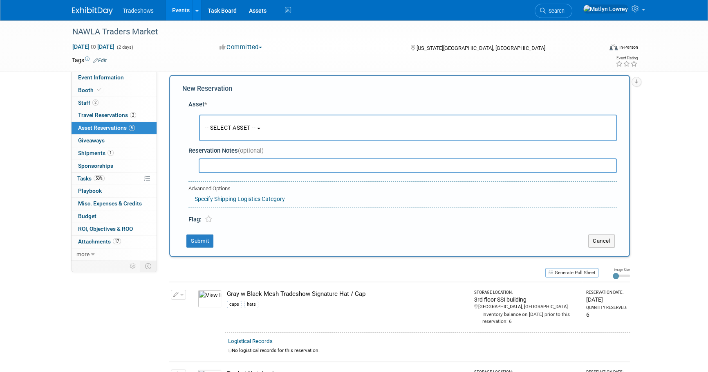
click at [228, 119] on button "-- SELECT ASSET --" at bounding box center [408, 127] width 418 height 27
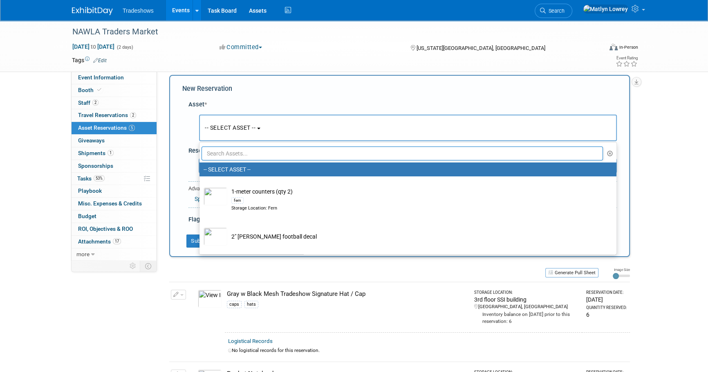
click at [240, 143] on ul "-- SELECT ASSET -- 1-meter counters (qty 2) fern Storage Location: Fern 2" Tayl…" at bounding box center [408, 198] width 418 height 112
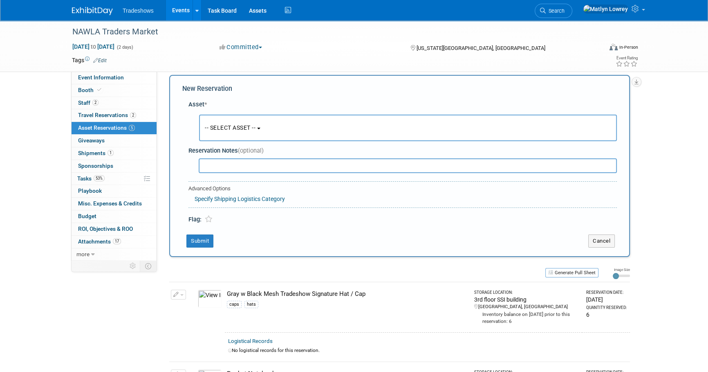
click at [233, 130] on span "-- SELECT ASSET --" at bounding box center [230, 127] width 51 height 7
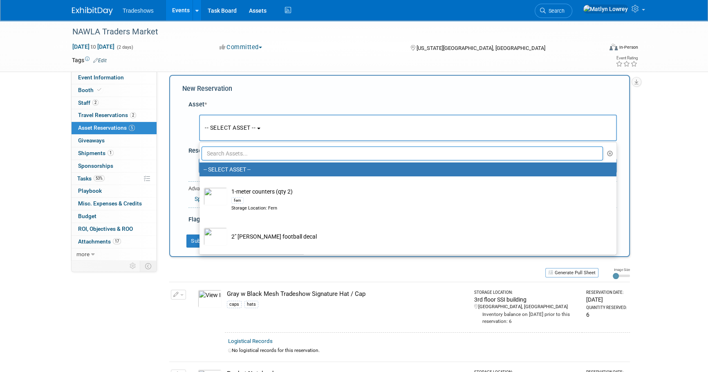
click at [232, 156] on input "text" at bounding box center [402, 153] width 401 height 14
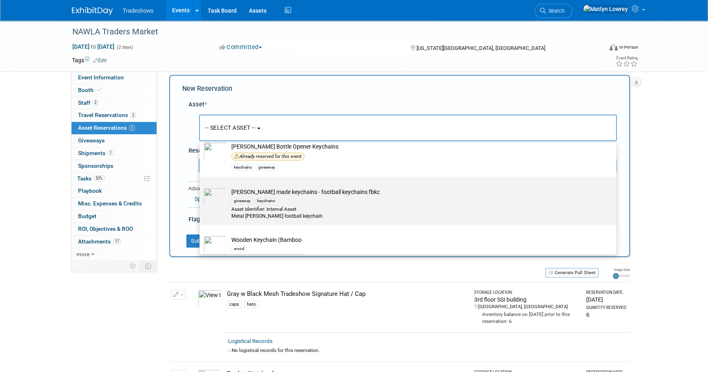
scroll to position [139, 0]
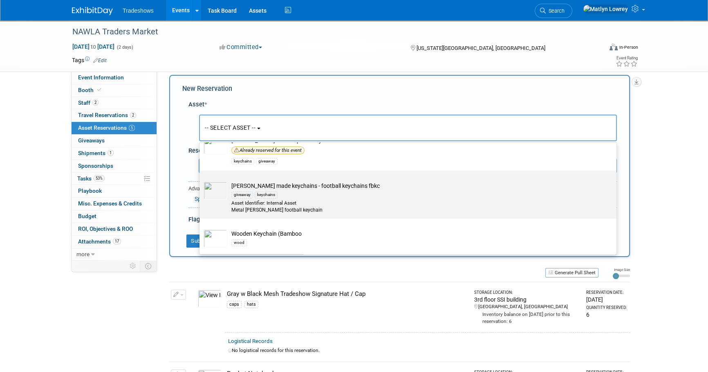
type input "keychain"
click at [251, 199] on div "Asset Identifier: Internal Asset" at bounding box center [415, 202] width 369 height 7
click at [201, 180] on input "Taylor made keychains - football keychains fbkc giveaway keychains Asset Identi…" at bounding box center [197, 177] width 5 height 5
select select "10717054"
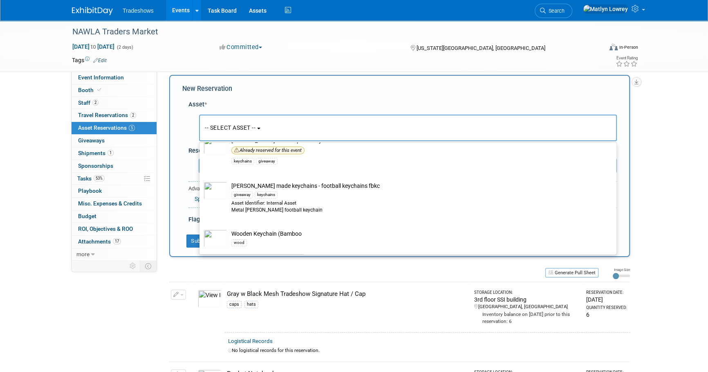
select select "10"
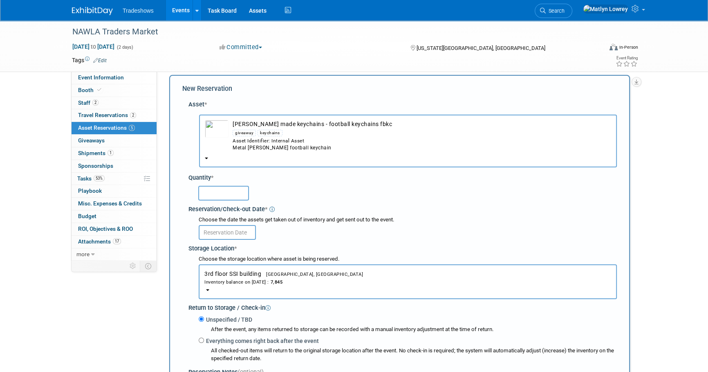
click at [217, 194] on input "text" at bounding box center [223, 193] width 51 height 15
type input "150"
click at [219, 235] on input "text" at bounding box center [227, 232] width 57 height 15
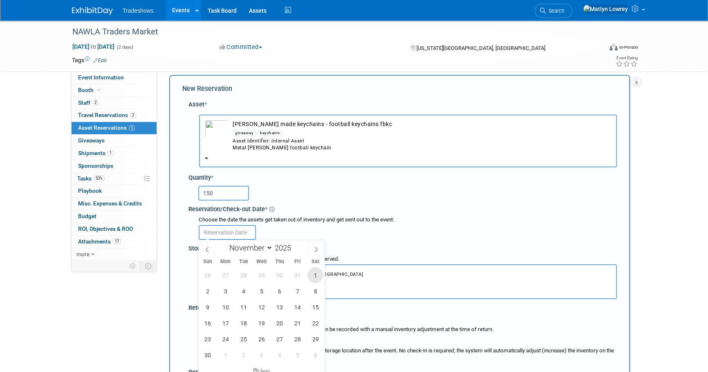
click at [315, 276] on span "1" at bounding box center [315, 275] width 16 height 16
type input "Nov 1, 2025"
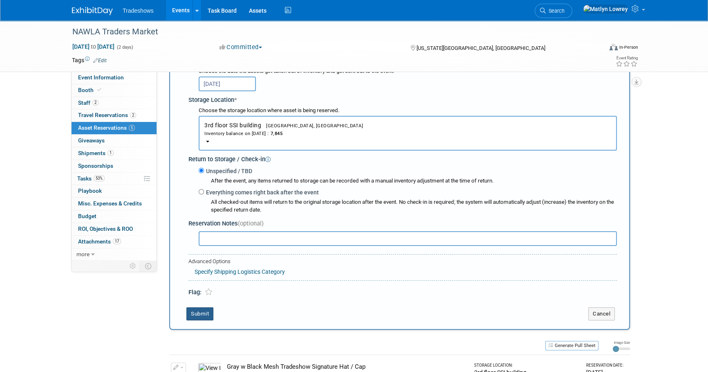
click at [202, 316] on button "Submit" at bounding box center [199, 313] width 27 height 13
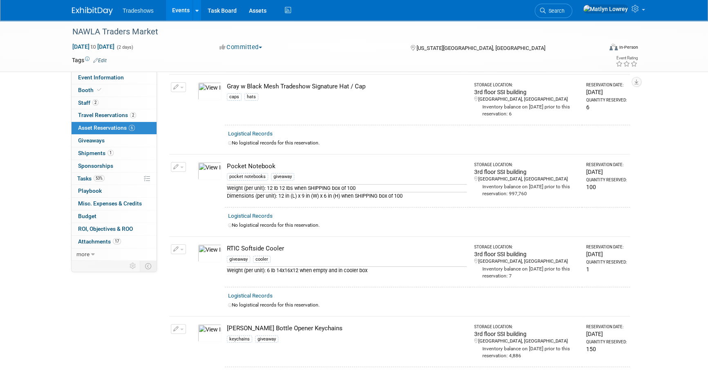
scroll to position [0, 0]
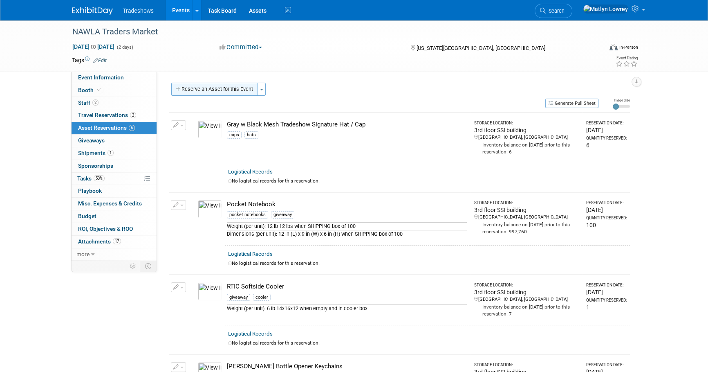
click at [218, 87] on button "Reserve an Asset for this Event" at bounding box center [214, 89] width 87 height 13
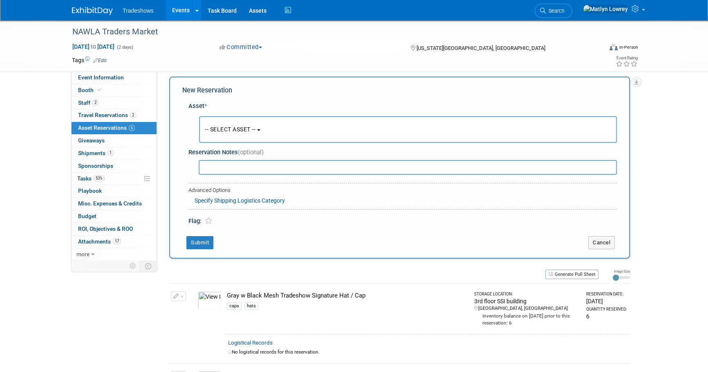
scroll to position [8, 0]
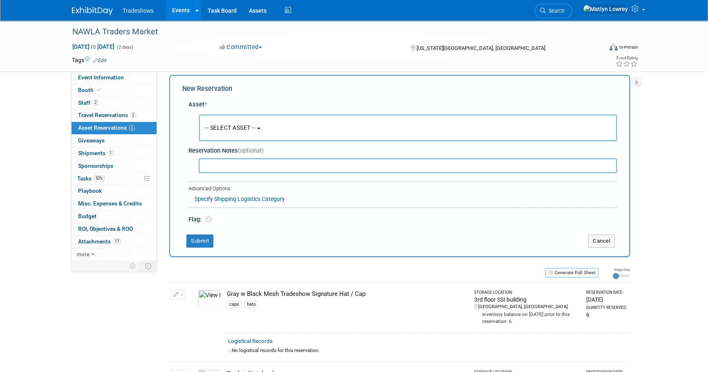
click at [220, 121] on button "-- SELECT ASSET --" at bounding box center [408, 127] width 418 height 27
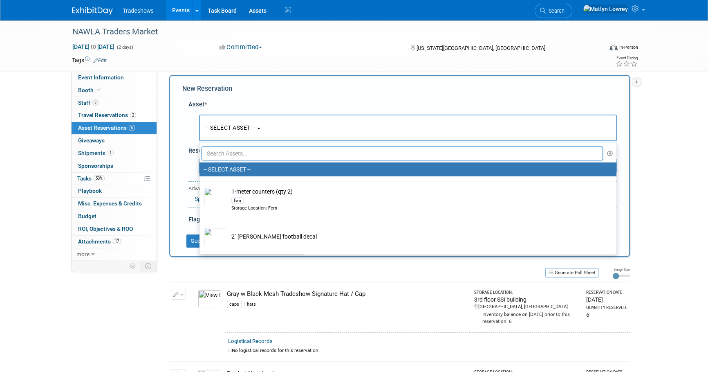
click at [225, 146] on input "text" at bounding box center [402, 153] width 401 height 14
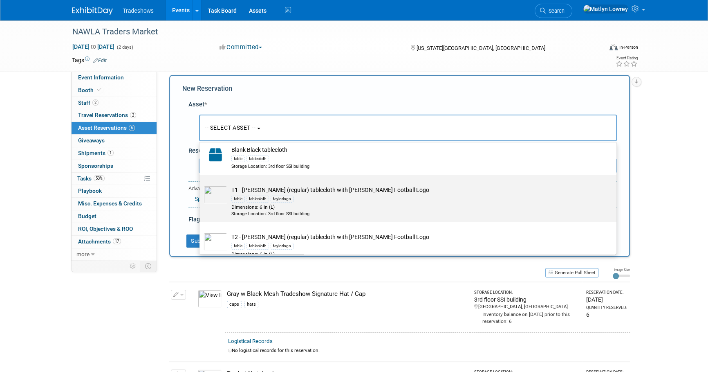
scroll to position [37, 0]
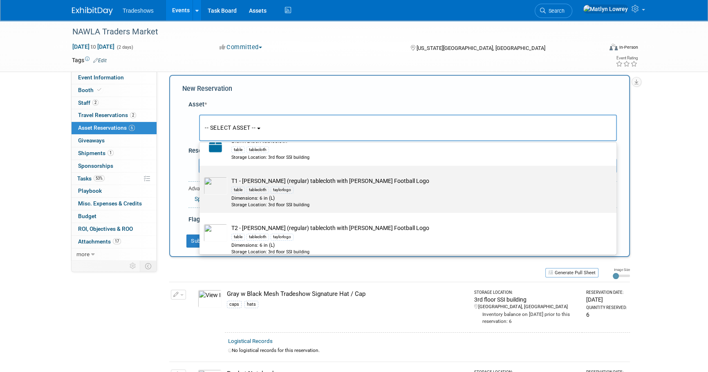
type input "tablecl"
click at [258, 198] on div "Dimensions: 6 in (L)" at bounding box center [415, 198] width 369 height 7
click at [201, 175] on input "T1 - Taylor (regular) tablecloth with Taylor Football Logo table tablecloth tay…" at bounding box center [197, 172] width 5 height 5
select select "10722469"
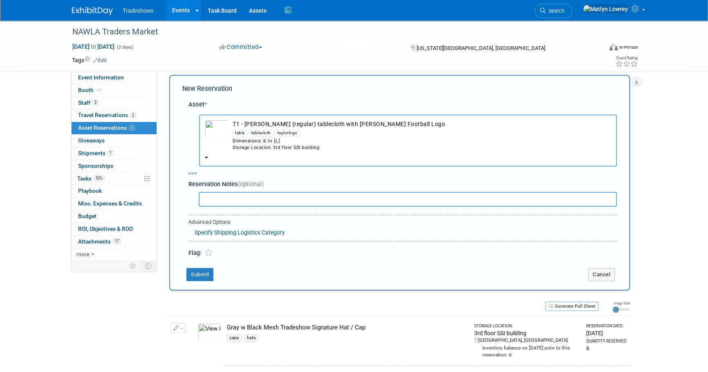
select select "10"
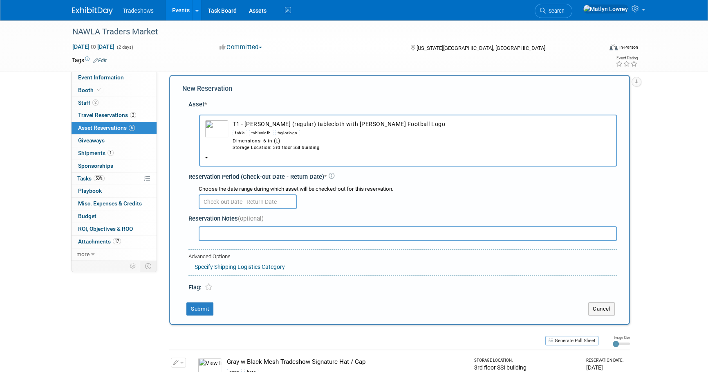
click at [220, 200] on input "text" at bounding box center [248, 201] width 98 height 15
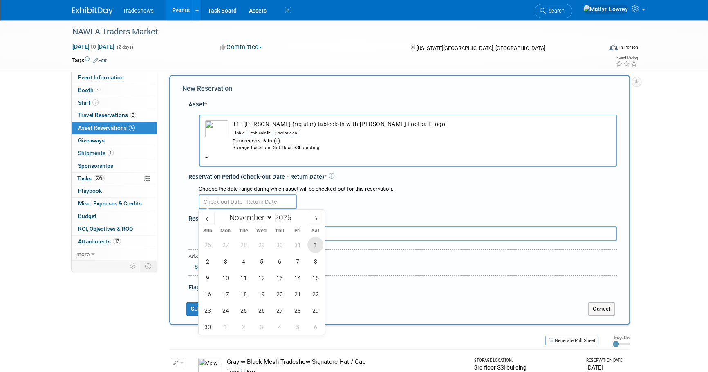
click at [320, 243] on span "1" at bounding box center [315, 245] width 16 height 16
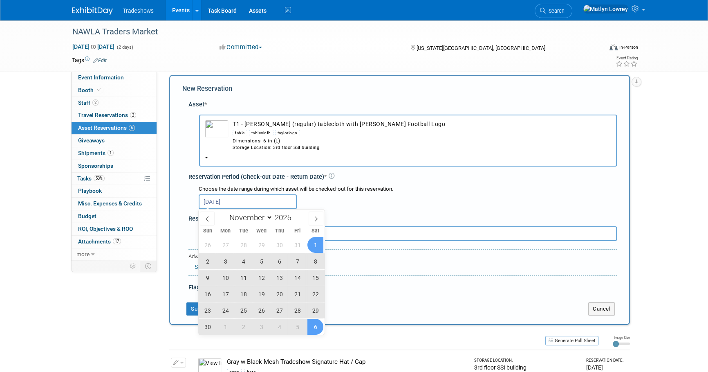
click at [318, 328] on span "6" at bounding box center [315, 326] width 16 height 16
type input "Nov 1, 2025 to Dec 6, 2025"
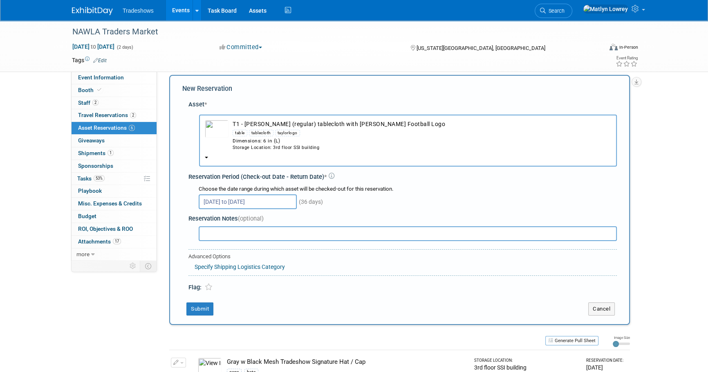
click at [184, 304] on td "Submit" at bounding box center [379, 308] width 394 height 13
click at [188, 305] on button "Submit" at bounding box center [199, 308] width 27 height 13
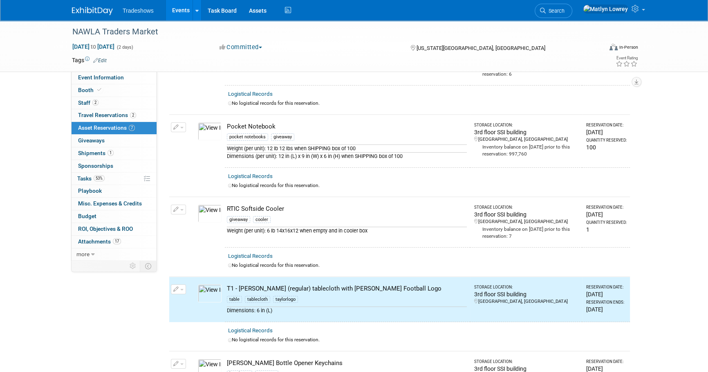
scroll to position [0, 0]
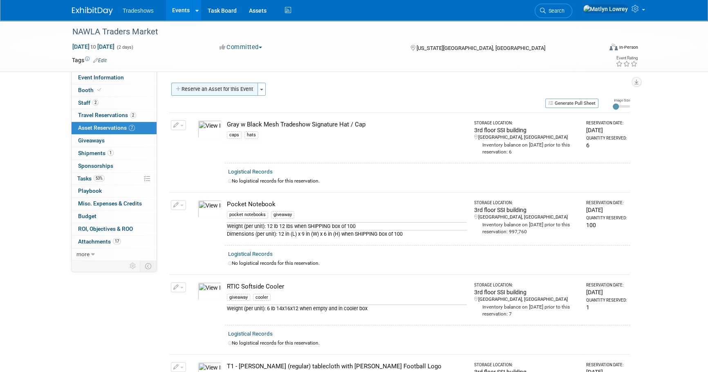
click at [213, 91] on button "Reserve an Asset for this Event" at bounding box center [214, 89] width 87 height 13
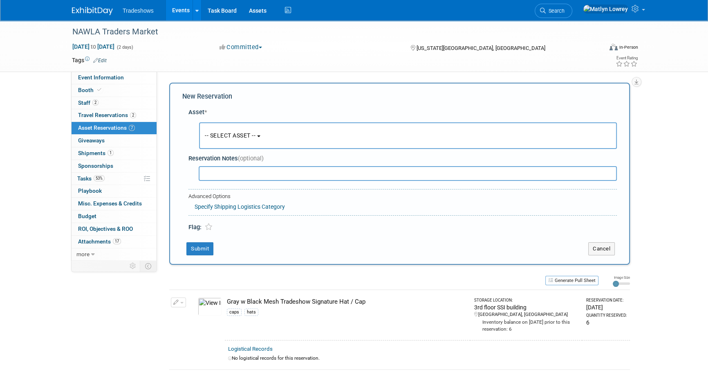
scroll to position [8, 0]
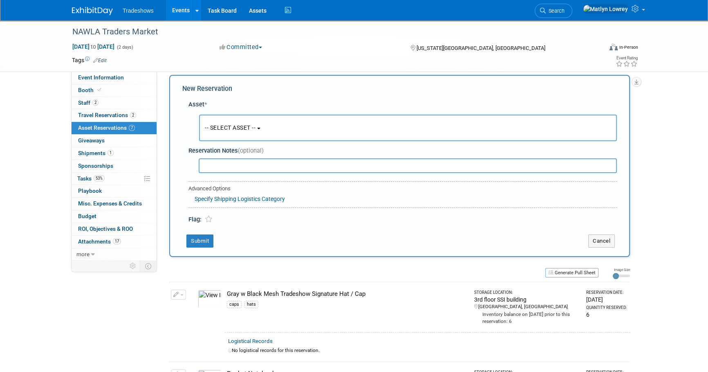
click at [245, 133] on button "-- SELECT ASSET --" at bounding box center [408, 127] width 418 height 27
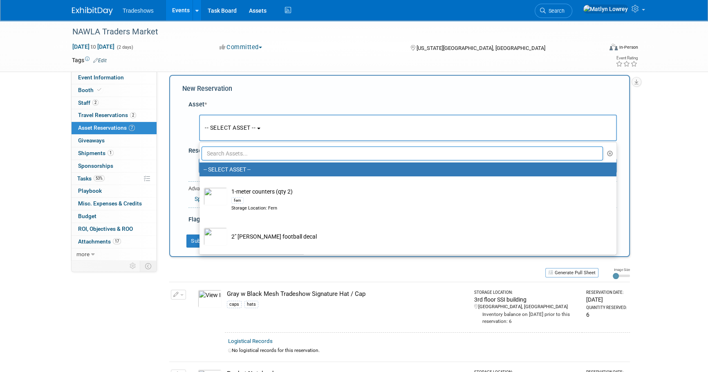
click at [241, 150] on input "text" at bounding box center [402, 153] width 401 height 14
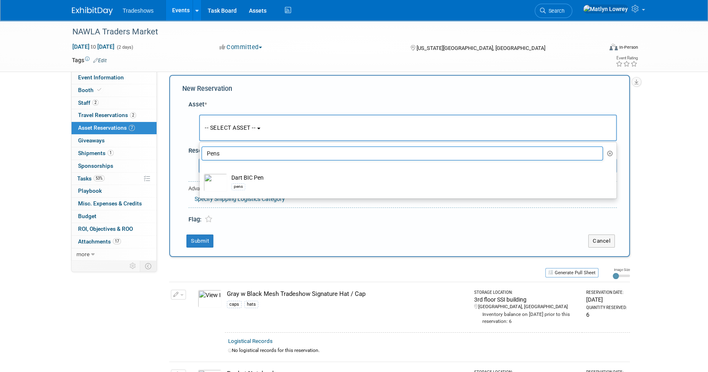
type input "Pens"
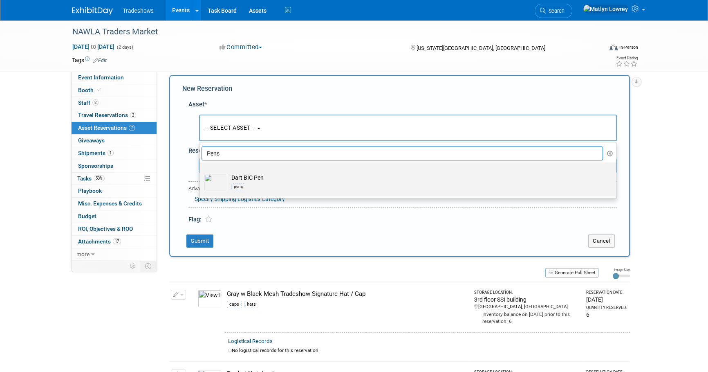
click at [251, 186] on div "pens" at bounding box center [415, 186] width 369 height 9
click at [201, 172] on input "Dart BIC Pen pens" at bounding box center [197, 169] width 5 height 5
select select "10717741"
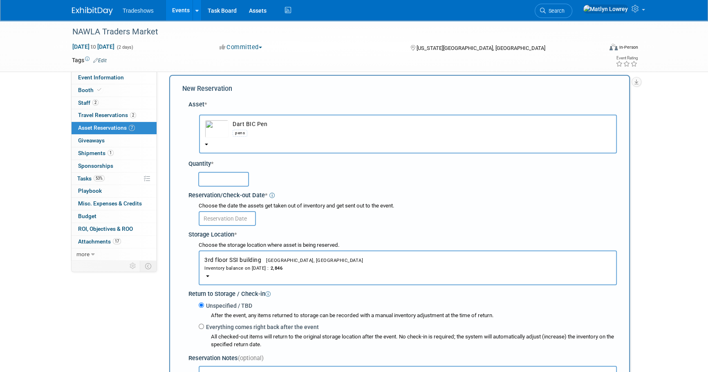
click at [226, 185] on input "text" at bounding box center [223, 179] width 51 height 15
type input "300"
click at [247, 221] on input "text" at bounding box center [227, 218] width 57 height 15
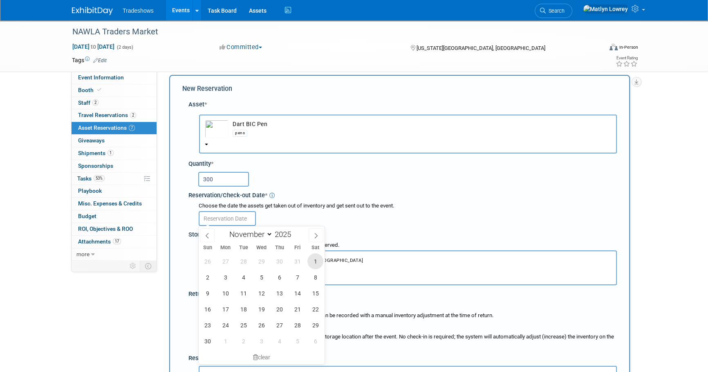
click at [313, 259] on span "1" at bounding box center [315, 261] width 16 height 16
type input "Nov 1, 2025"
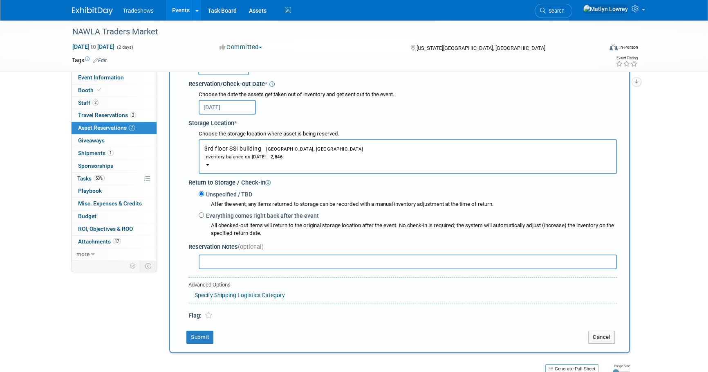
scroll to position [231, 0]
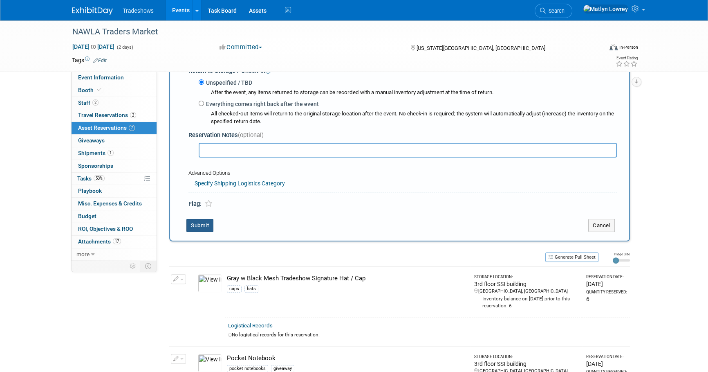
click at [198, 230] on button "Submit" at bounding box center [199, 225] width 27 height 13
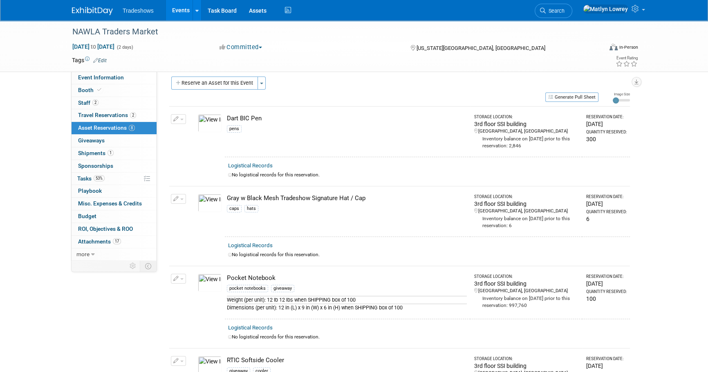
scroll to position [0, 0]
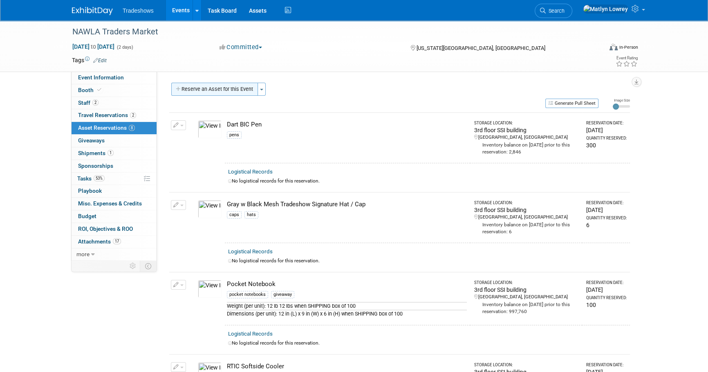
click at [195, 90] on button "Reserve an Asset for this Event" at bounding box center [214, 89] width 87 height 13
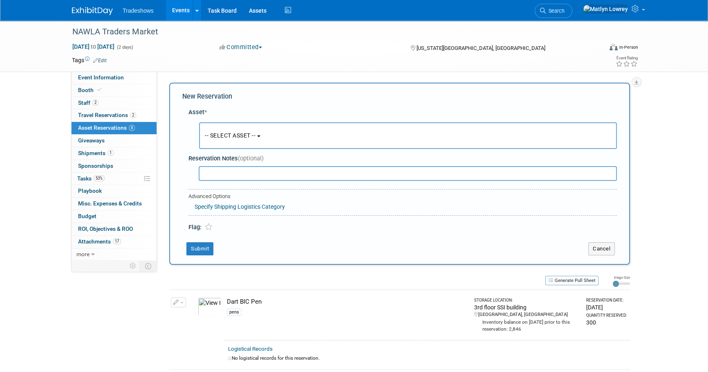
scroll to position [8, 0]
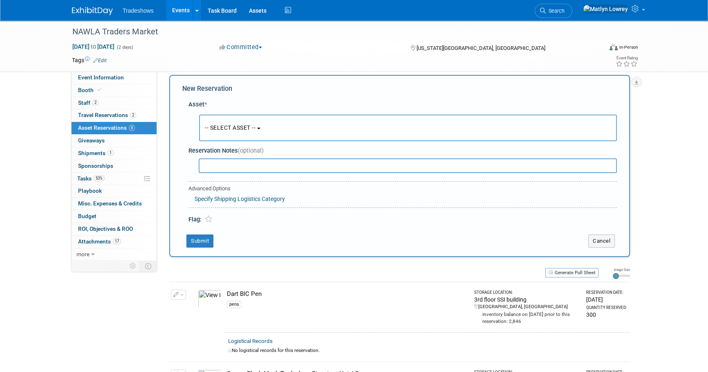
click at [239, 123] on button "-- SELECT ASSET --" at bounding box center [408, 127] width 418 height 27
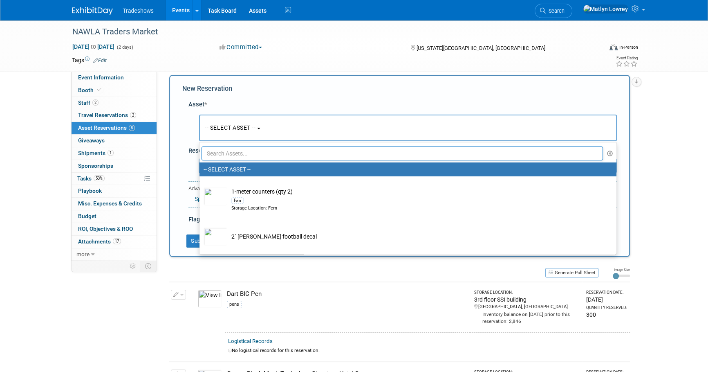
click at [249, 150] on input "text" at bounding box center [402, 153] width 401 height 14
click at [232, 155] on input "text" at bounding box center [402, 153] width 401 height 14
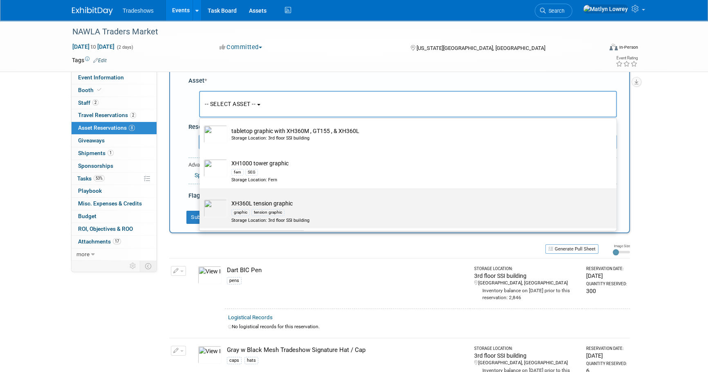
scroll to position [45, 0]
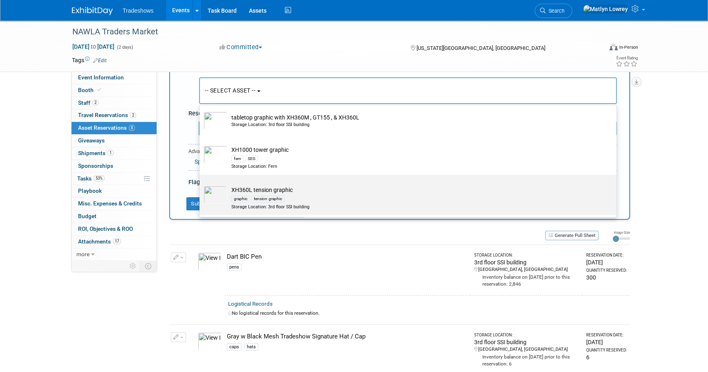
type input "XH"
click at [256, 199] on div "tension graphic" at bounding box center [267, 198] width 33 height 7
click at [201, 184] on input "XH360L tension graphic graphic tension graphic Storage Location: 3rd floor SSI …" at bounding box center [197, 181] width 5 height 5
select select "10722274"
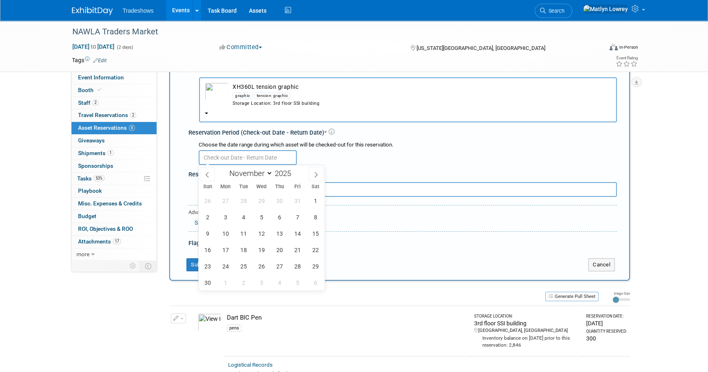
click at [222, 155] on input "text" at bounding box center [248, 157] width 98 height 15
click at [307, 202] on span "1" at bounding box center [315, 201] width 16 height 16
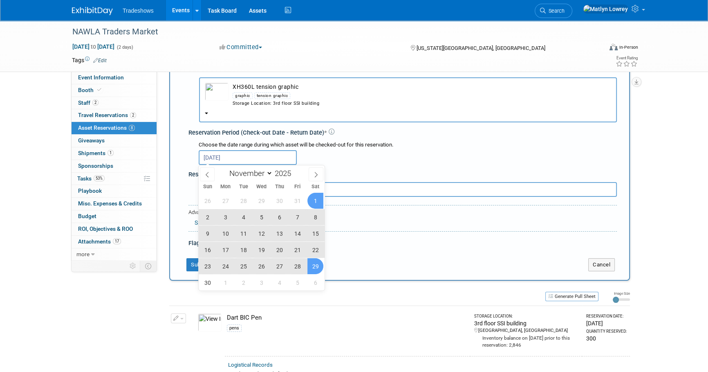
click at [315, 269] on span "29" at bounding box center [315, 266] width 16 height 16
type input "Nov 1, 2025 to Nov 29, 2025"
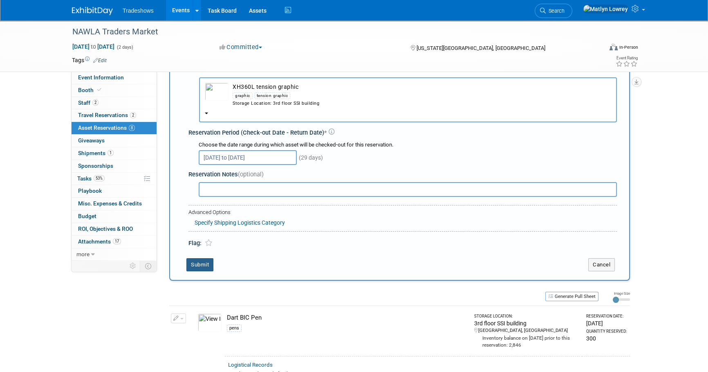
click at [201, 267] on button "Submit" at bounding box center [199, 264] width 27 height 13
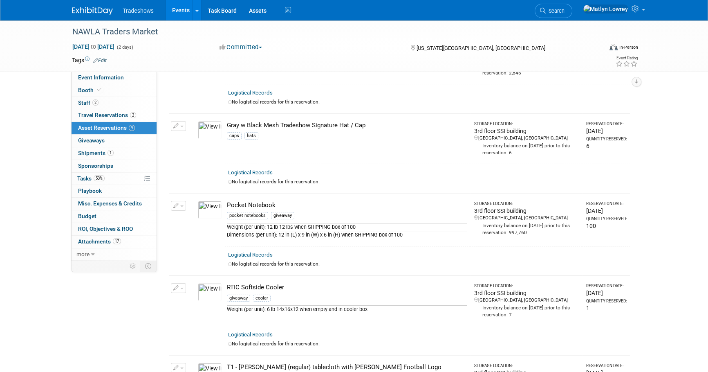
scroll to position [0, 0]
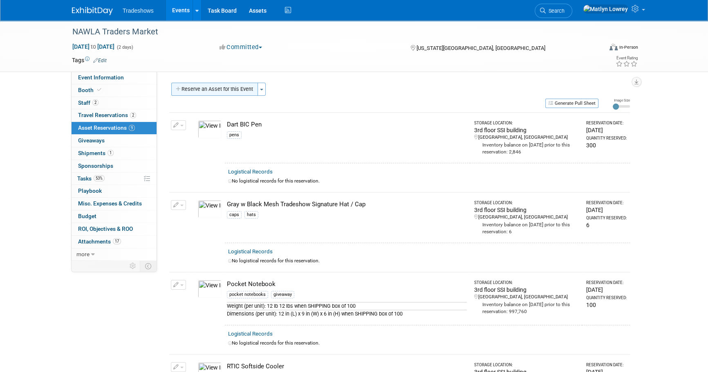
click at [213, 89] on button "Reserve an Asset for this Event" at bounding box center [214, 89] width 87 height 13
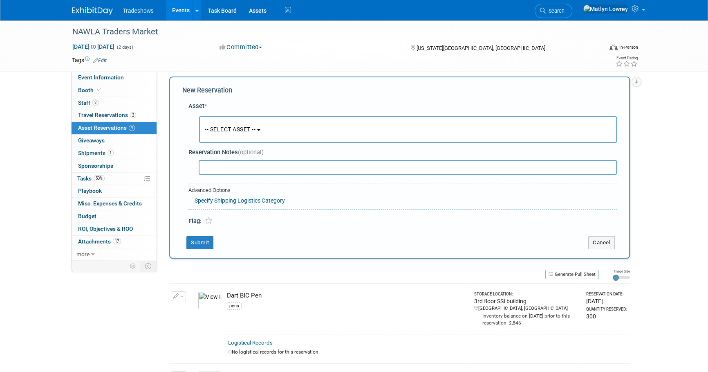
scroll to position [8, 0]
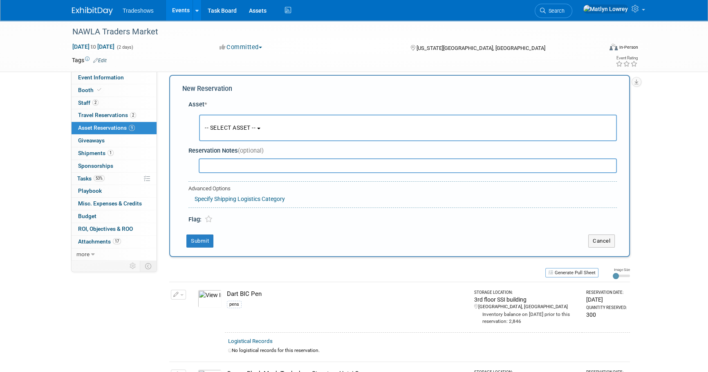
click at [230, 121] on button "-- SELECT ASSET --" at bounding box center [408, 127] width 418 height 27
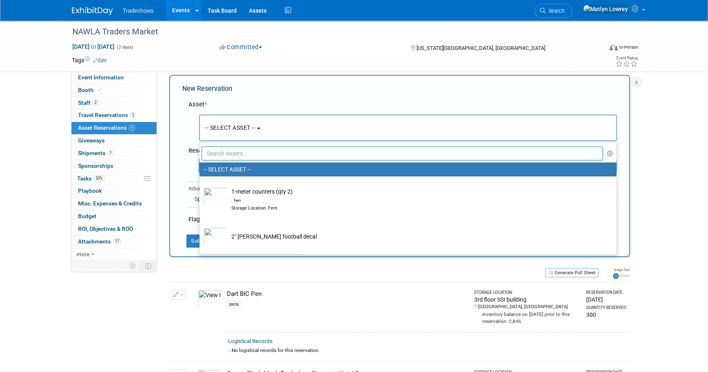
click at [234, 158] on input "text" at bounding box center [402, 153] width 401 height 14
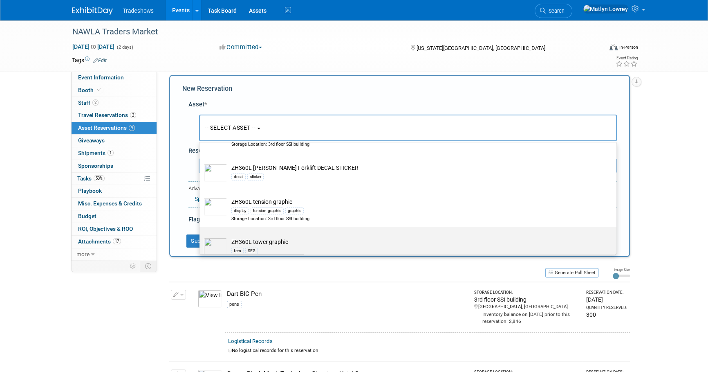
scroll to position [74, 0]
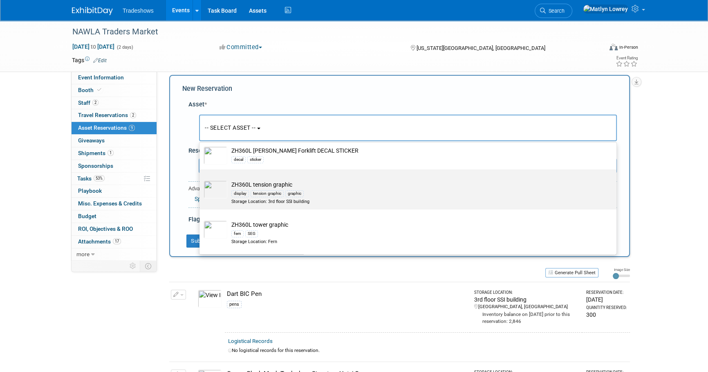
type input "ZH"
click at [243, 190] on div "display" at bounding box center [240, 193] width 18 height 7
click at [201, 179] on input "ZH360L tension graphic display tension graphic graphic Storage Location: 3rd fl…" at bounding box center [197, 176] width 5 height 5
select select "10725615"
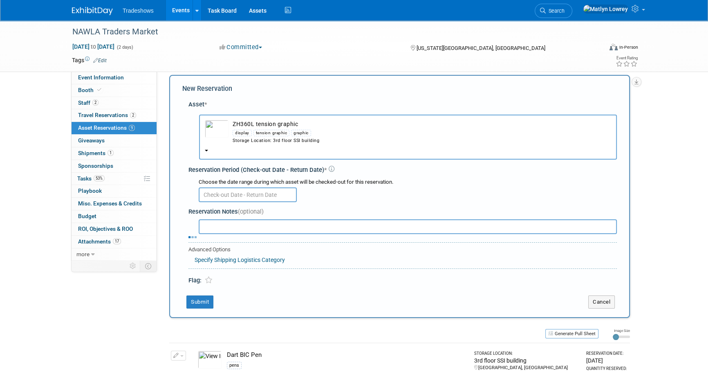
click at [220, 192] on input "text" at bounding box center [248, 194] width 98 height 15
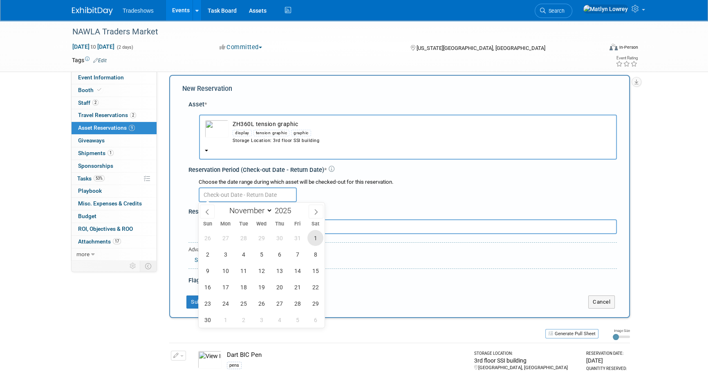
click at [315, 234] on span "1" at bounding box center [315, 238] width 16 height 16
type input "Nov 1, 2025"
click at [314, 234] on span "1" at bounding box center [315, 238] width 16 height 16
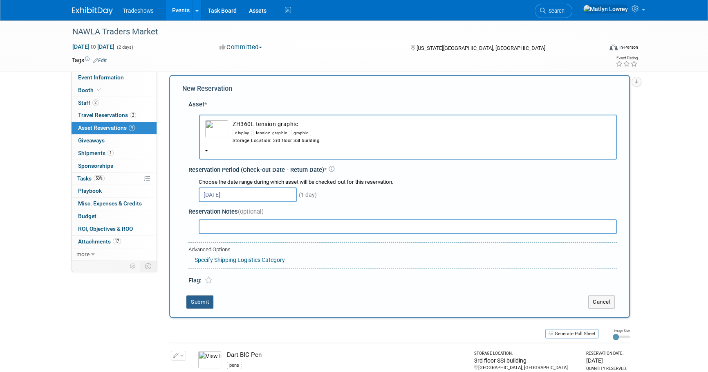
click at [207, 298] on button "Submit" at bounding box center [199, 301] width 27 height 13
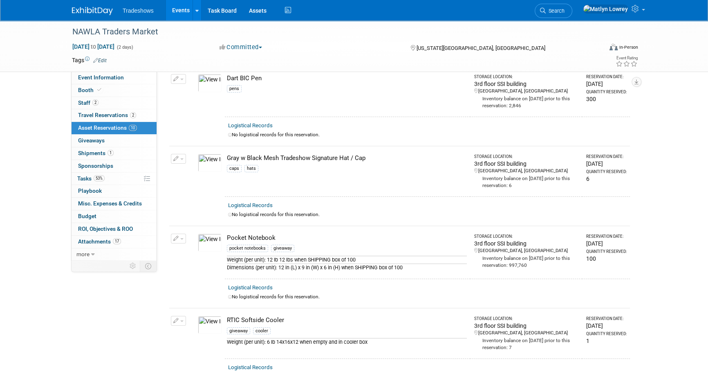
scroll to position [0, 0]
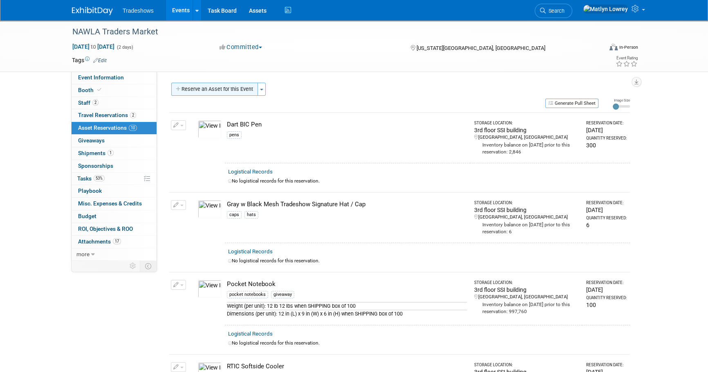
click at [193, 91] on button "Reserve an Asset for this Event" at bounding box center [214, 89] width 87 height 13
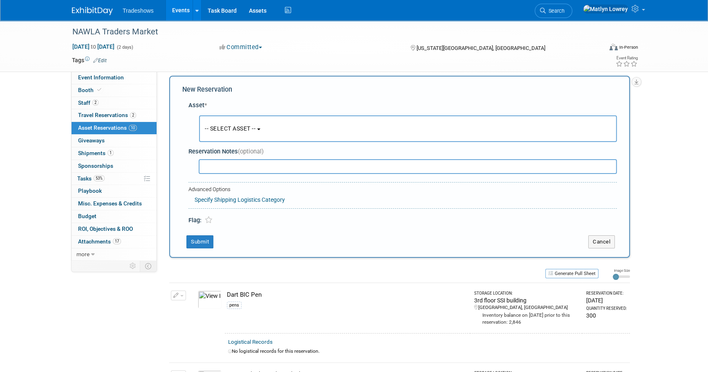
scroll to position [8, 0]
click at [209, 119] on button "-- SELECT ASSET --" at bounding box center [408, 127] width 418 height 27
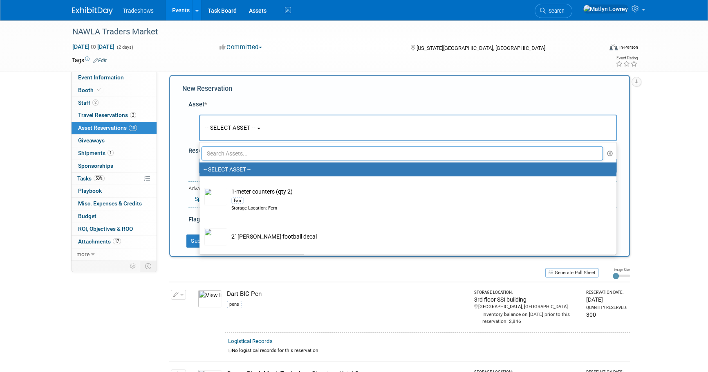
click at [222, 157] on input "text" at bounding box center [402, 153] width 401 height 14
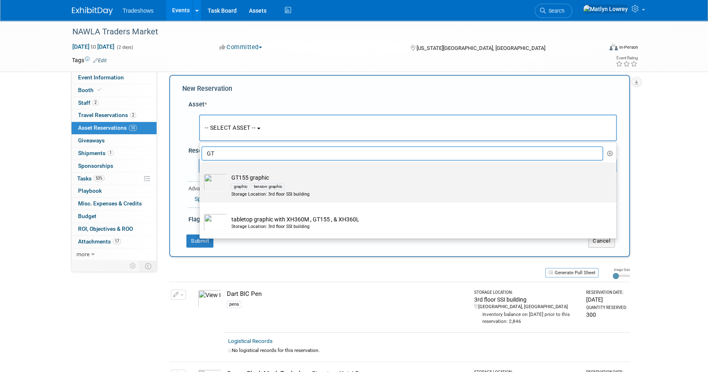
type input "GT"
click at [256, 185] on div "tension graphic" at bounding box center [267, 186] width 33 height 7
click at [201, 172] on input "GT155 graphic graphic tension graphic Storage Location: 3rd floor SSI building" at bounding box center [197, 169] width 5 height 5
select select "10722276"
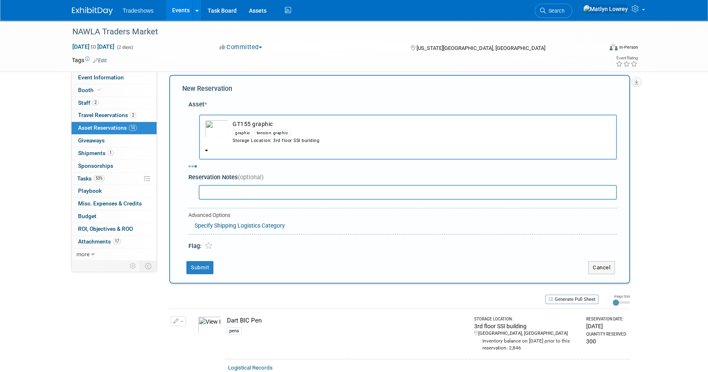
select select "10"
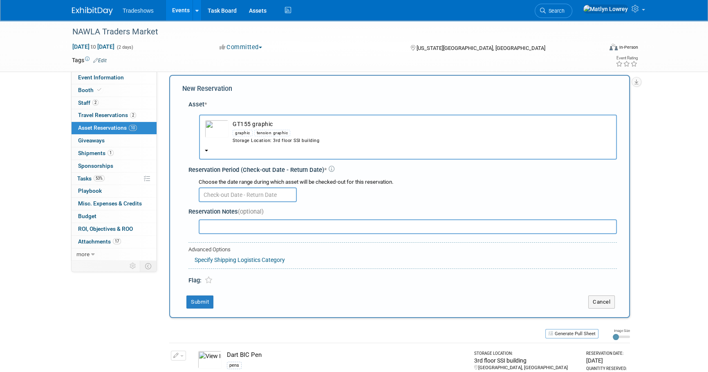
click at [209, 195] on input "text" at bounding box center [248, 194] width 98 height 15
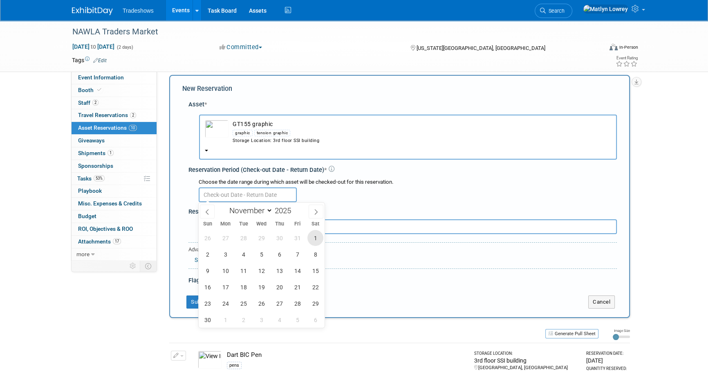
click at [310, 233] on span "1" at bounding box center [315, 238] width 16 height 16
type input "Nov 1, 2025"
click at [310, 233] on span "1" at bounding box center [315, 238] width 16 height 16
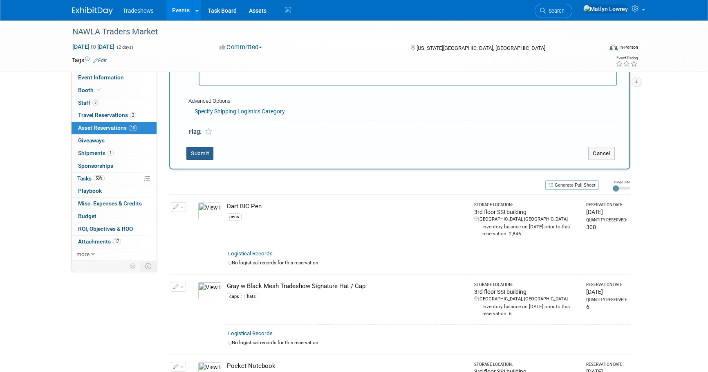
click at [201, 147] on button "Submit" at bounding box center [199, 153] width 27 height 13
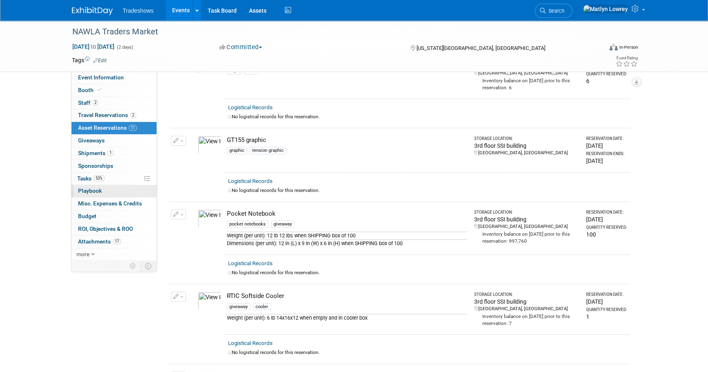
scroll to position [131, 0]
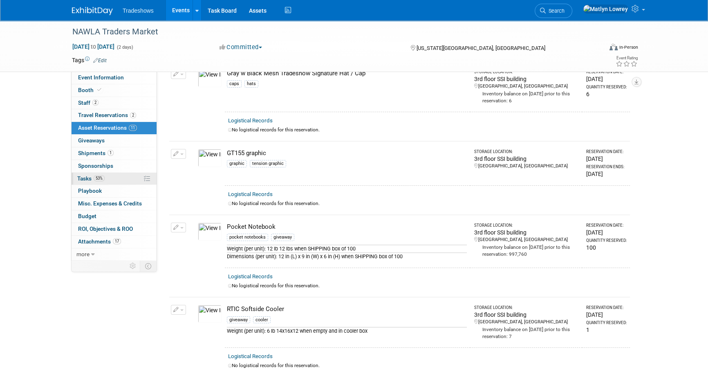
click at [114, 179] on link "53% Tasks 53%" at bounding box center [114, 179] width 85 height 12
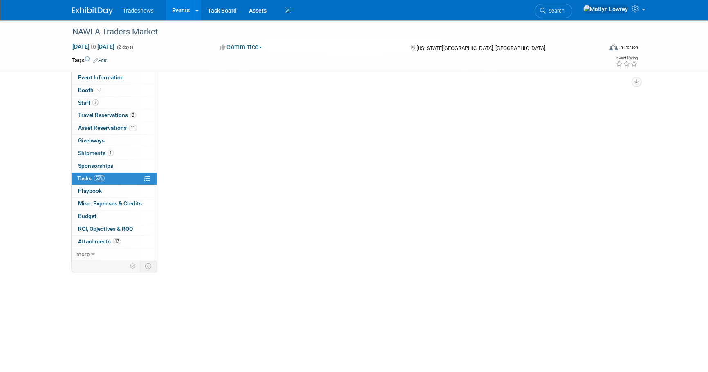
scroll to position [0, 0]
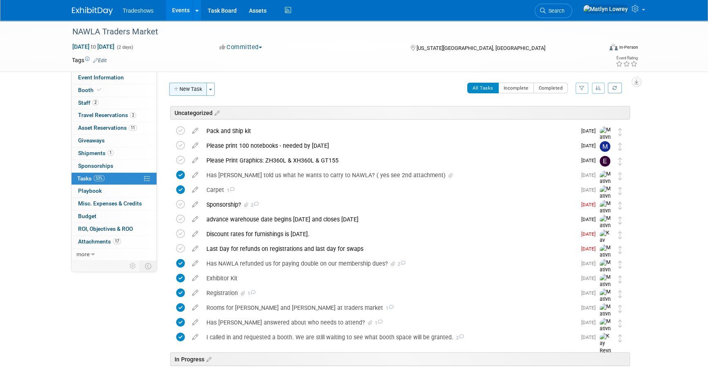
click at [198, 92] on button "New Task" at bounding box center [188, 89] width 38 height 13
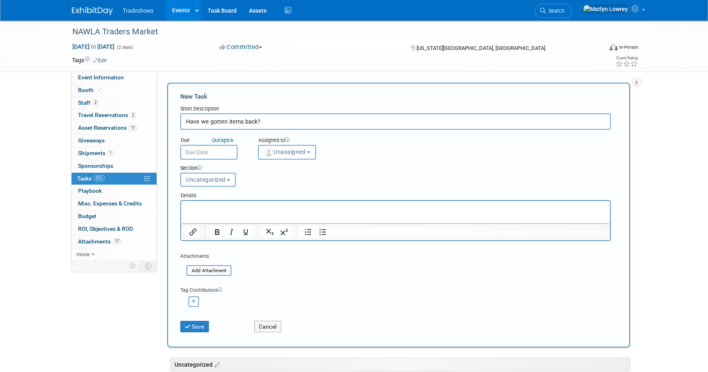
type input "Have we gotten items back?"
click at [190, 155] on input "text" at bounding box center [208, 152] width 57 height 15
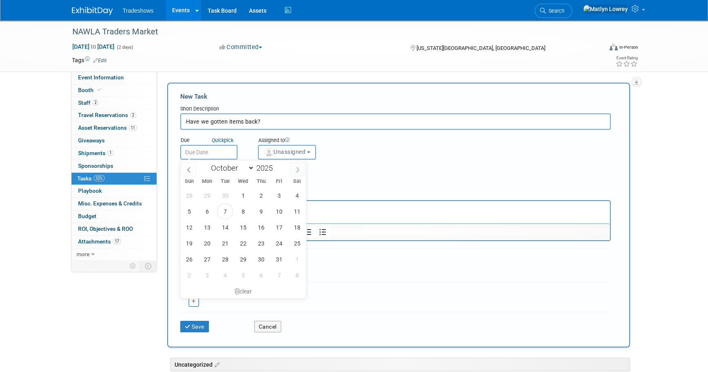
click at [301, 174] on span at bounding box center [297, 169] width 15 height 14
select select "10"
click at [275, 241] on span "21" at bounding box center [279, 243] width 16 height 16
type input "Nov 21, 2025"
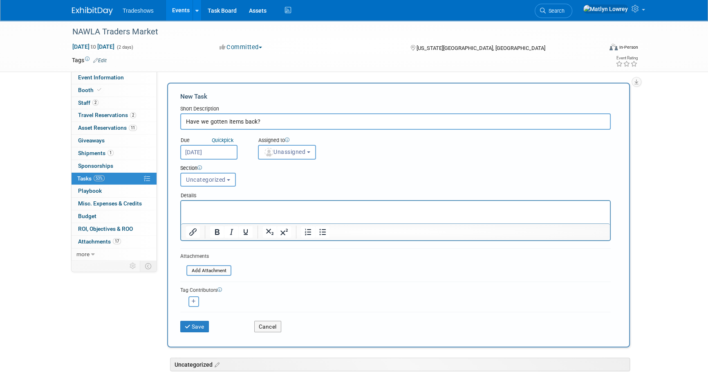
click at [282, 159] on div "Section Uncategorized In Progress High Priority Uncategorized Uncategorized In …" at bounding box center [377, 173] width 406 height 29
click at [282, 155] on span "Unassigned" at bounding box center [285, 151] width 42 height 7
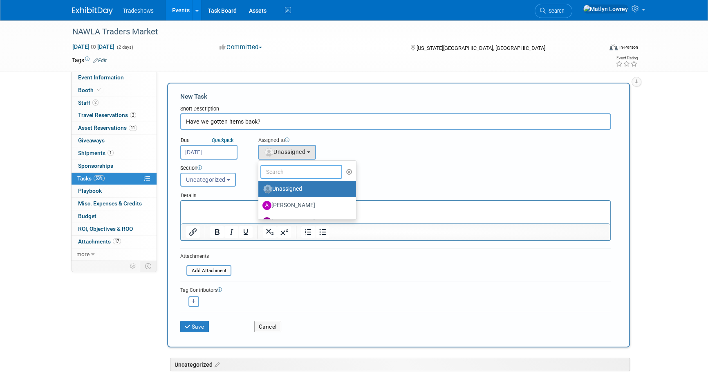
click at [279, 171] on input "text" at bounding box center [301, 172] width 82 height 14
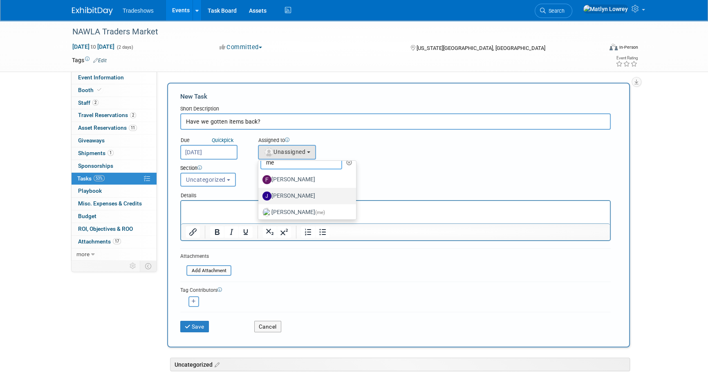
scroll to position [12, 0]
type input "me"
click at [274, 208] on label "Matlyn Lowrey (me)" at bounding box center [304, 209] width 85 height 13
click at [260, 208] on input "Matlyn Lowrey (me)" at bounding box center [256, 208] width 5 height 5
select select "53a61db3-ae1f-4f8e-85ed-74f10af30436"
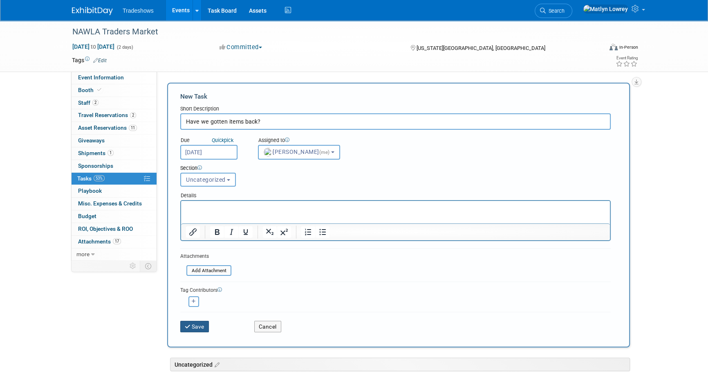
click at [193, 326] on button "Save" at bounding box center [194, 326] width 29 height 11
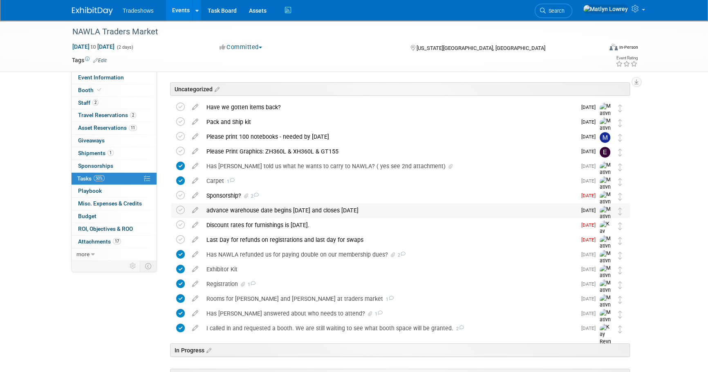
scroll to position [37, 0]
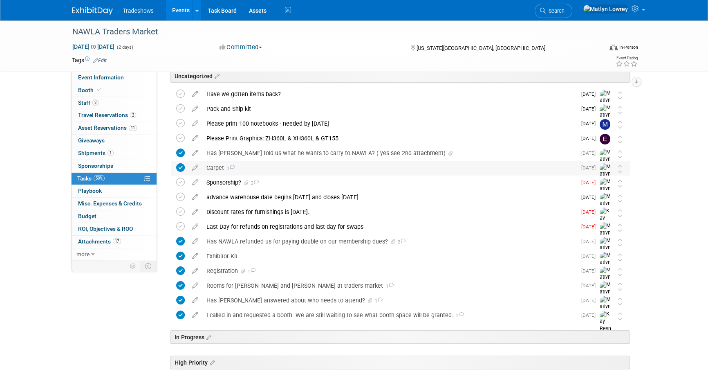
click at [221, 168] on div "Carpet 1" at bounding box center [389, 168] width 374 height 14
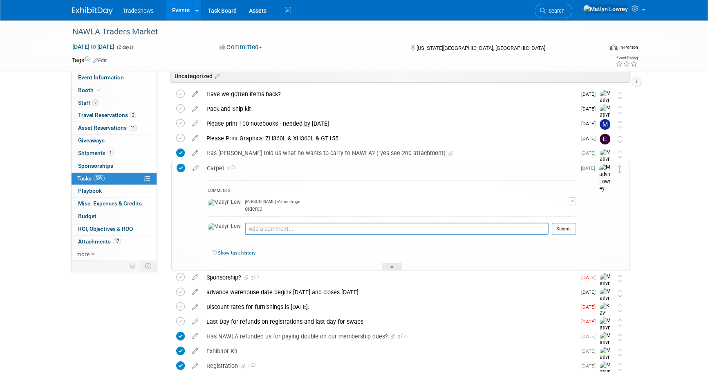
click at [221, 168] on div "Carpet 1" at bounding box center [389, 168] width 373 height 14
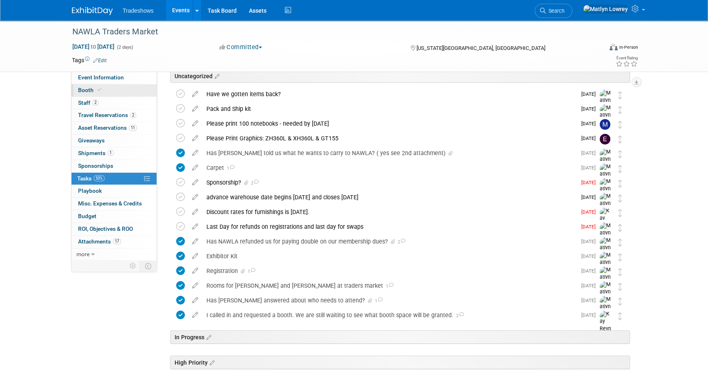
click at [105, 90] on link "Booth" at bounding box center [114, 90] width 85 height 12
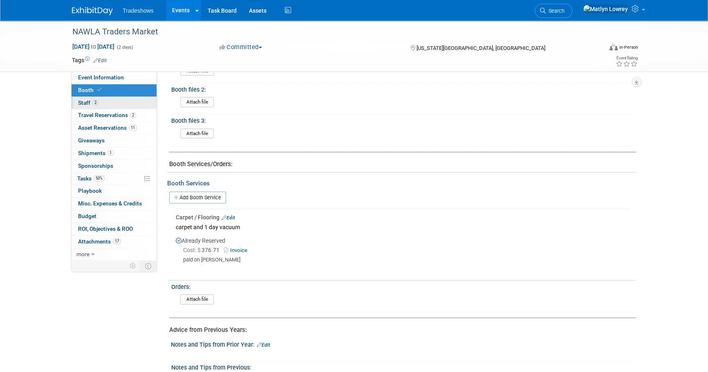
scroll to position [330, 0]
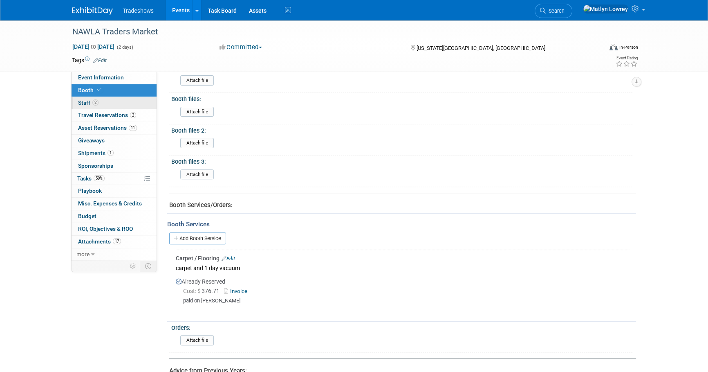
click at [114, 100] on link "2 Staff 2" at bounding box center [114, 103] width 85 height 12
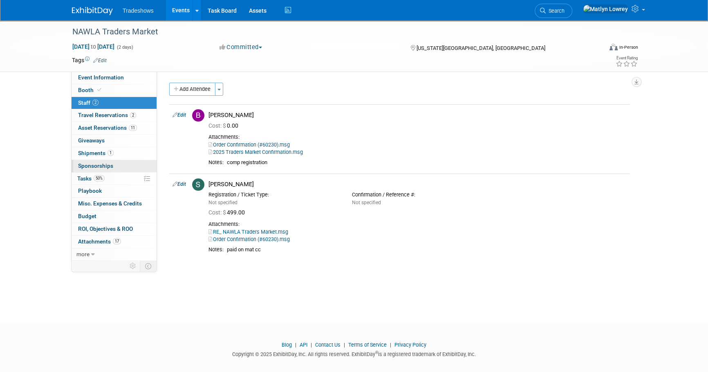
click at [110, 167] on span "Sponsorships 0" at bounding box center [95, 165] width 35 height 7
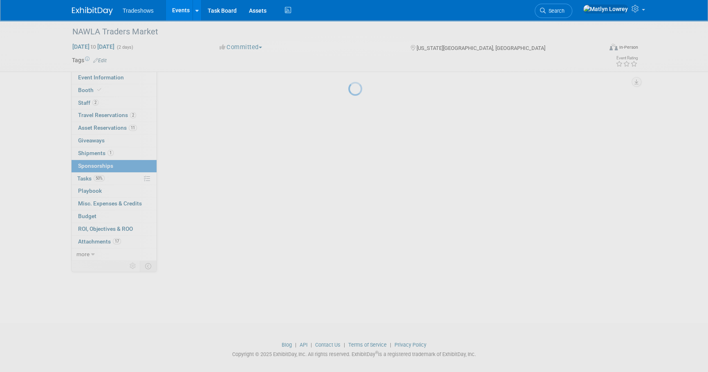
click at [114, 174] on body "Tradeshows Events Add Event Bulk Upload Events Shareable Event Boards Recently …" at bounding box center [354, 186] width 708 height 372
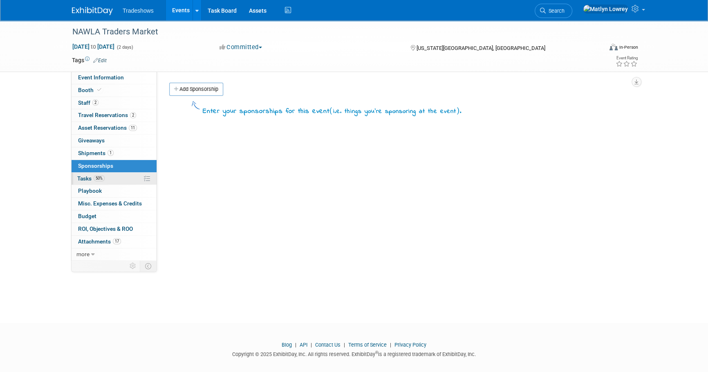
click at [121, 181] on link "50% Tasks 50%" at bounding box center [114, 179] width 85 height 12
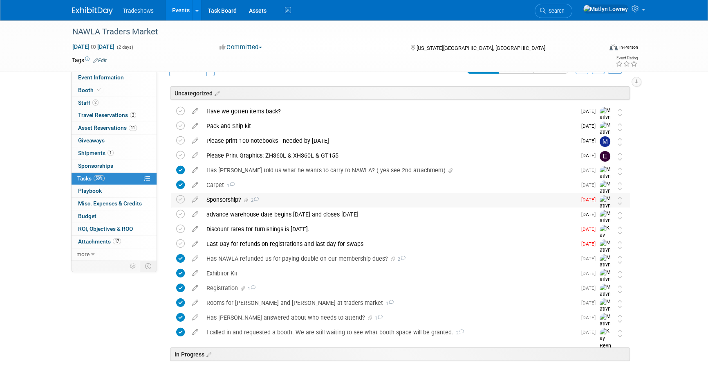
scroll to position [37, 0]
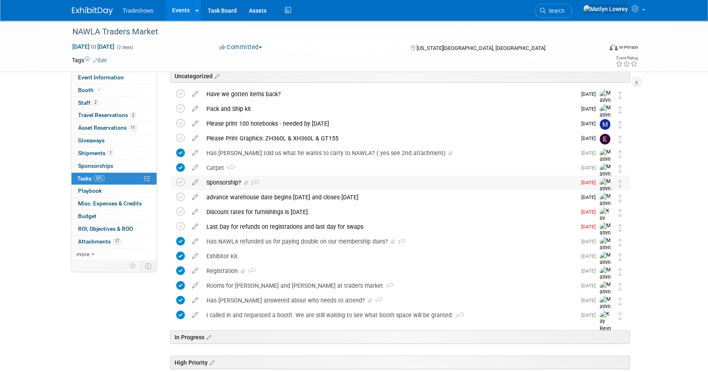
click at [230, 183] on div "Sponsorship? 2" at bounding box center [389, 182] width 374 height 14
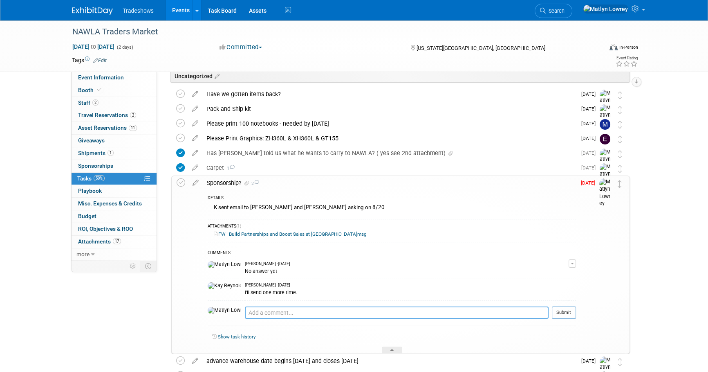
click at [257, 311] on textarea at bounding box center [397, 312] width 304 height 12
click at [258, 307] on textarea "Not doing" at bounding box center [397, 312] width 304 height 12
type textarea "Not doing bc they would never give us an answer - we each asked multiple times"
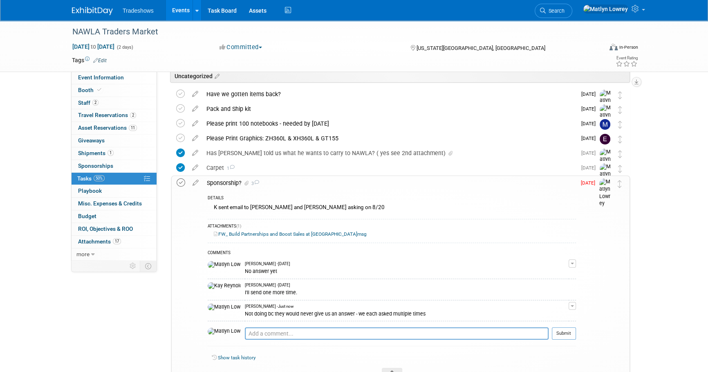
click at [177, 182] on icon at bounding box center [181, 182] width 9 height 9
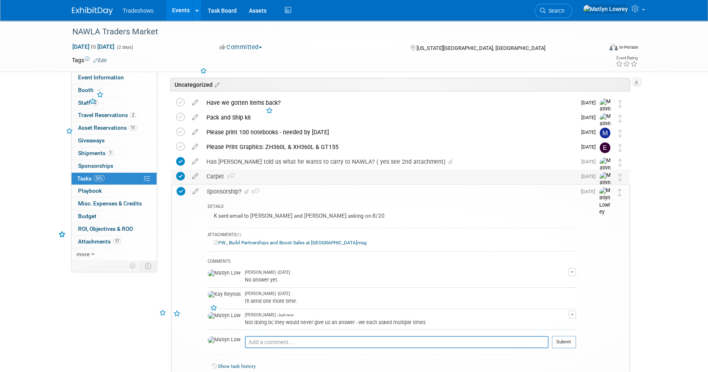
scroll to position [0, 0]
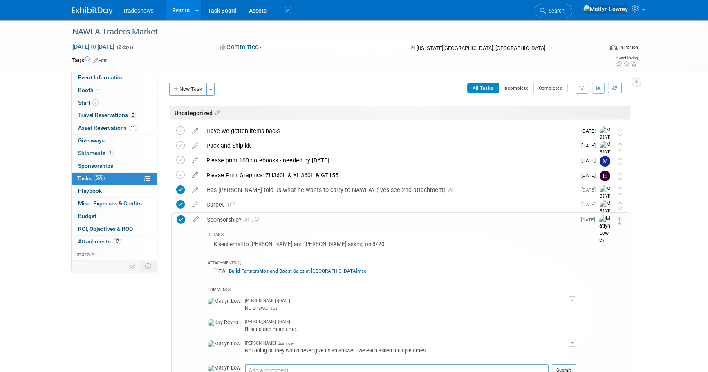
click at [231, 218] on div "Sponsorship? 3" at bounding box center [389, 220] width 373 height 14
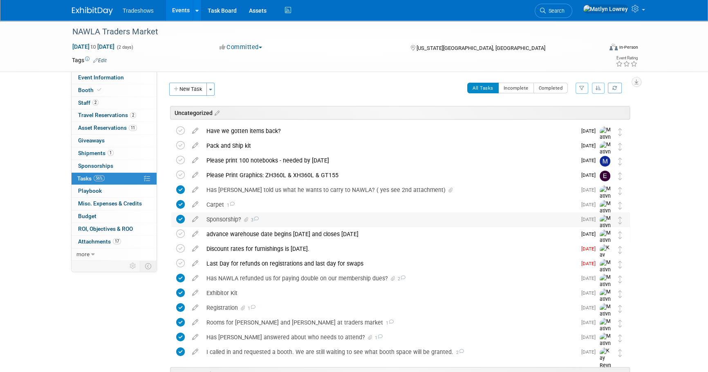
click at [231, 216] on div "Sponsorship? 3" at bounding box center [389, 219] width 374 height 14
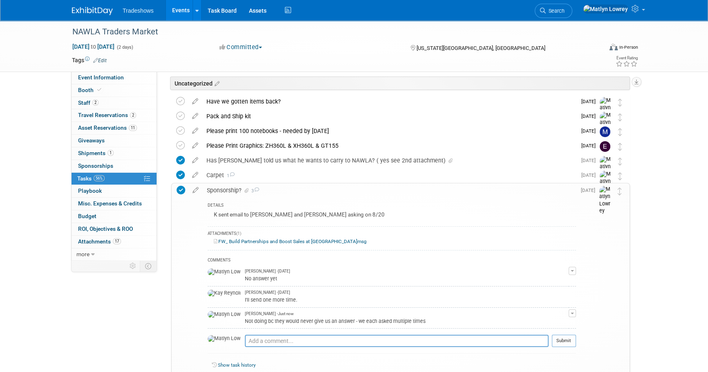
scroll to position [74, 0]
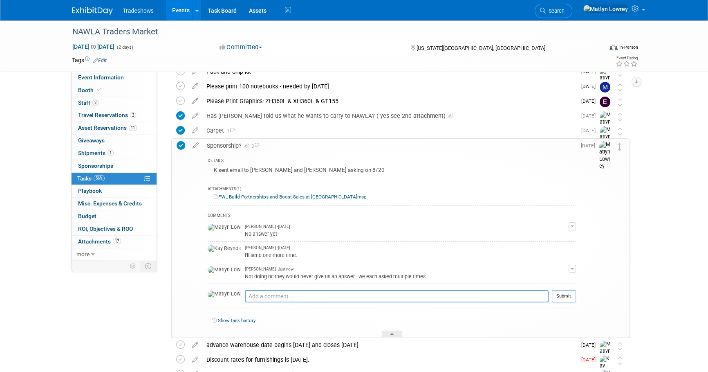
click at [222, 148] on div "Sponsorship? 3" at bounding box center [389, 146] width 373 height 14
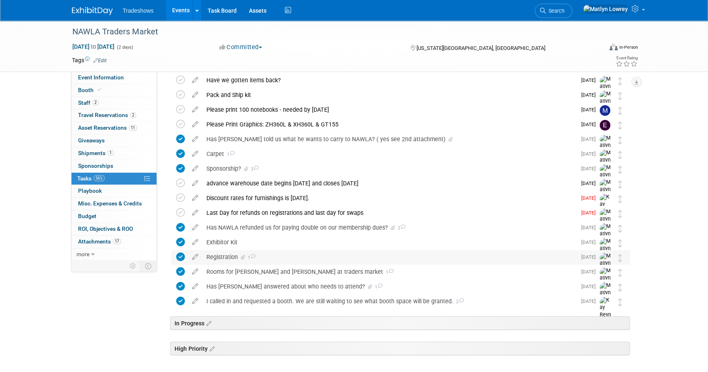
scroll to position [13, 0]
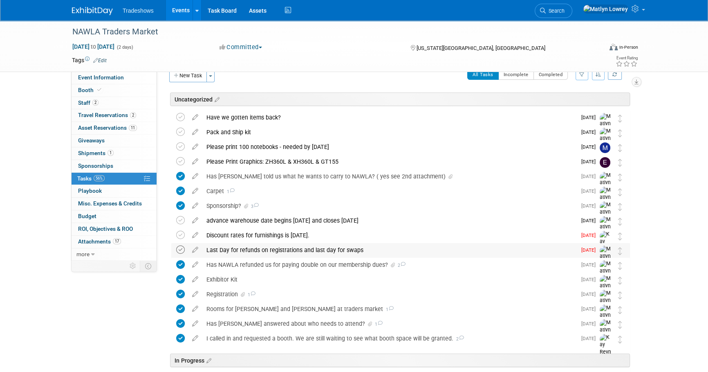
click at [182, 249] on icon at bounding box center [180, 249] width 9 height 9
click at [271, 235] on div "Discount rates for furnishings is October 8th." at bounding box center [389, 235] width 374 height 14
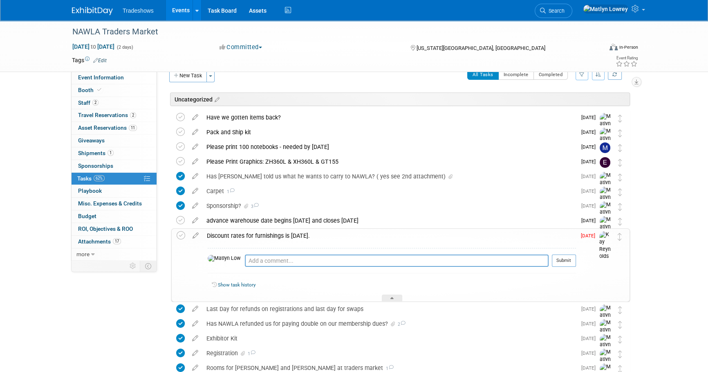
click at [271, 235] on div "Discount rates for furnishings is October 8th." at bounding box center [389, 236] width 373 height 14
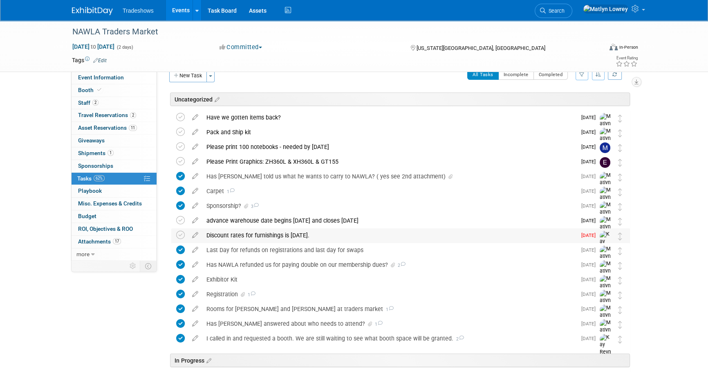
click at [262, 237] on div "Discount rates for furnishings is October 8th." at bounding box center [389, 235] width 374 height 14
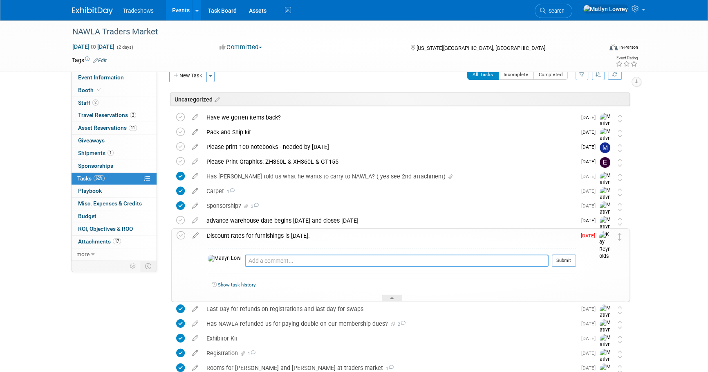
click at [256, 255] on textarea at bounding box center [397, 260] width 304 height 12
type textarea "no furnishings needed"
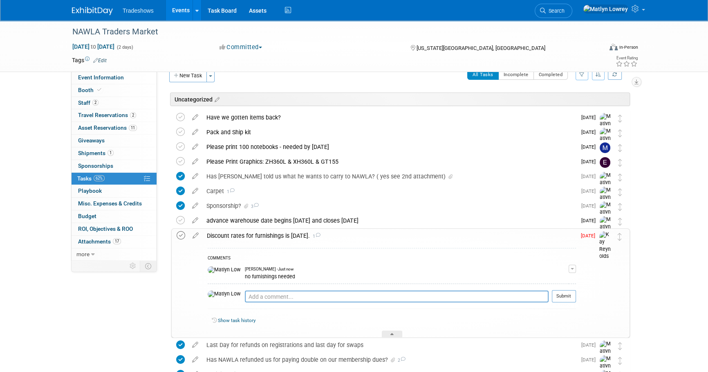
click at [182, 235] on icon at bounding box center [181, 235] width 9 height 9
click at [287, 222] on div "advance warehouse date begins October 06 and closes October 28th" at bounding box center [389, 220] width 374 height 14
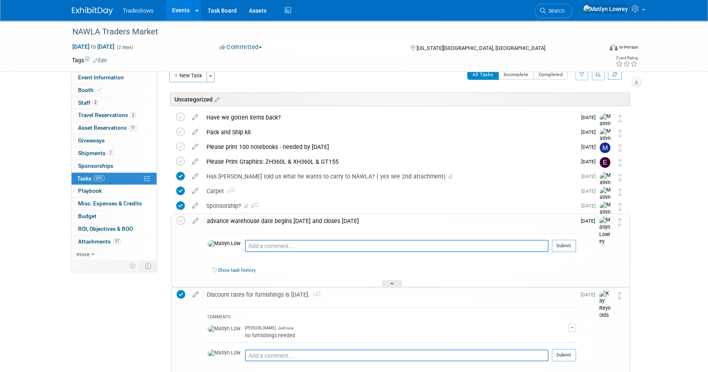
click at [277, 295] on div "Discount rates for furnishings is October 8th. 1" at bounding box center [389, 294] width 373 height 14
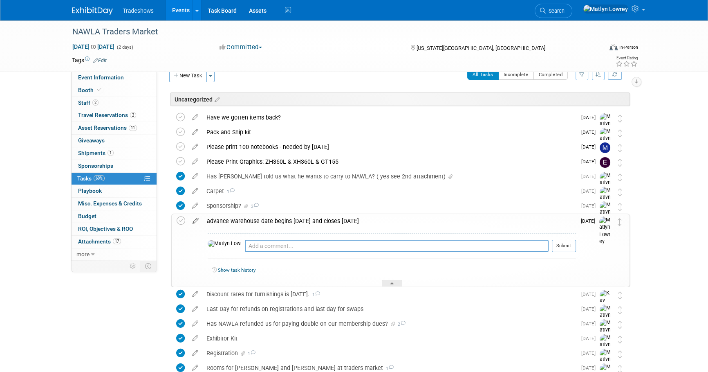
click at [196, 219] on icon at bounding box center [195, 219] width 14 height 10
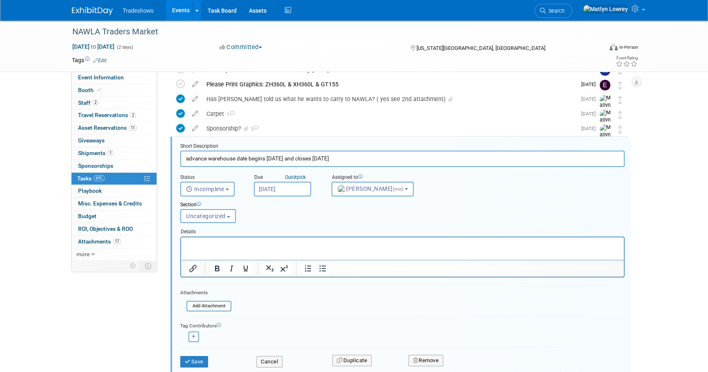
scroll to position [107, 0]
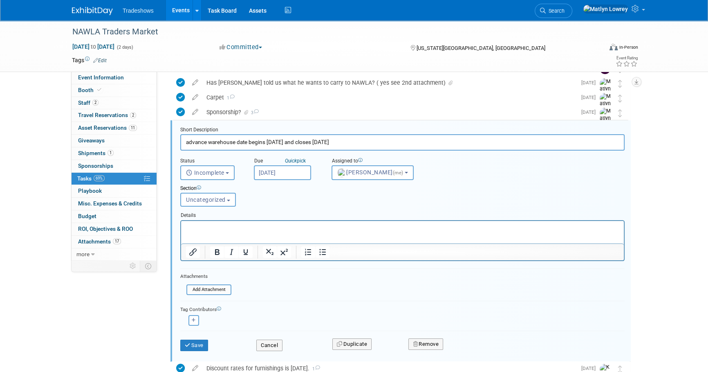
click at [288, 170] on input "[DATE]" at bounding box center [282, 172] width 57 height 15
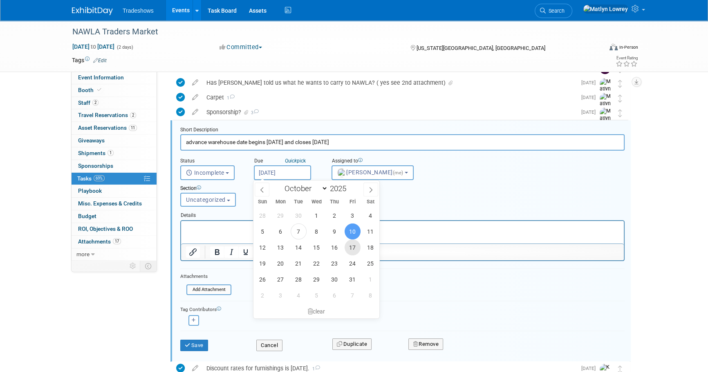
click at [345, 246] on span "17" at bounding box center [353, 247] width 16 height 16
type input "Oct 17, 2025"
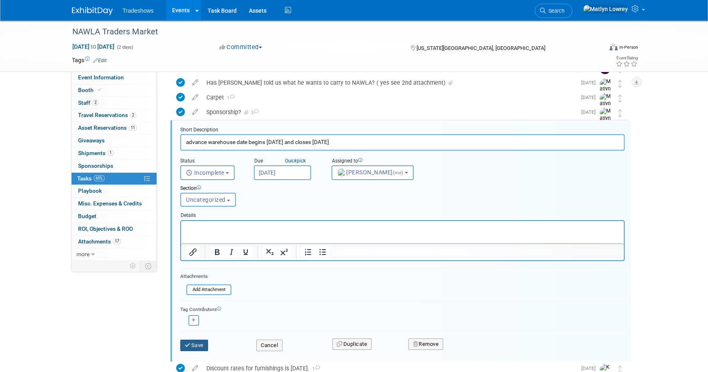
click at [200, 341] on button "Save" at bounding box center [194, 344] width 28 height 11
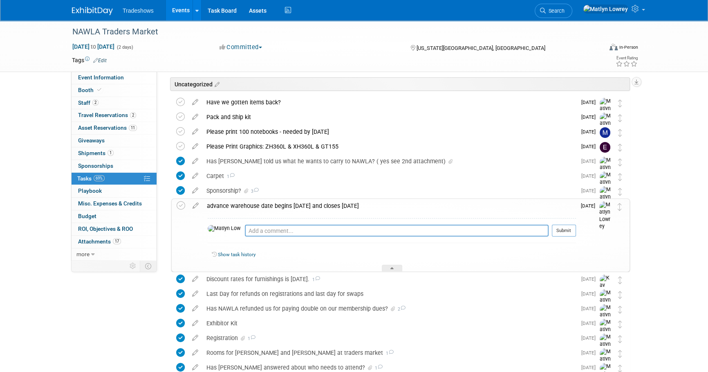
scroll to position [0, 0]
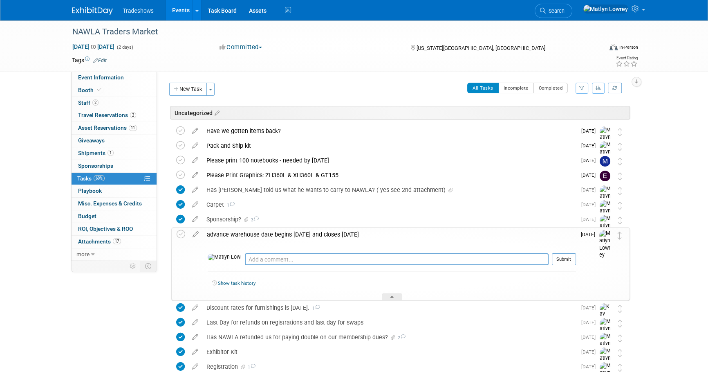
click at [241, 236] on div "advance warehouse date begins October 06 and closes October 28th" at bounding box center [389, 234] width 373 height 14
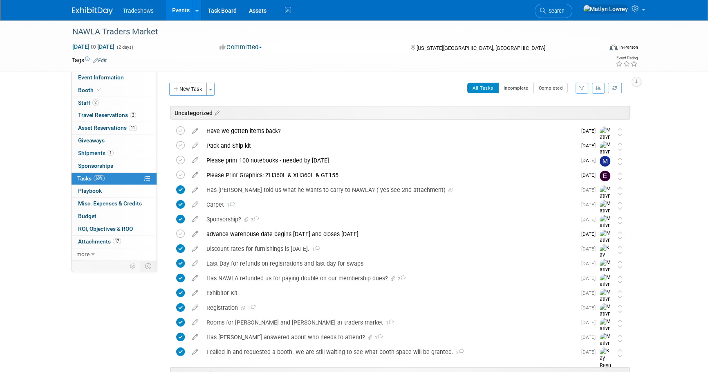
click at [171, 16] on link "Events" at bounding box center [181, 10] width 30 height 20
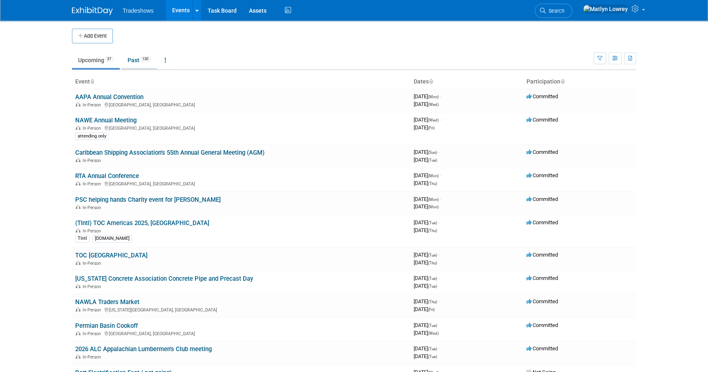
click at [135, 57] on link "Past 130" at bounding box center [139, 60] width 36 height 16
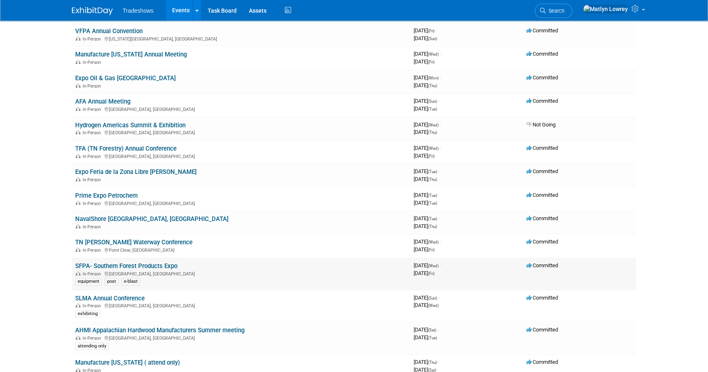
scroll to position [409, 0]
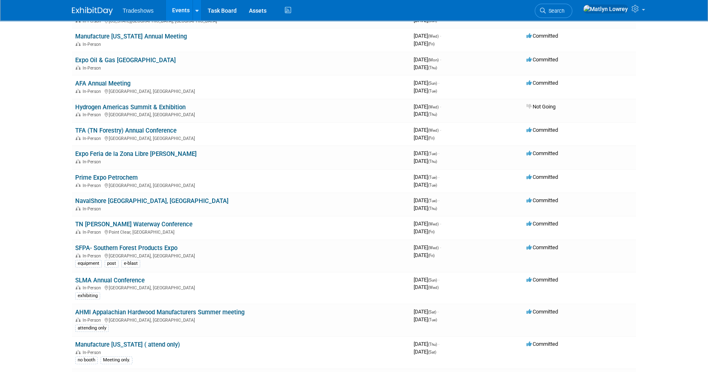
click at [110, 247] on link "SFPA- Southern Forest Products Expo" at bounding box center [126, 247] width 102 height 7
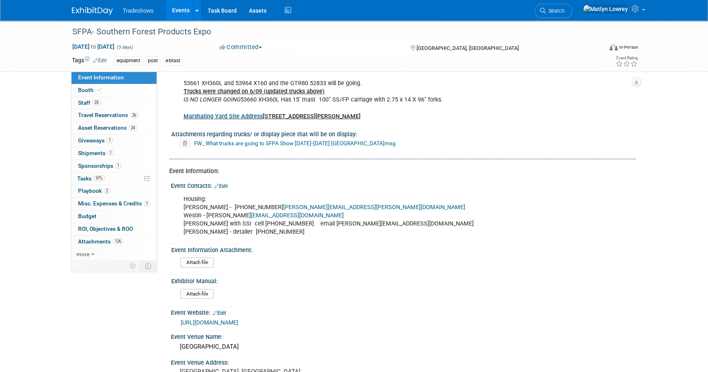
scroll to position [148, 0]
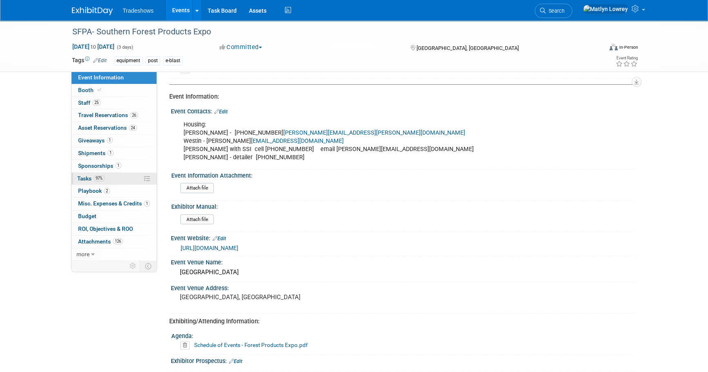
click at [121, 179] on link "97% Tasks 97%" at bounding box center [114, 179] width 85 height 12
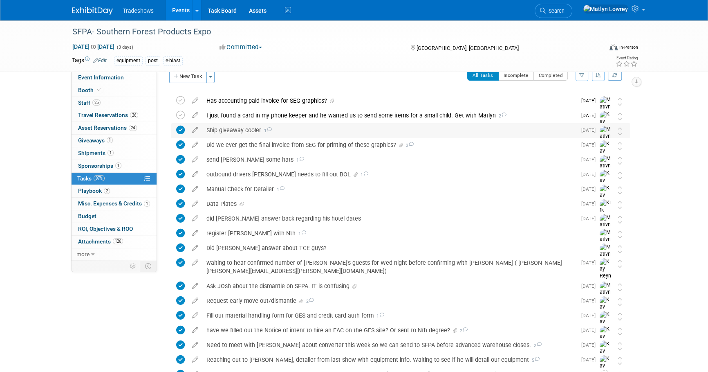
scroll to position [0, 0]
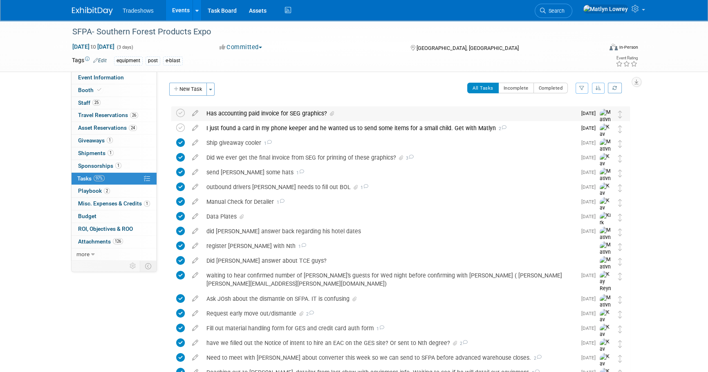
click at [266, 111] on div "Has accounting paid invoice for SEG graphics?" at bounding box center [389, 113] width 374 height 14
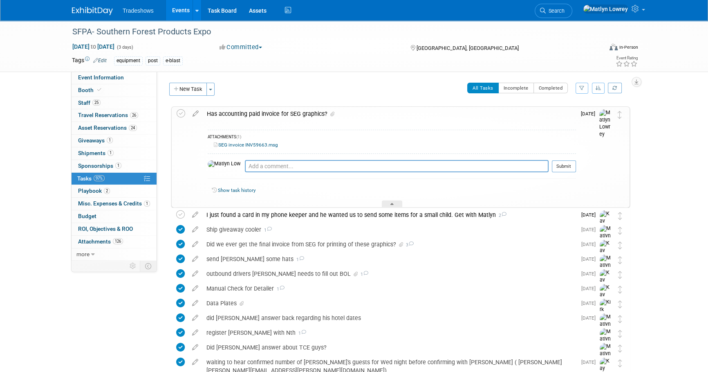
click at [238, 146] on link "SEG invoice INV59663.msg" at bounding box center [246, 145] width 64 height 6
click at [260, 166] on textarea at bounding box center [397, 166] width 304 height 12
type textarea "Yes, paid on 9/19 check #45432"
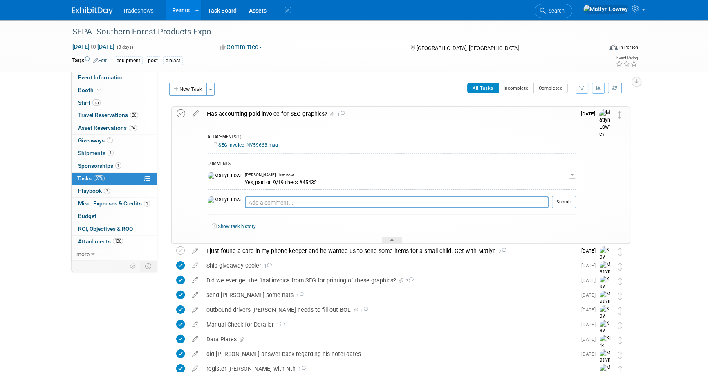
click at [185, 112] on icon at bounding box center [181, 113] width 9 height 9
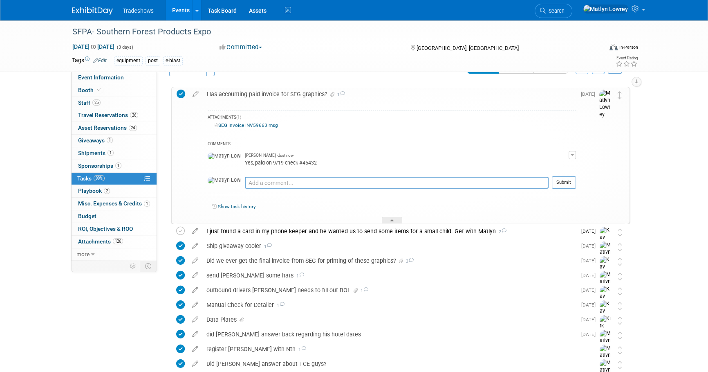
scroll to position [37, 0]
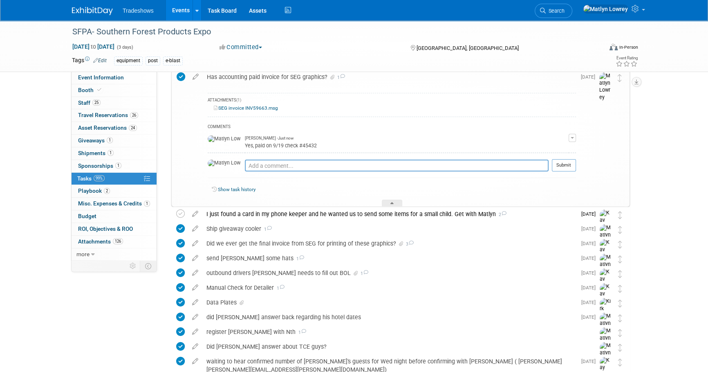
click at [235, 82] on div "Has accounting paid invoice for SEG graphics? 1" at bounding box center [389, 77] width 373 height 14
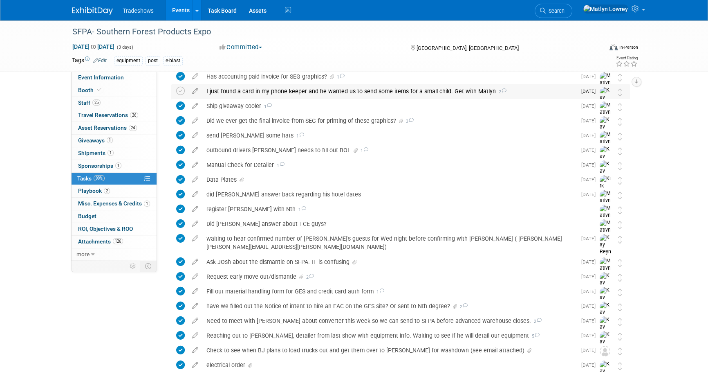
click at [279, 95] on div "I just found a card in my phone keeper and he wanted us to send some items for …" at bounding box center [389, 91] width 374 height 14
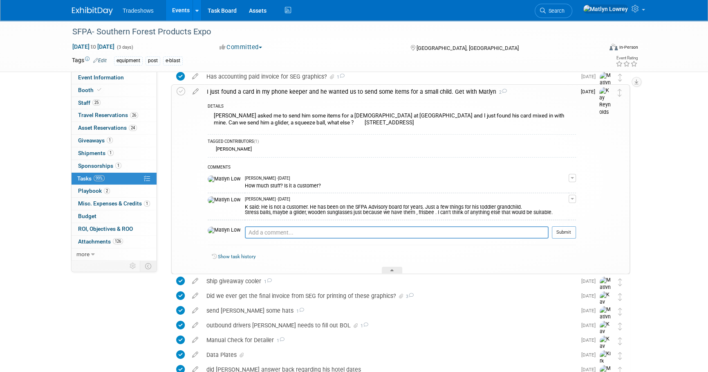
click at [186, 3] on link "Events" at bounding box center [181, 10] width 30 height 20
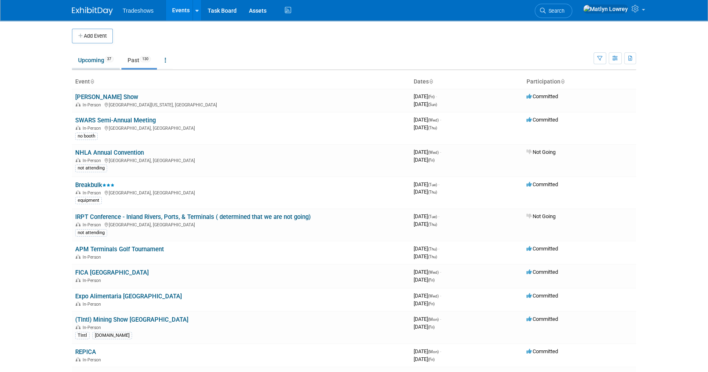
click at [87, 67] on link "Upcoming 37" at bounding box center [96, 60] width 48 height 16
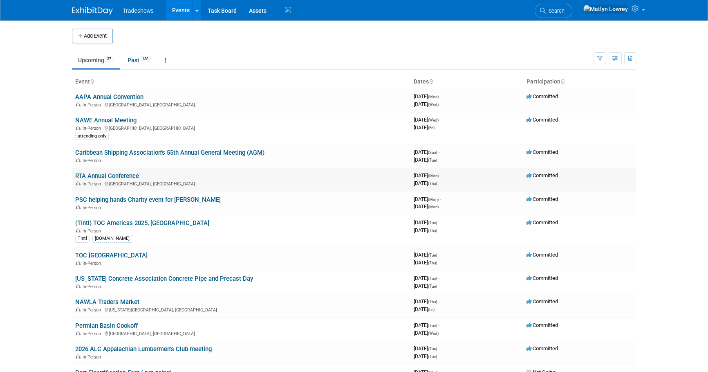
click at [101, 178] on link "RTA Annual Conference" at bounding box center [107, 175] width 64 height 7
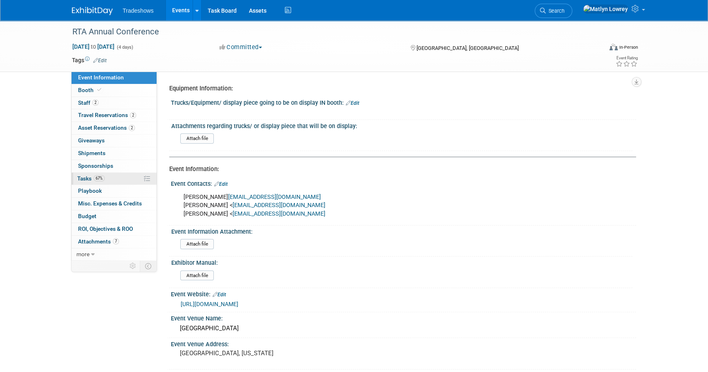
click at [105, 173] on link "67% Tasks 67%" at bounding box center [114, 179] width 85 height 12
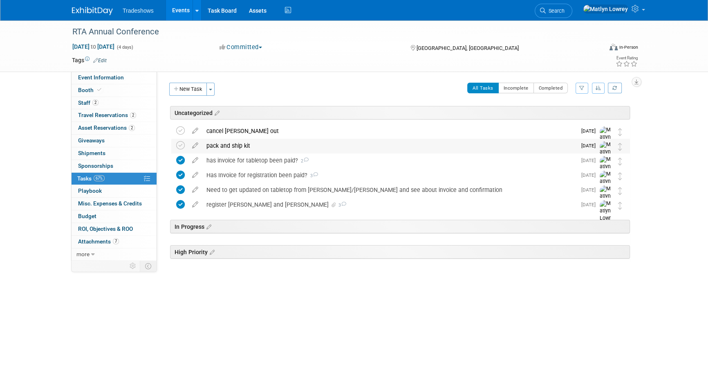
click at [246, 150] on div "pack and ship kit" at bounding box center [389, 146] width 374 height 14
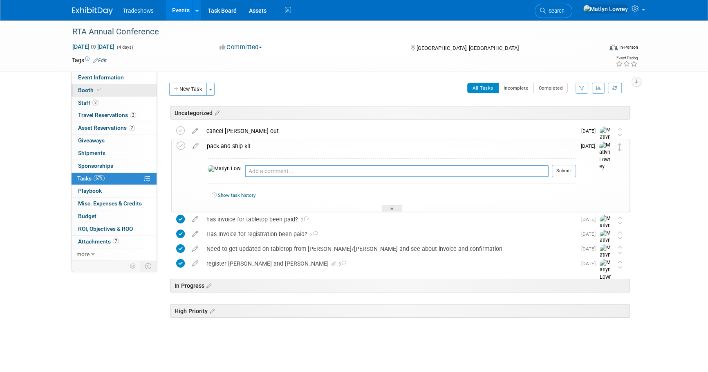
drag, startPoint x: 112, startPoint y: 82, endPoint x: 121, endPoint y: 87, distance: 9.8
click at [112, 82] on link "Event Information" at bounding box center [114, 78] width 85 height 12
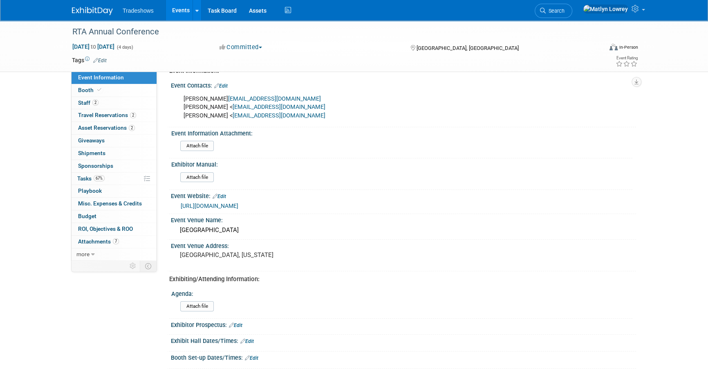
scroll to position [111, 0]
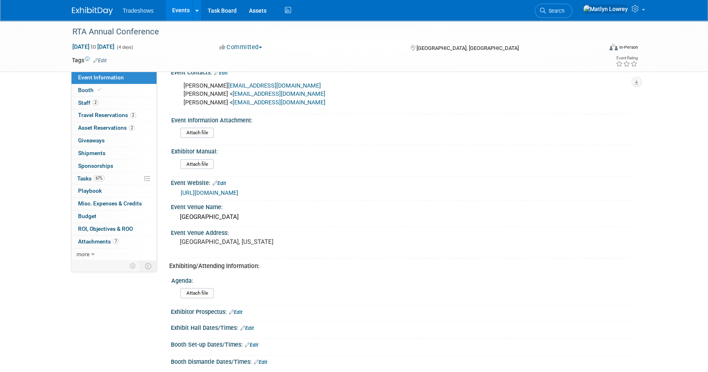
click at [233, 191] on link "[URL][DOMAIN_NAME]" at bounding box center [210, 192] width 58 height 7
click at [88, 177] on span "Tasks 67%" at bounding box center [90, 178] width 27 height 7
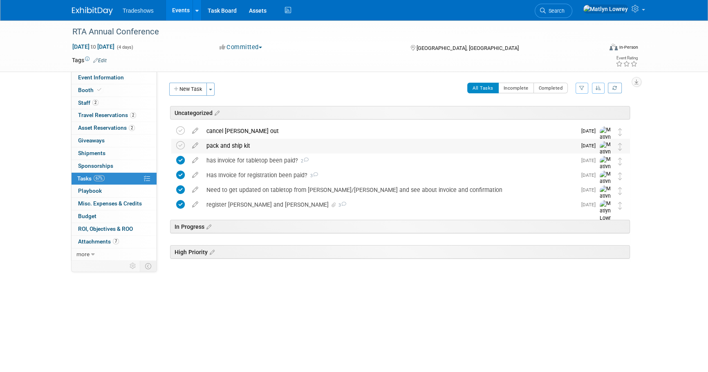
click at [260, 142] on div "pack and ship kit" at bounding box center [389, 146] width 374 height 14
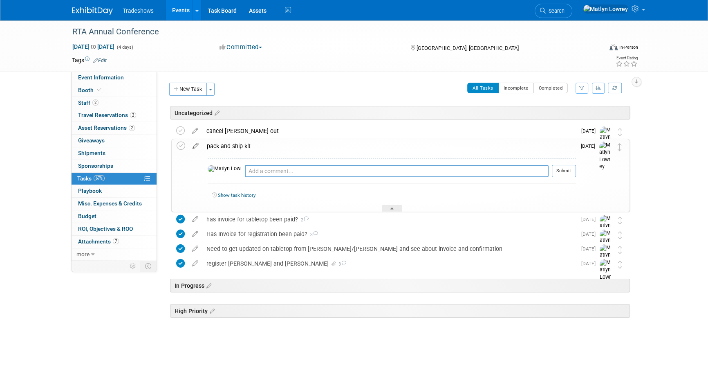
click at [192, 145] on icon at bounding box center [195, 144] width 14 height 10
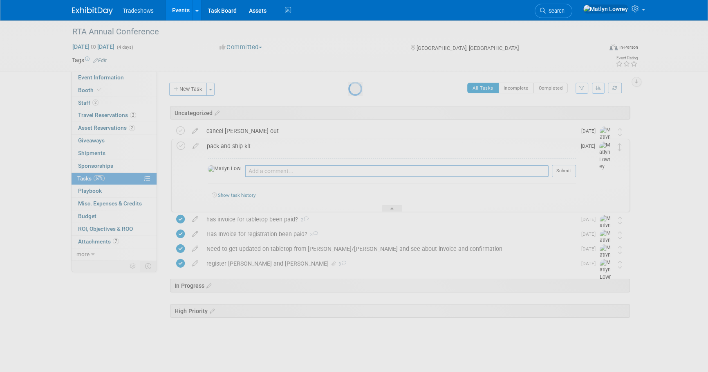
select select "9"
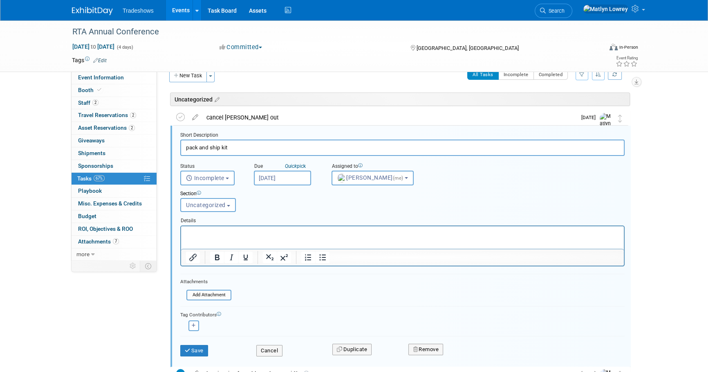
scroll to position [19, 0]
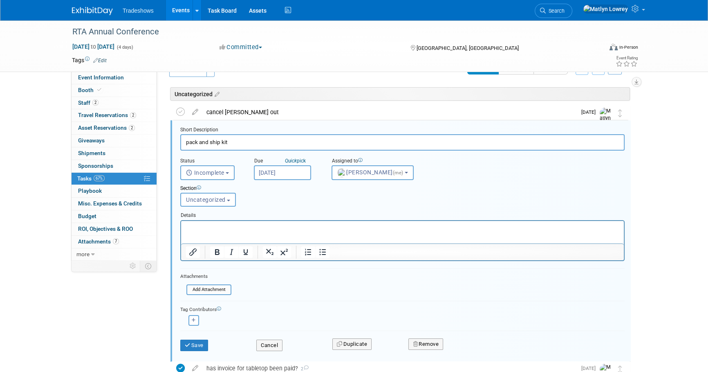
click at [279, 169] on input "[DATE]" at bounding box center [282, 172] width 57 height 15
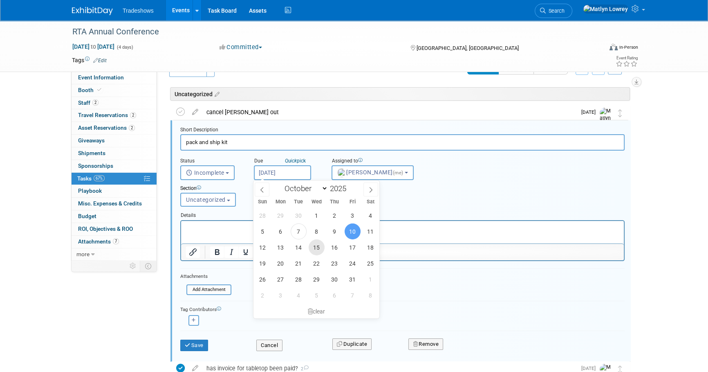
click at [323, 247] on span "15" at bounding box center [317, 247] width 16 height 16
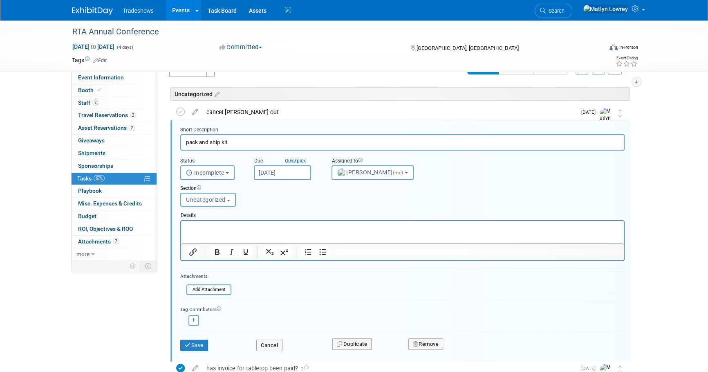
click at [273, 169] on input "[DATE]" at bounding box center [282, 172] width 57 height 15
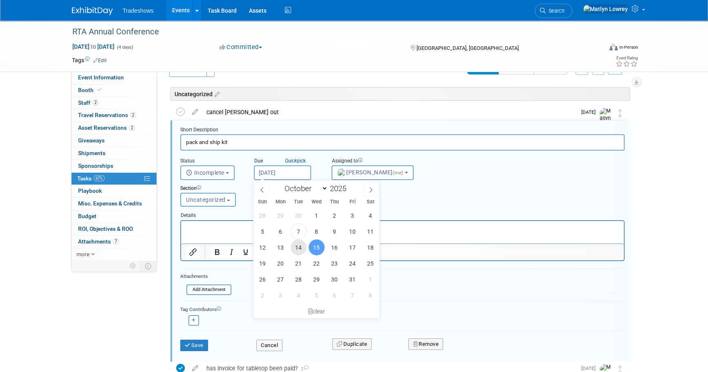
click at [298, 242] on span "14" at bounding box center [299, 247] width 16 height 16
type input "[DATE]"
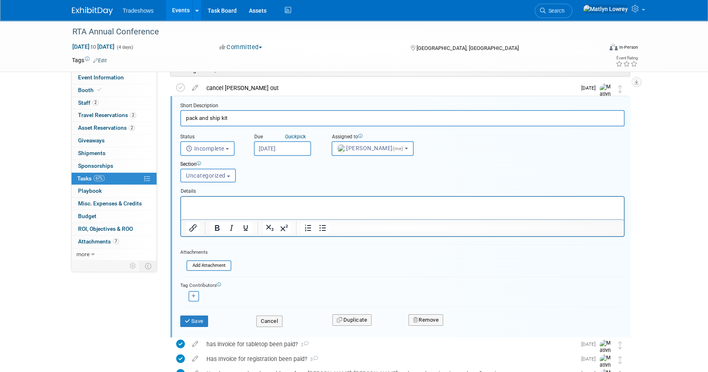
scroll to position [56, 0]
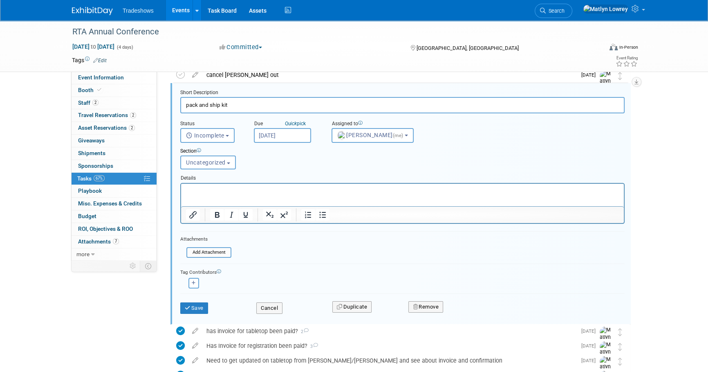
drag, startPoint x: 192, startPoint y: 192, endPoint x: 322, endPoint y: 377, distance: 225.9
click at [192, 192] on p "Rich Text Area. Press ALT-0 for help." at bounding box center [402, 190] width 433 height 8
click at [222, 251] on input "file" at bounding box center [188, 252] width 83 height 9
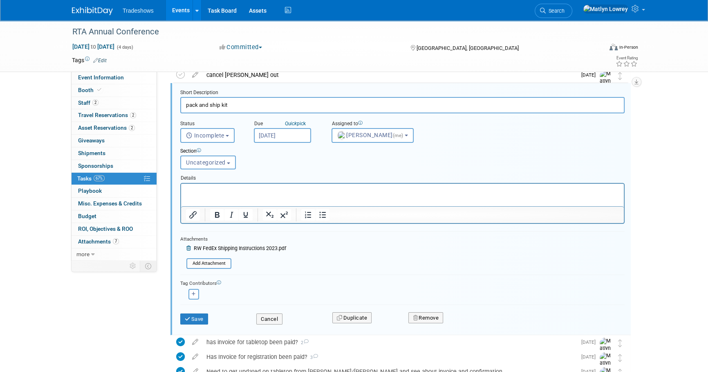
click at [211, 194] on html at bounding box center [402, 188] width 443 height 11
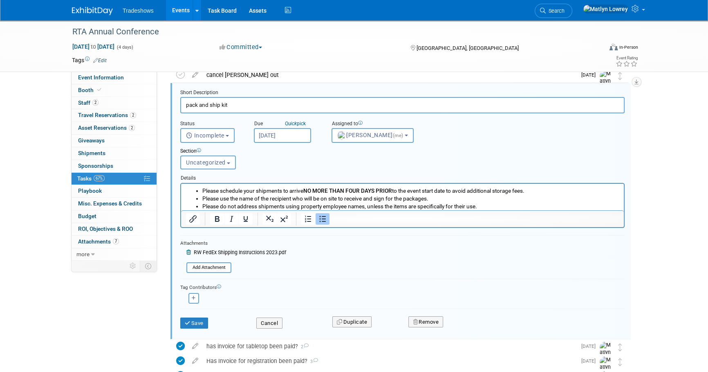
click at [351, 250] on form "Short Description pack and ship kit Status <i class="far fa-clock" style="paddi…" at bounding box center [402, 212] width 457 height 247
click at [332, 252] on form "Short Description pack and ship kit Status <i class="far fa-clock" style="paddi…" at bounding box center [402, 212] width 457 height 247
click at [199, 317] on button "Save" at bounding box center [194, 322] width 28 height 11
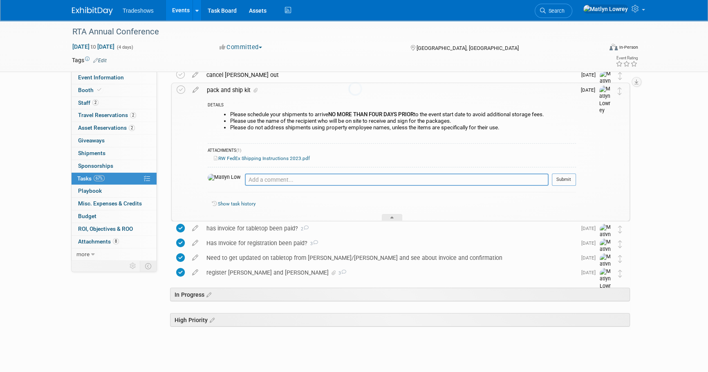
click at [198, 316] on body "Tradeshows Events Add Event Bulk Upload Events Shareable Event Boards Recently …" at bounding box center [354, 130] width 708 height 372
click at [572, 10] on link "Search" at bounding box center [554, 11] width 38 height 14
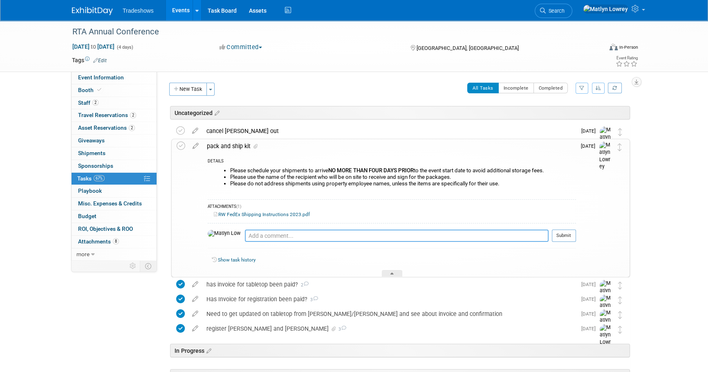
click at [253, 233] on textarea at bounding box center [397, 235] width 304 height 12
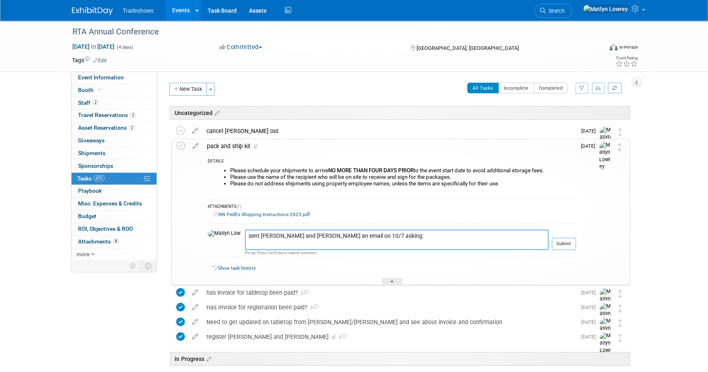
click at [256, 245] on textarea "sent [PERSON_NAME] and [PERSON_NAME] an email on 10/7 asking:" at bounding box center [397, 239] width 304 height 20
paste textarea "I know that last year for the conference you all had an onsite shipping station…"
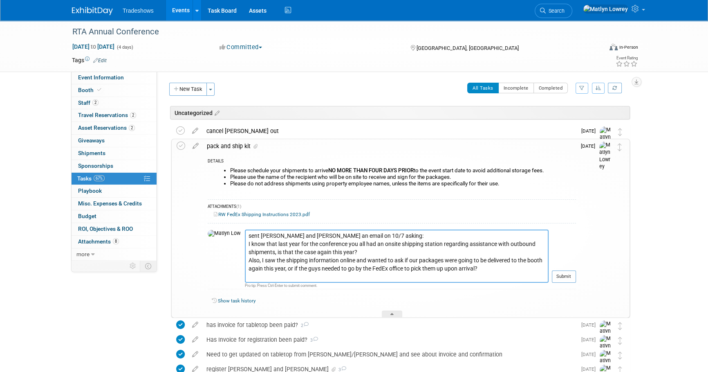
click at [245, 244] on textarea "sent [PERSON_NAME] and [PERSON_NAME] an email on 10/7 asking: I know that last …" at bounding box center [397, 255] width 304 height 53
click at [447, 276] on textarea "sent [PERSON_NAME] and [PERSON_NAME] an email on 10/7 asking: -I know that last…" at bounding box center [397, 255] width 304 height 53
type textarea "sent [PERSON_NAME] and [PERSON_NAME] an email on 10/7 asking: -I know that last…"
